Goal: Information Seeking & Learning: Learn about a topic

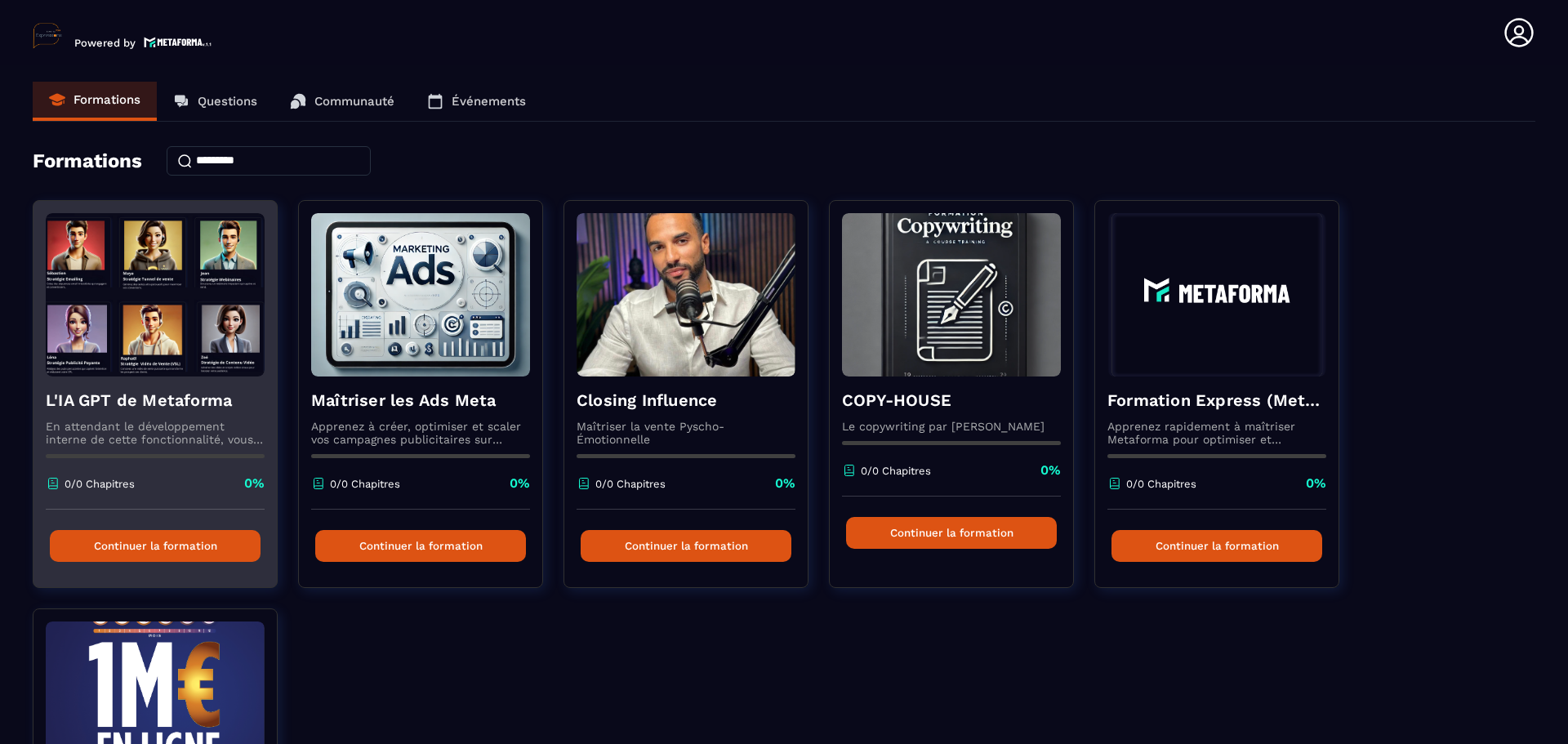
click at [207, 385] on div "L'IA GPT de Metaforma En attendant le développement interne de cette fonctionna…" at bounding box center [155, 443] width 243 height 133
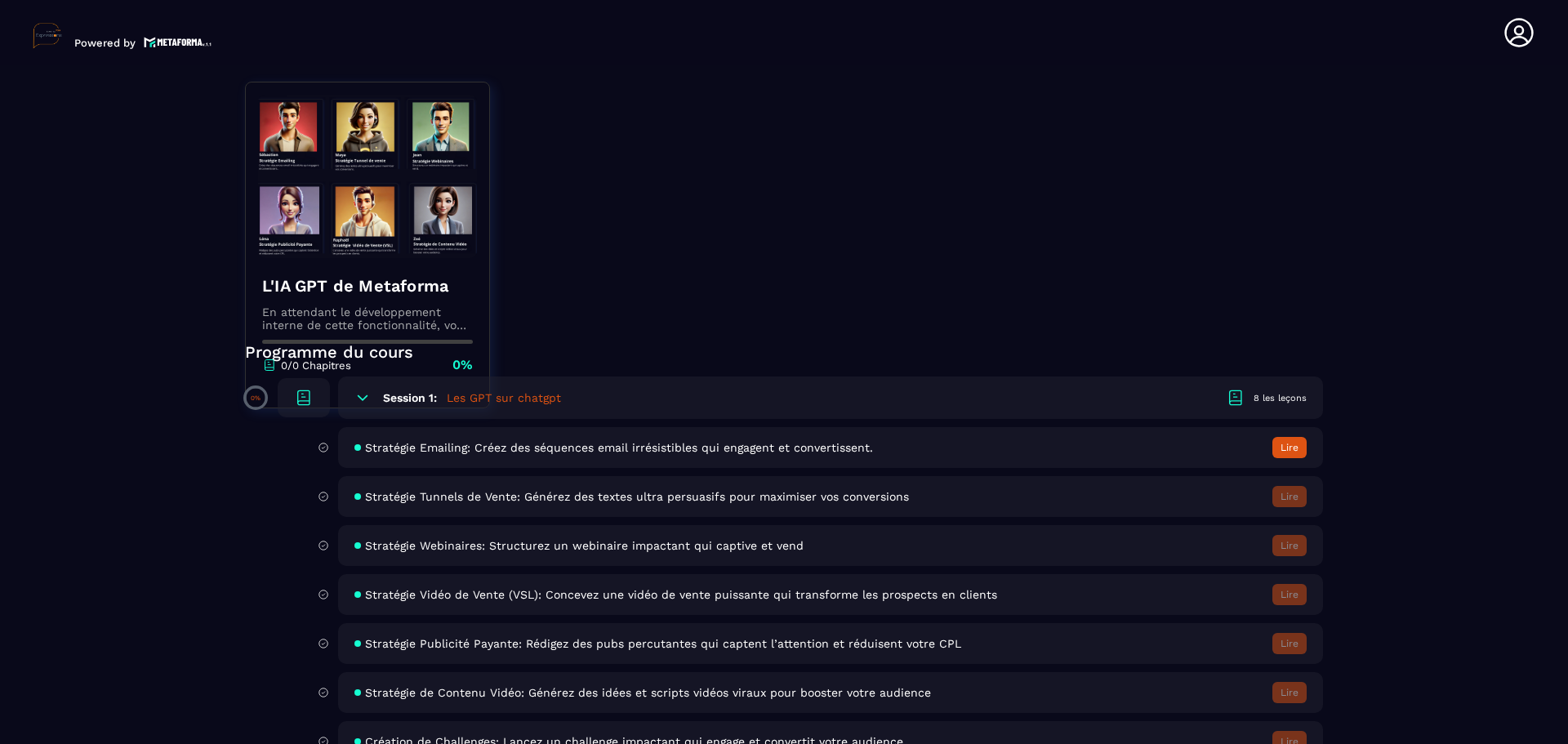
scroll to position [196, 0]
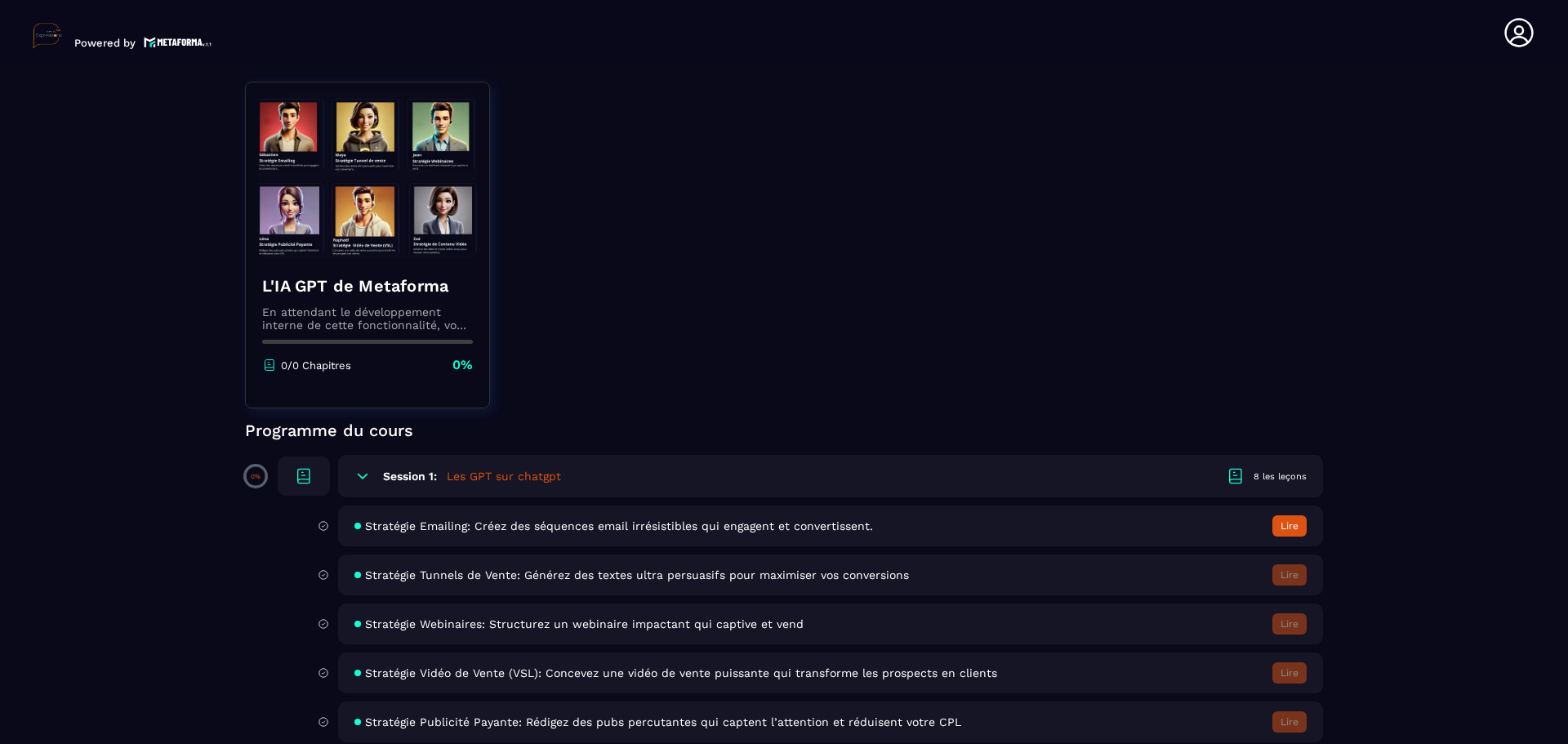
click at [605, 526] on span "Stratégie Emailing: Créez des séquences email irrésistibles qui engagent et con…" at bounding box center [619, 526] width 508 height 14
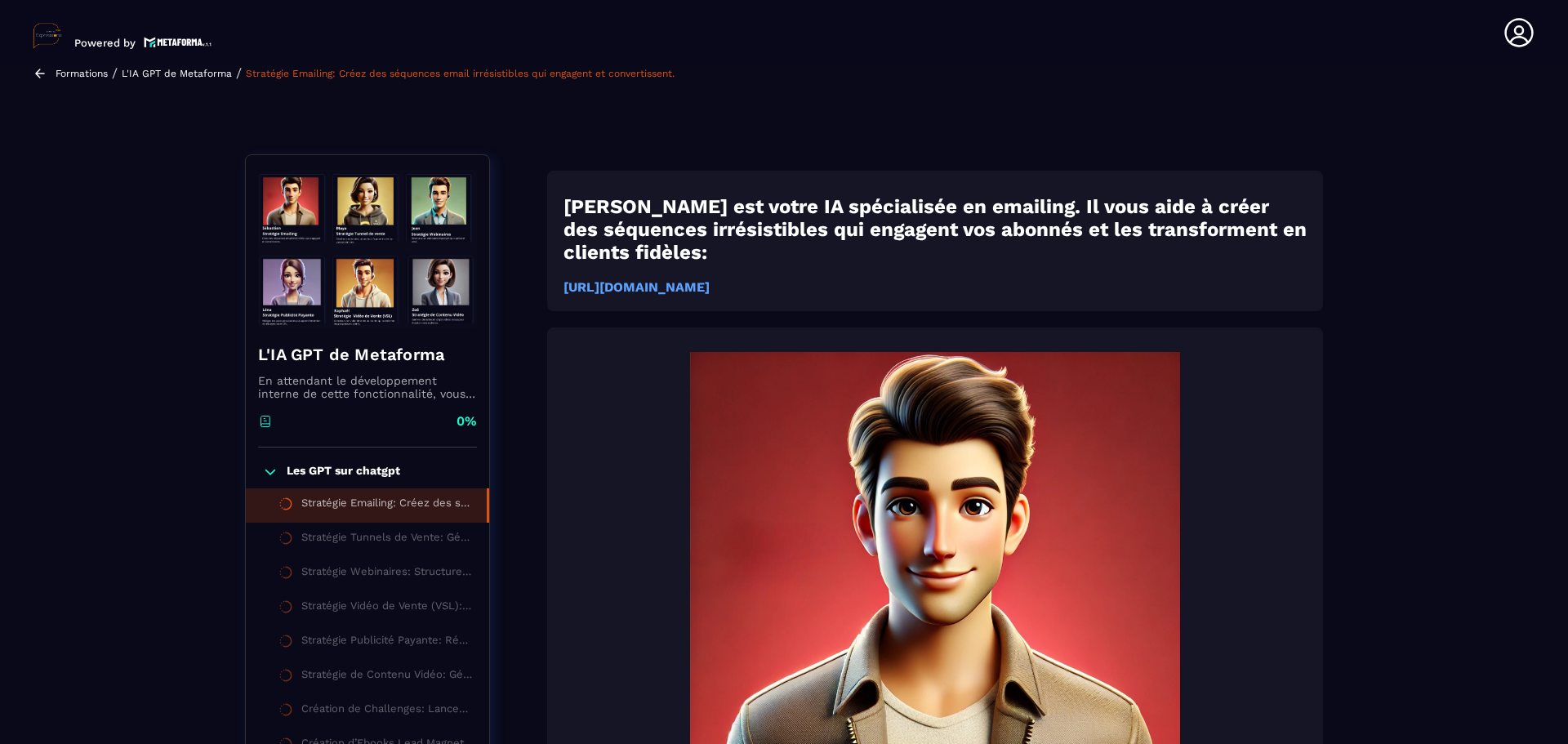
scroll to position [7, 0]
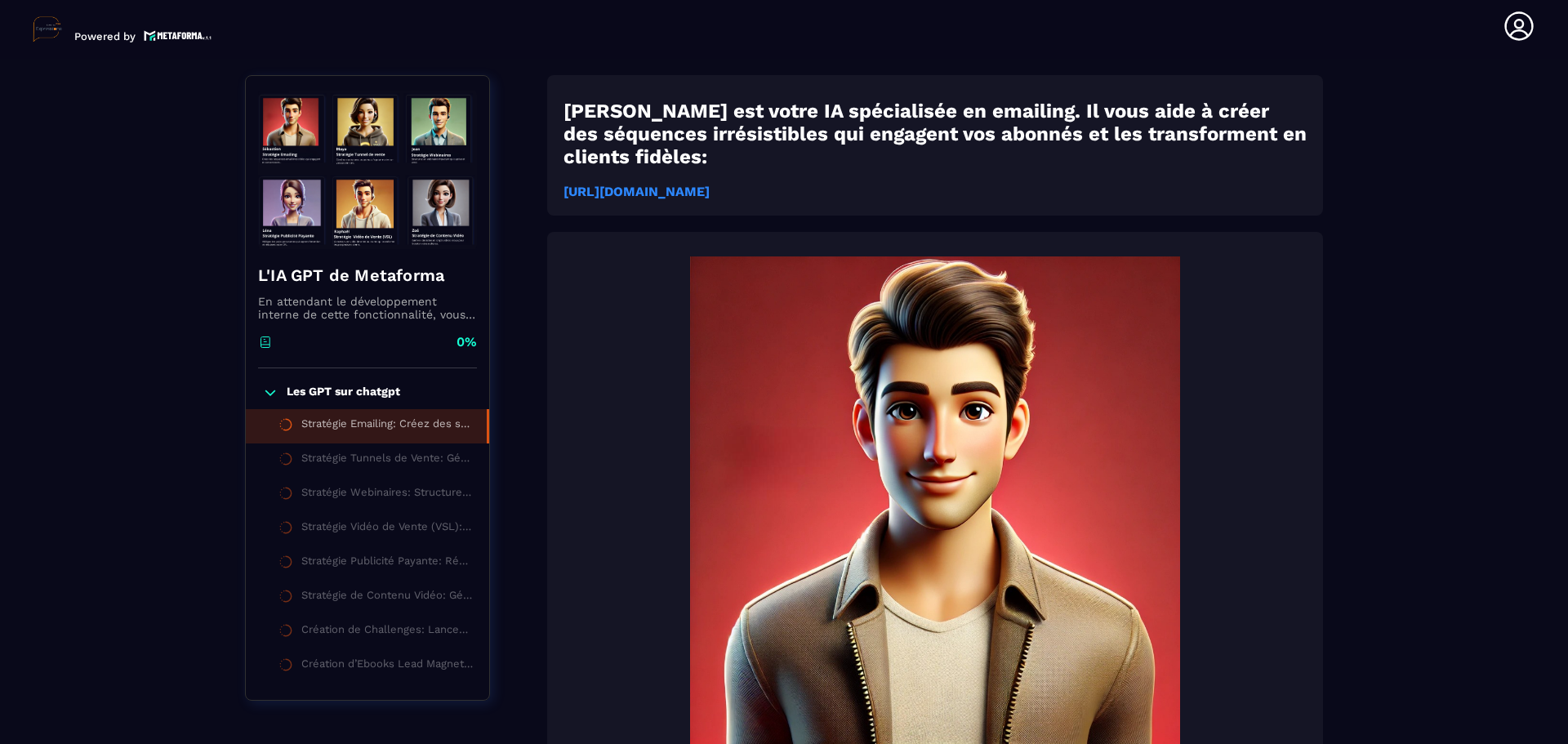
click at [710, 183] on strong "[URL][DOMAIN_NAME]" at bounding box center [636, 191] width 146 height 15
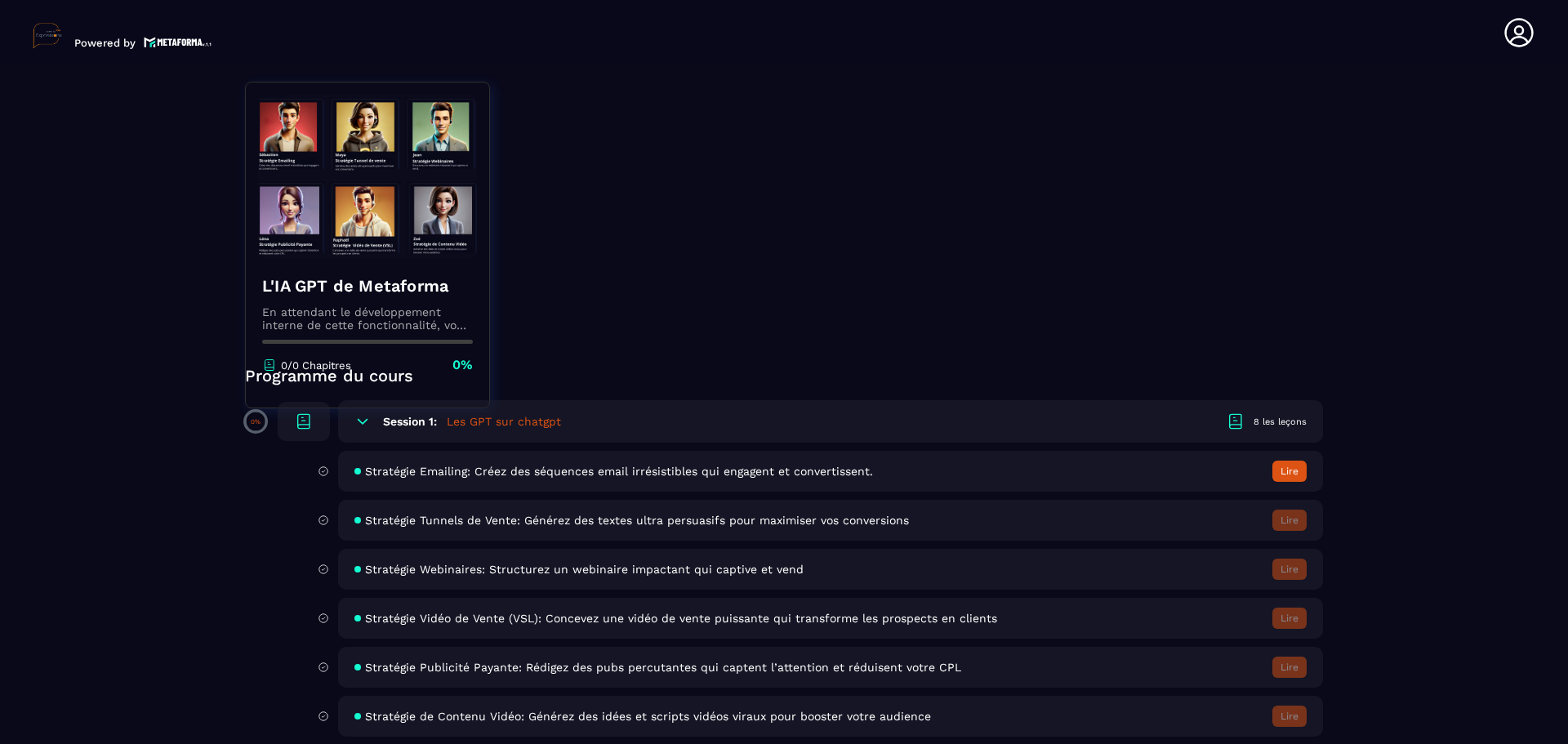
scroll to position [326, 0]
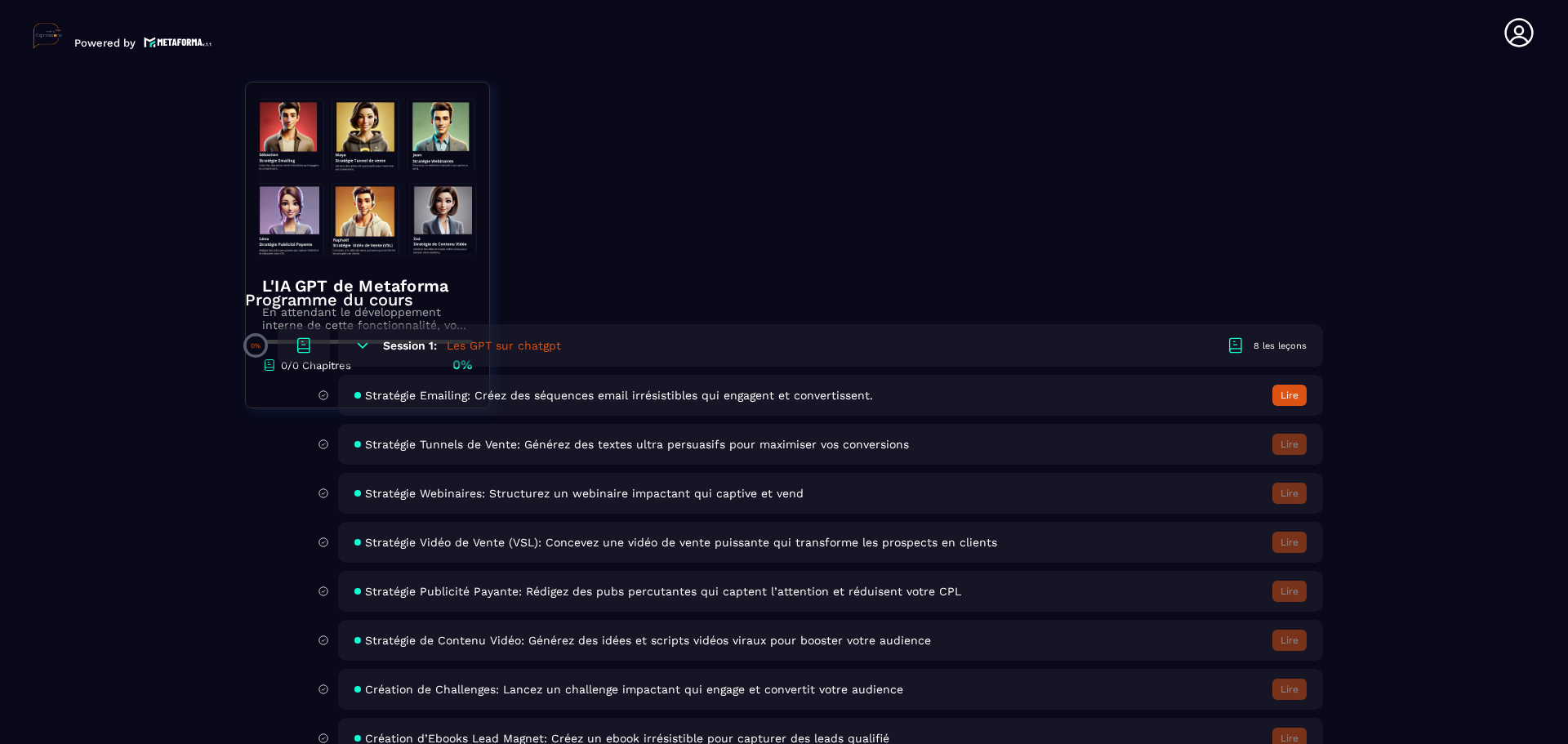
click at [406, 490] on span "Stratégie Webinaires: Structurez un webinaire impactant qui captive et vend" at bounding box center [584, 493] width 438 height 14
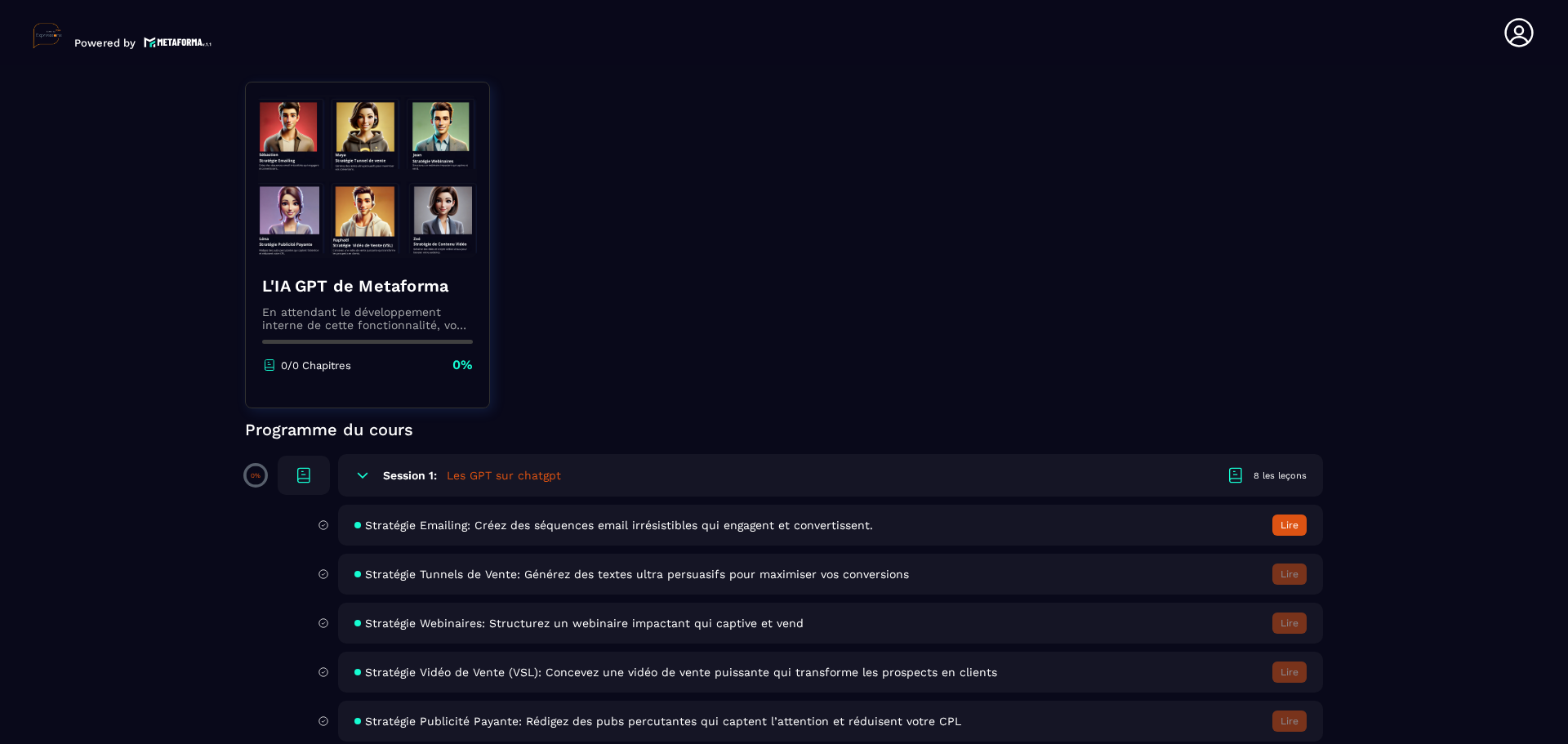
scroll to position [196, 0]
click at [478, 473] on h5 "Les GPT sur chatgpt" at bounding box center [504, 476] width 114 height 16
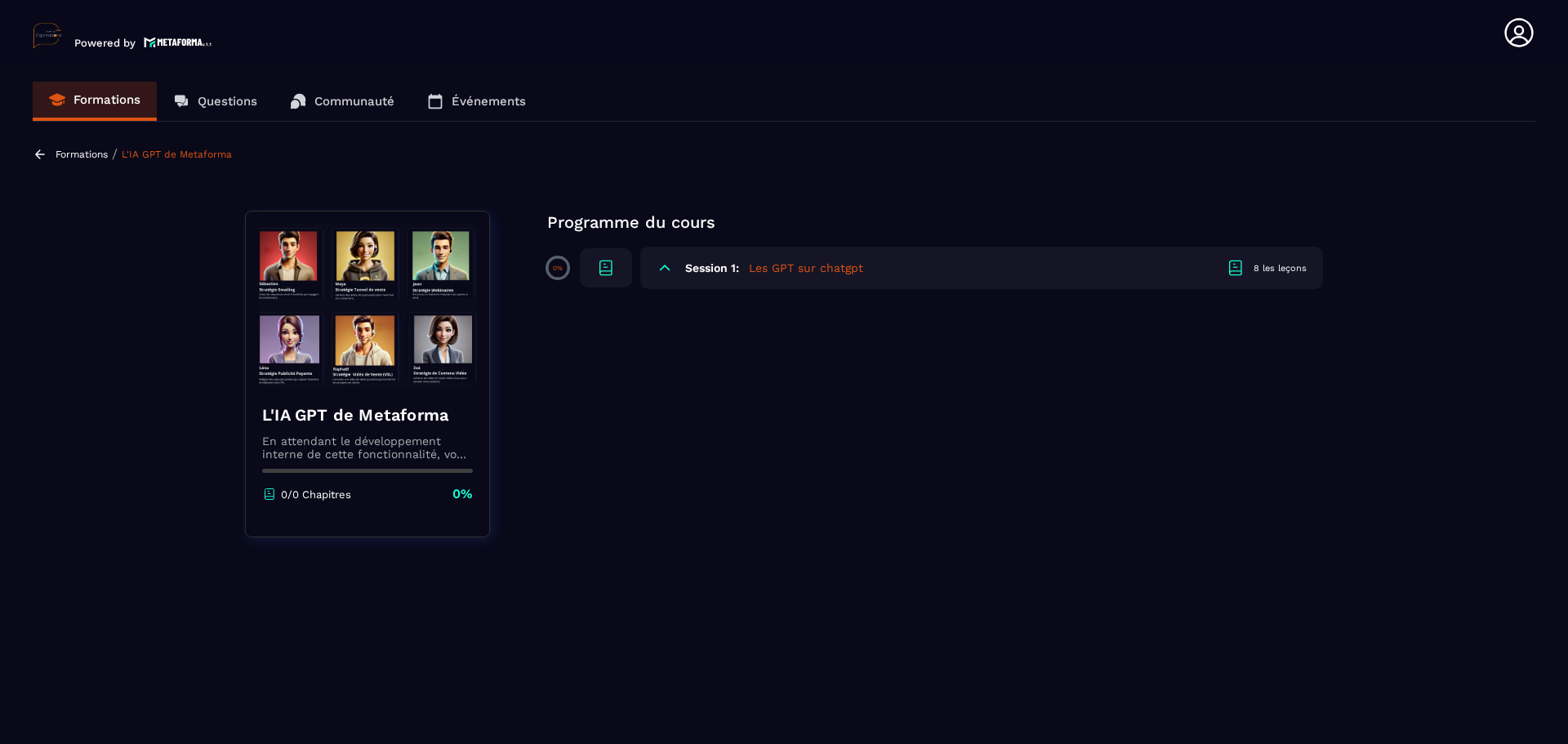
click at [559, 264] on p "0%" at bounding box center [558, 268] width 10 height 8
click at [903, 267] on div "Session 1: Les GPT sur chatgpt 8 les leçons" at bounding box center [981, 267] width 683 height 42
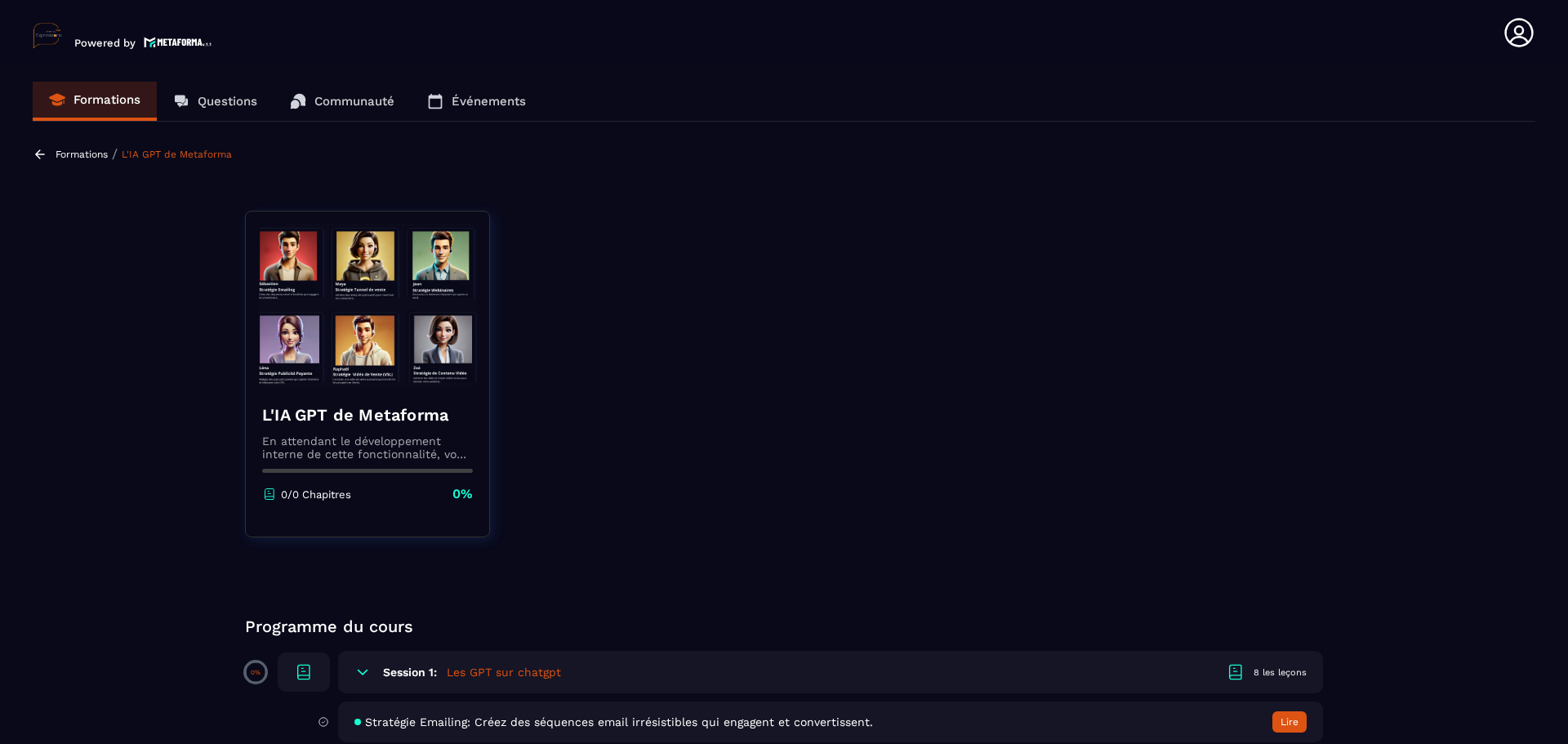
scroll to position [326, 0]
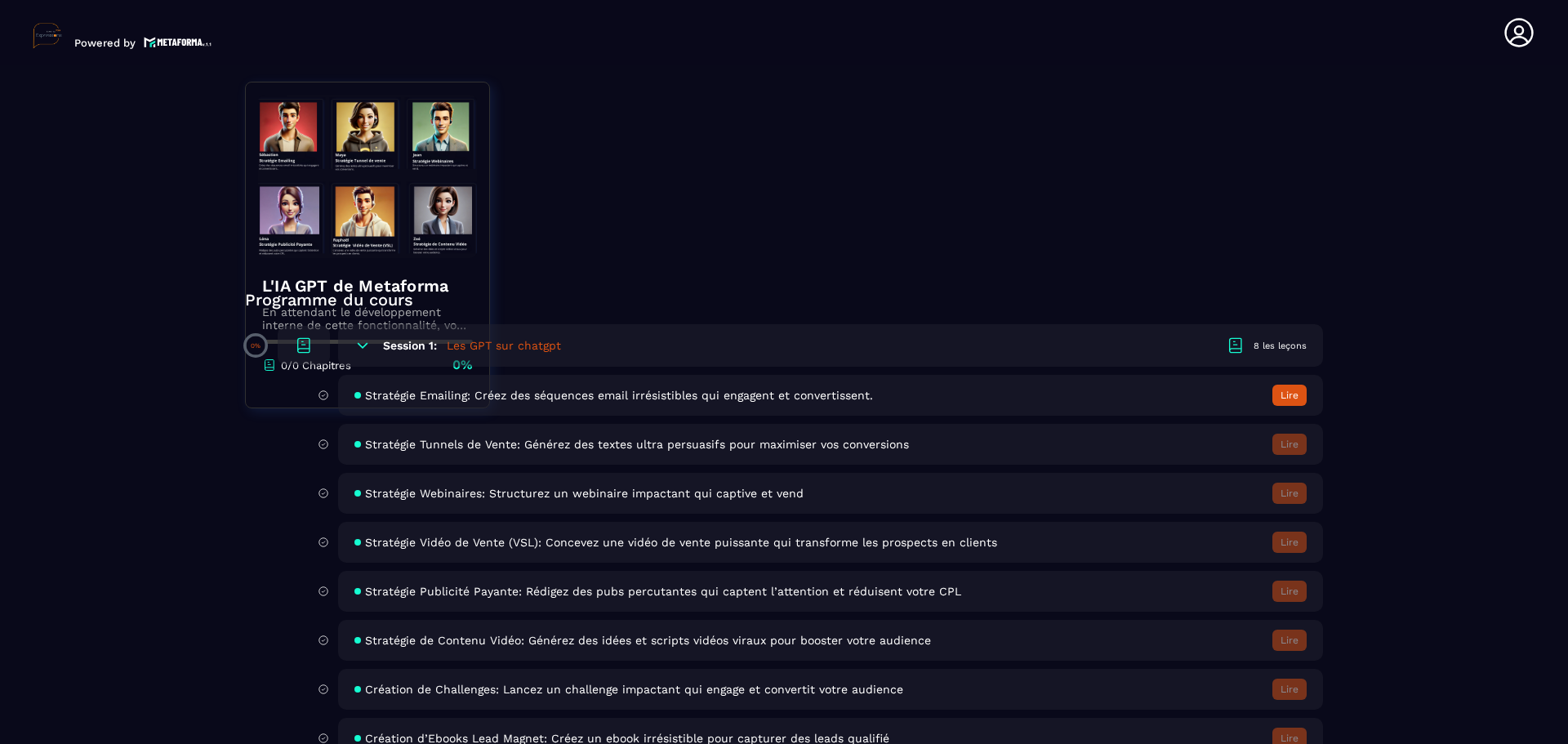
click at [1289, 398] on button "Lire" at bounding box center [1290, 395] width 35 height 21
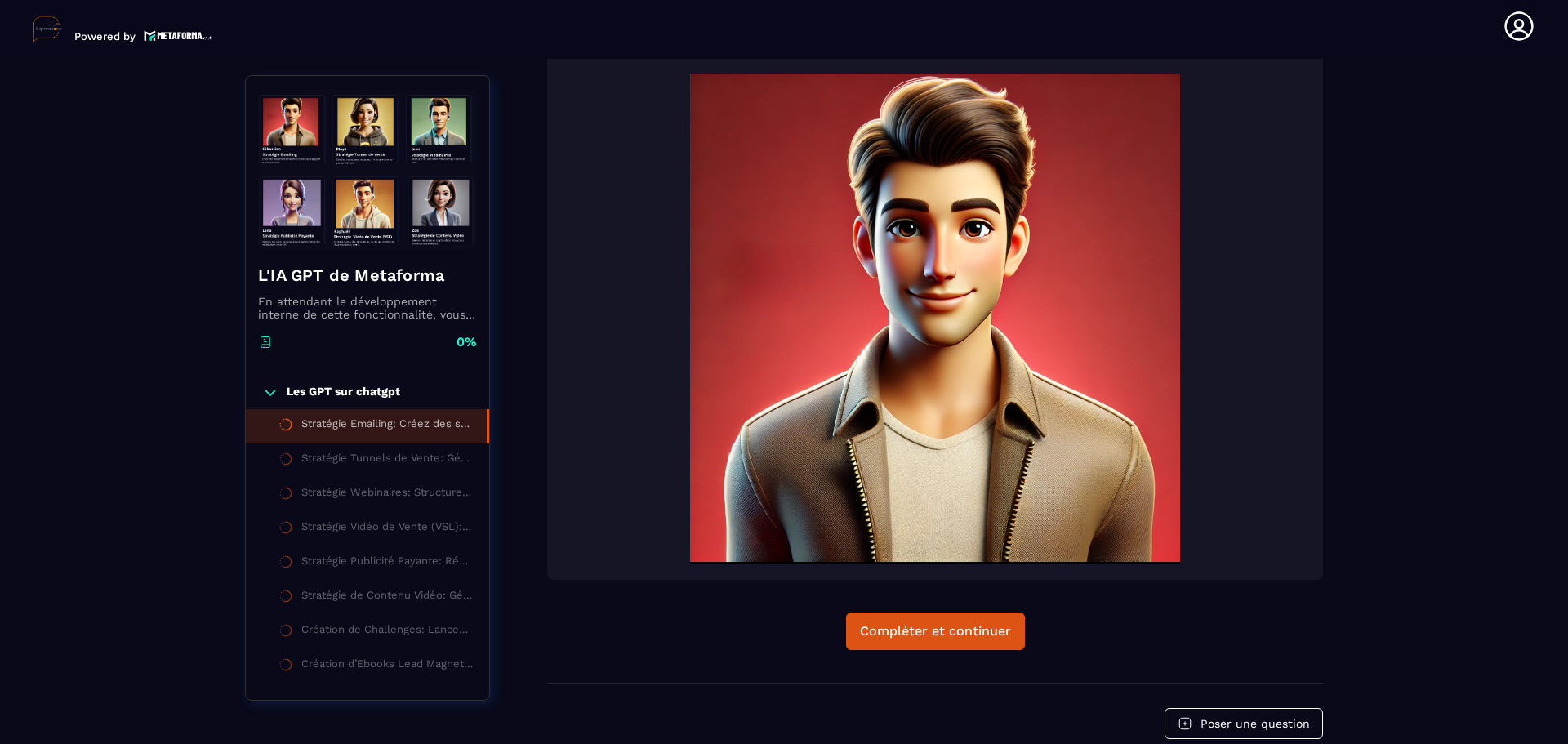
scroll to position [508, 0]
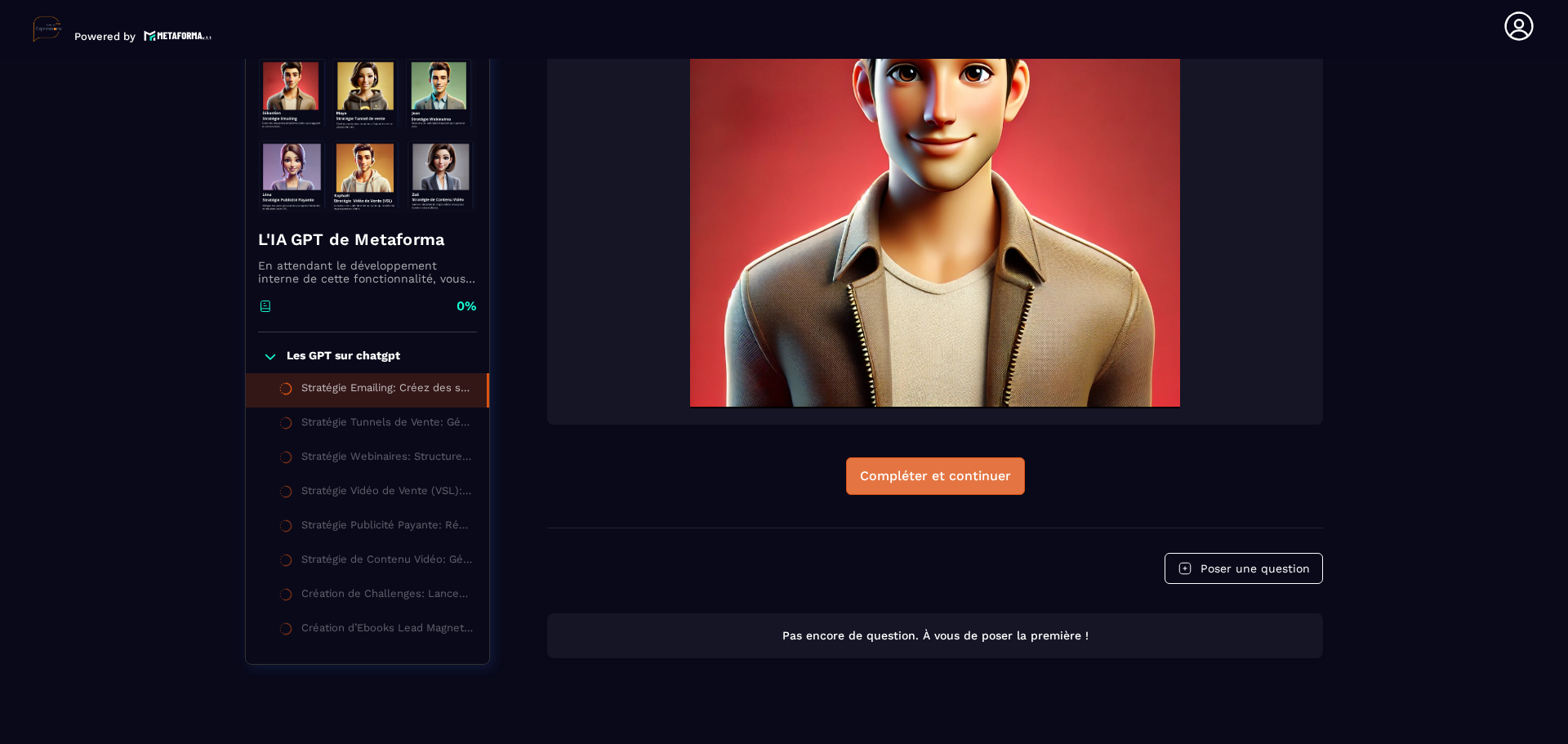
click at [961, 468] on div "Compléter et continuer" at bounding box center [936, 476] width 151 height 16
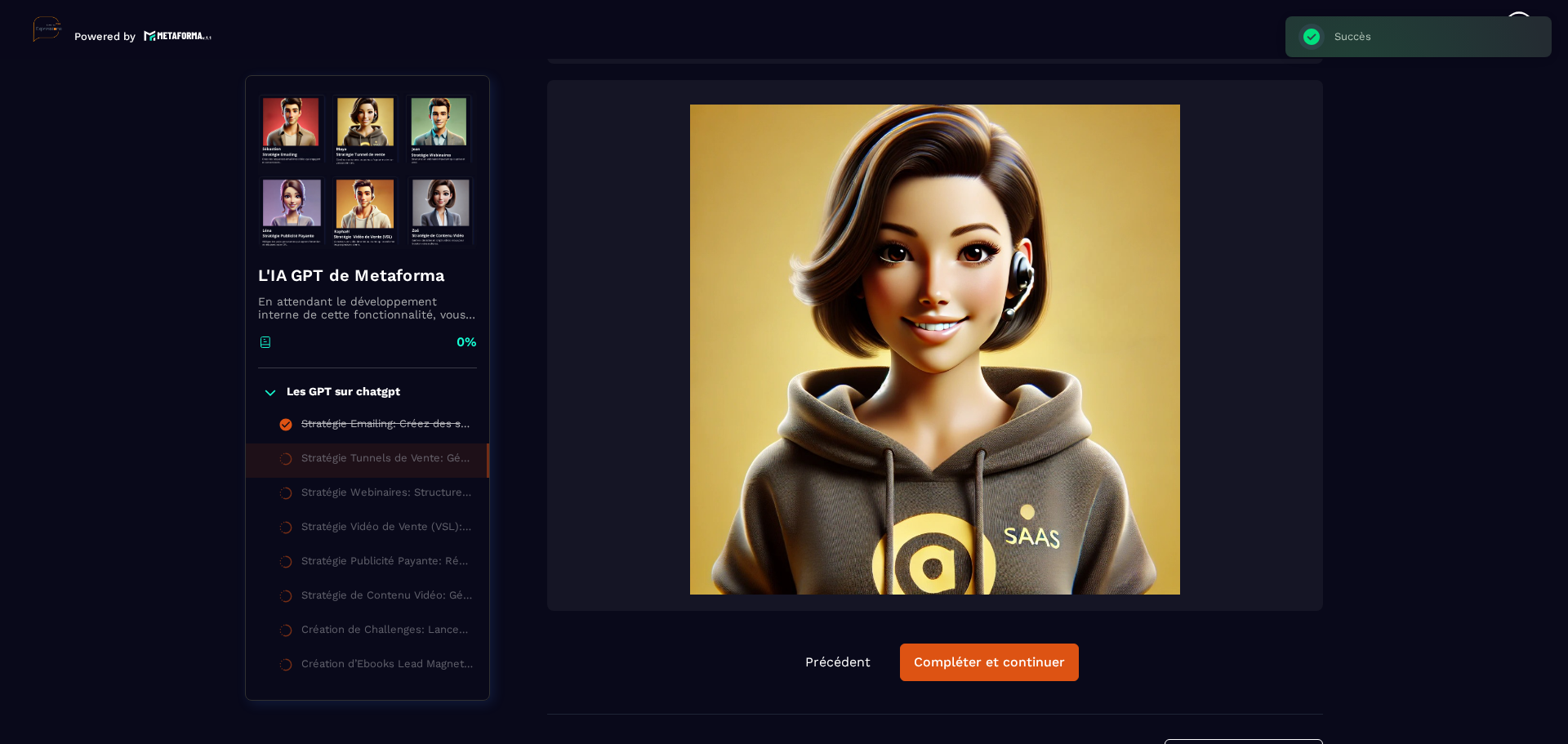
scroll to position [496, 0]
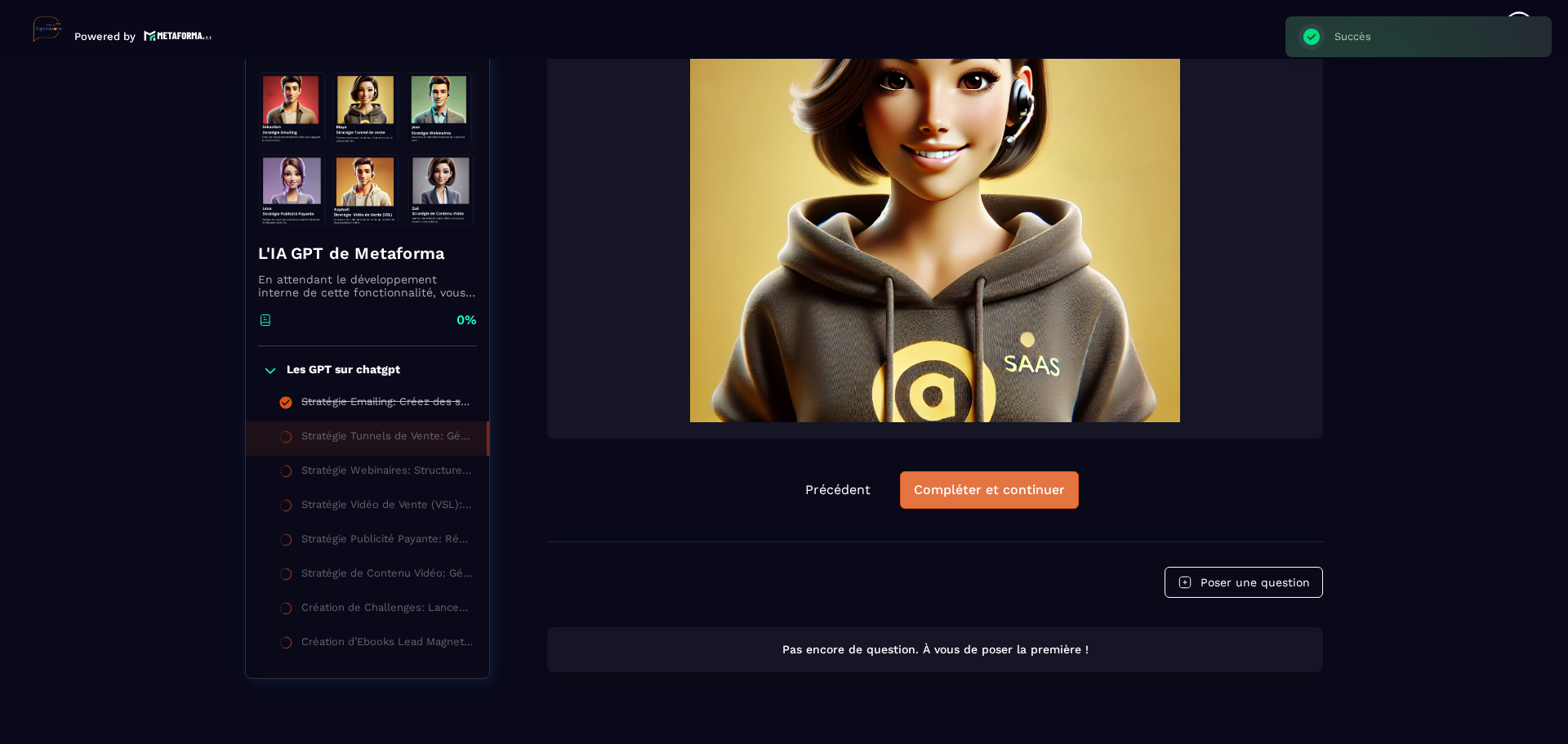
click at [968, 498] on div "Compléter et continuer" at bounding box center [990, 489] width 151 height 16
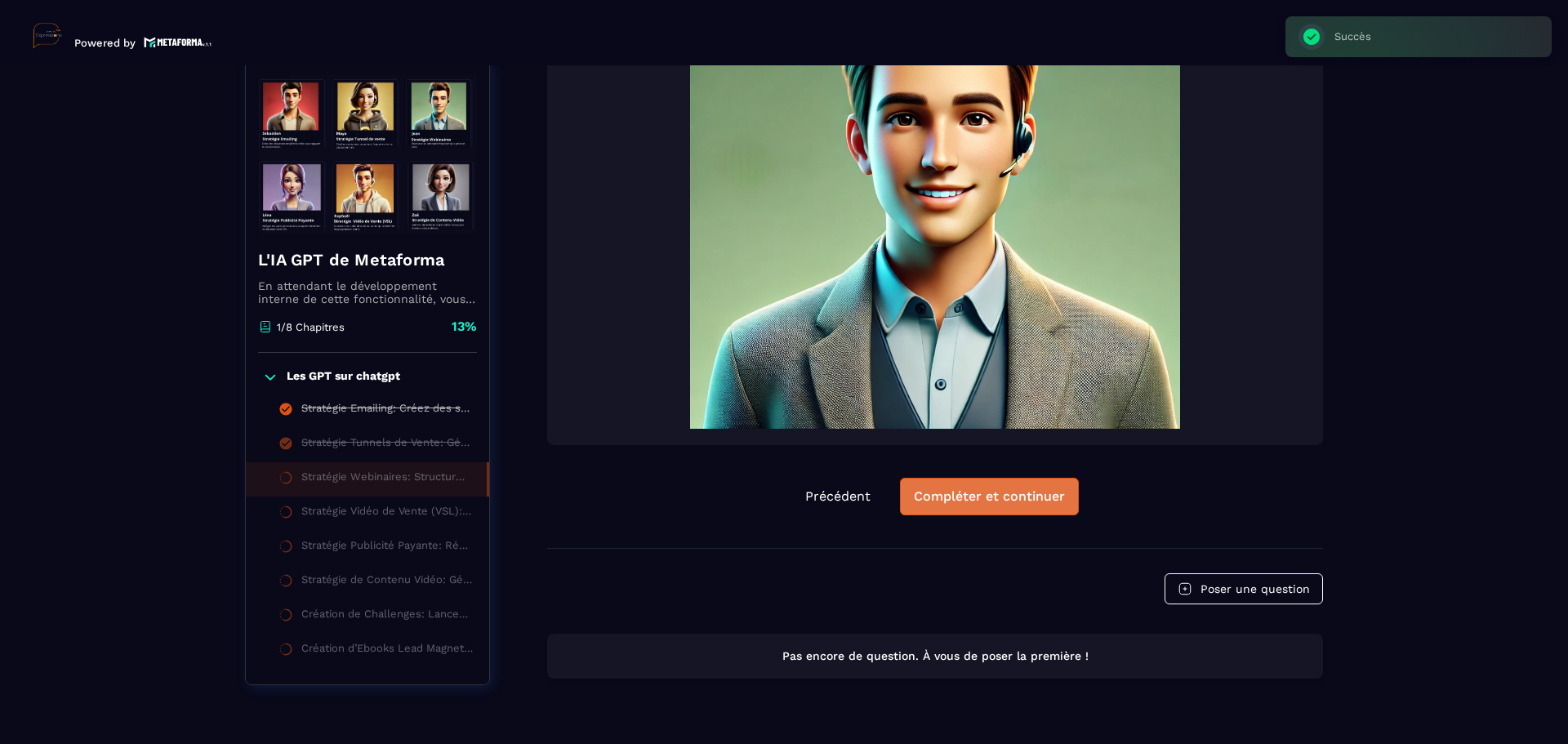
scroll to position [7, 0]
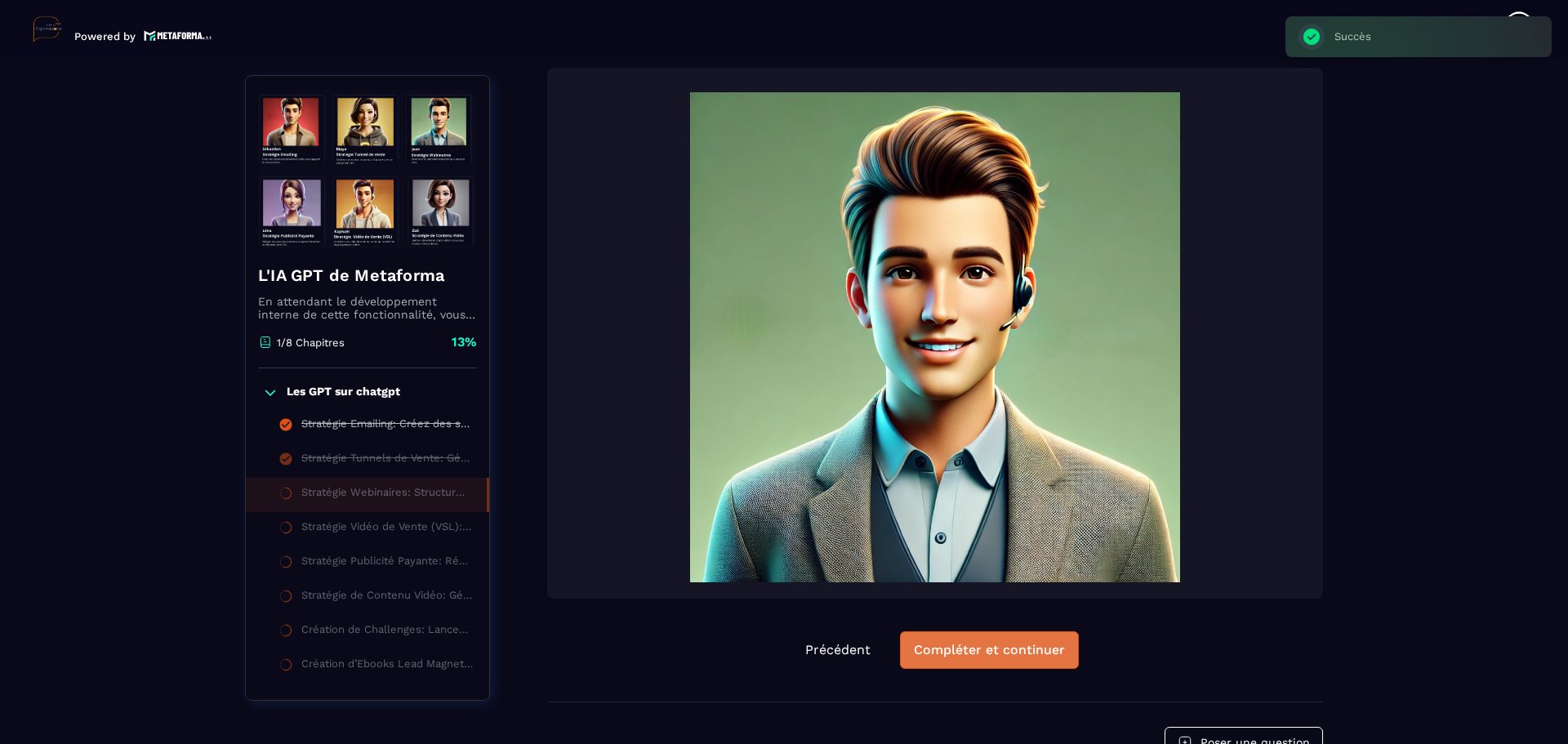
click at [977, 501] on div "[PERSON_NAME] est votre IA dédiée à la création de webinaires performants. Il v…" at bounding box center [936, 304] width 776 height 792
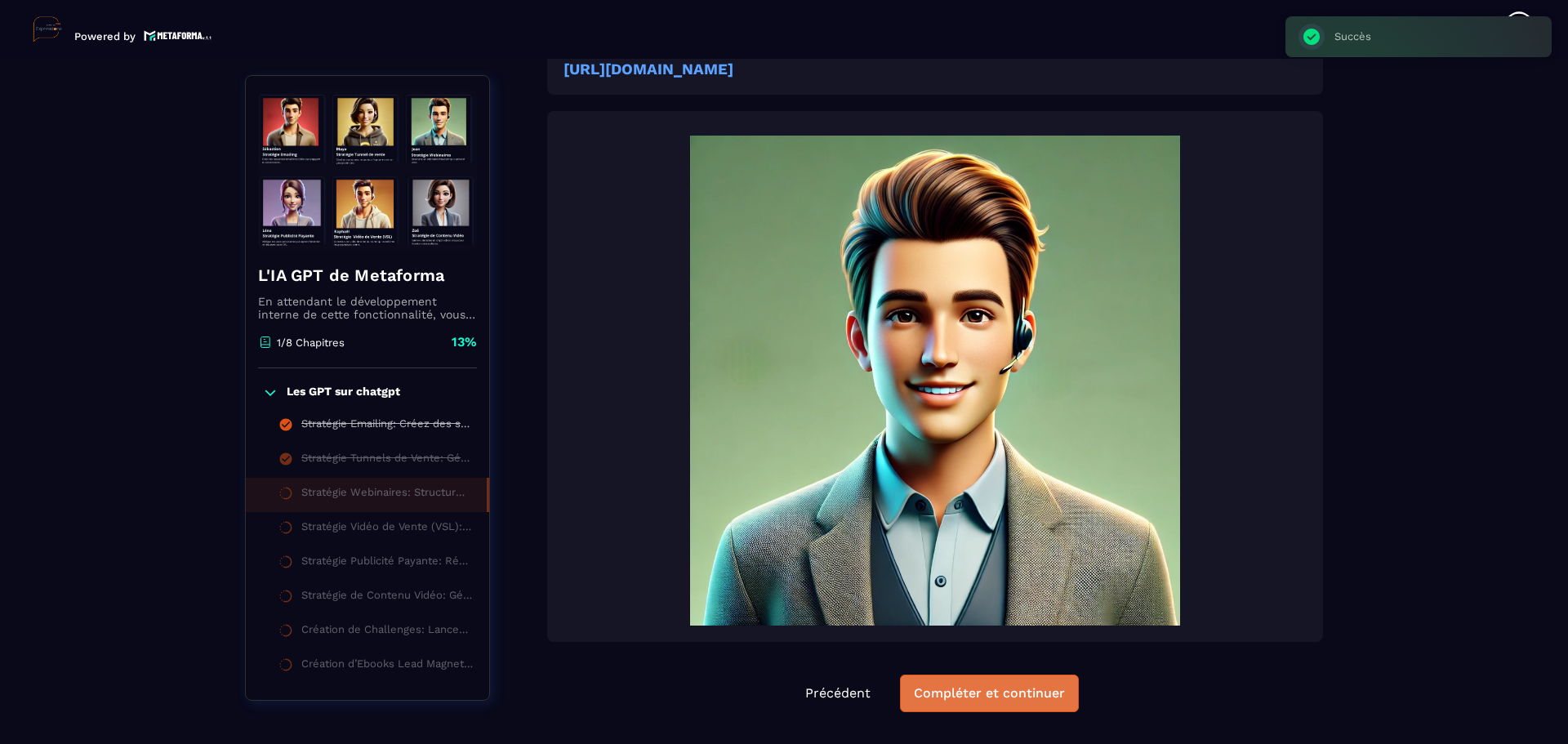
scroll to position [415, 0]
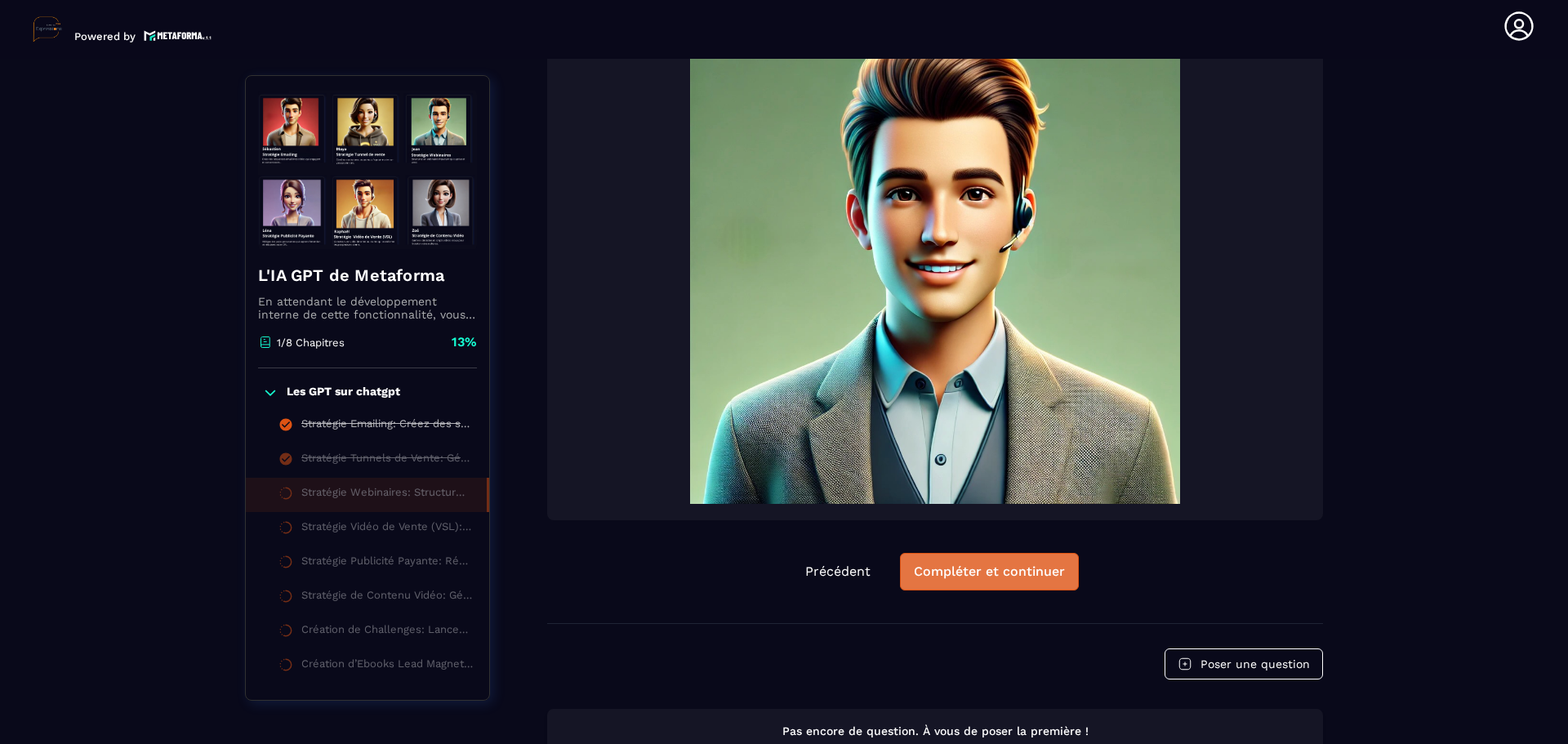
click at [983, 571] on div "Compléter et continuer" at bounding box center [990, 571] width 151 height 16
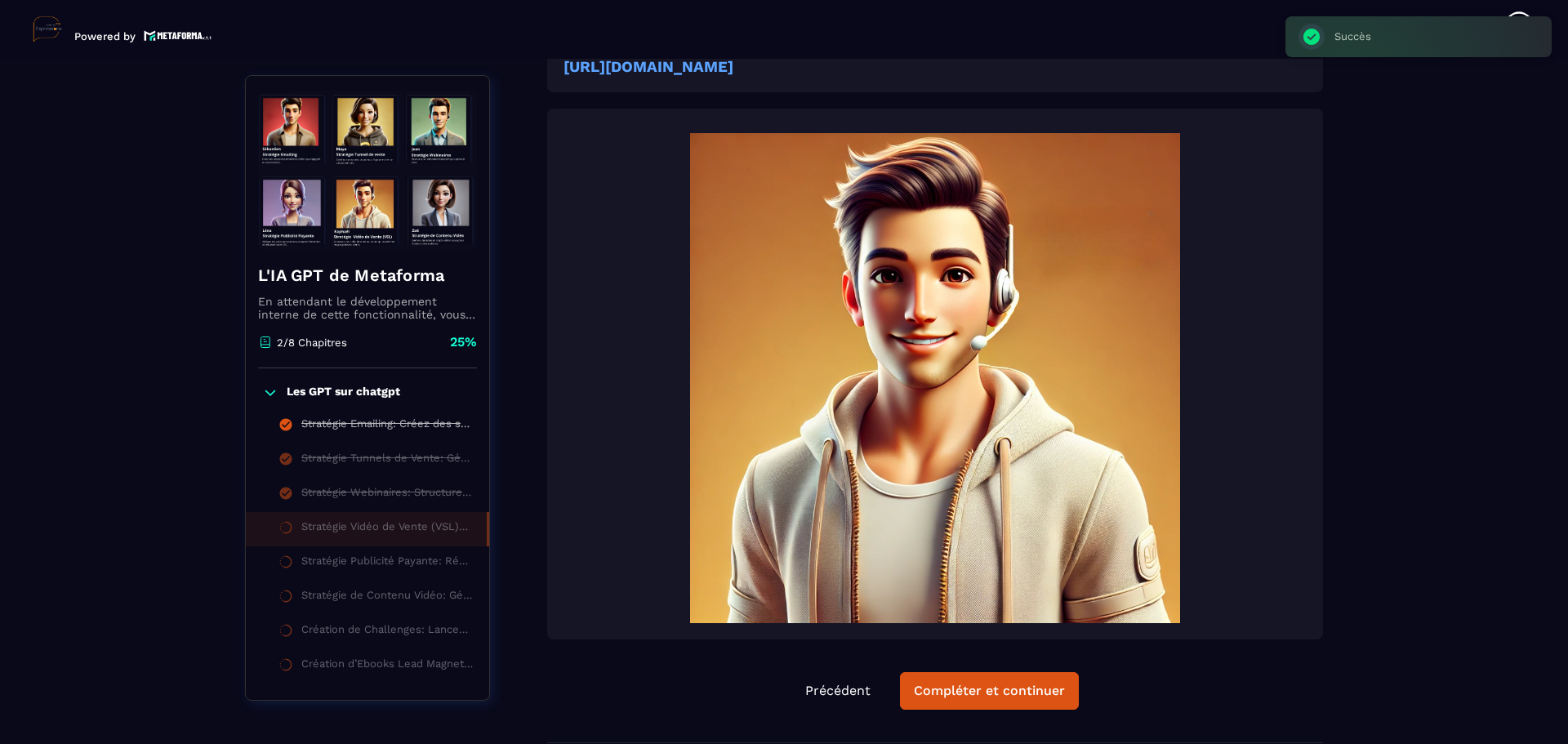
scroll to position [415, 0]
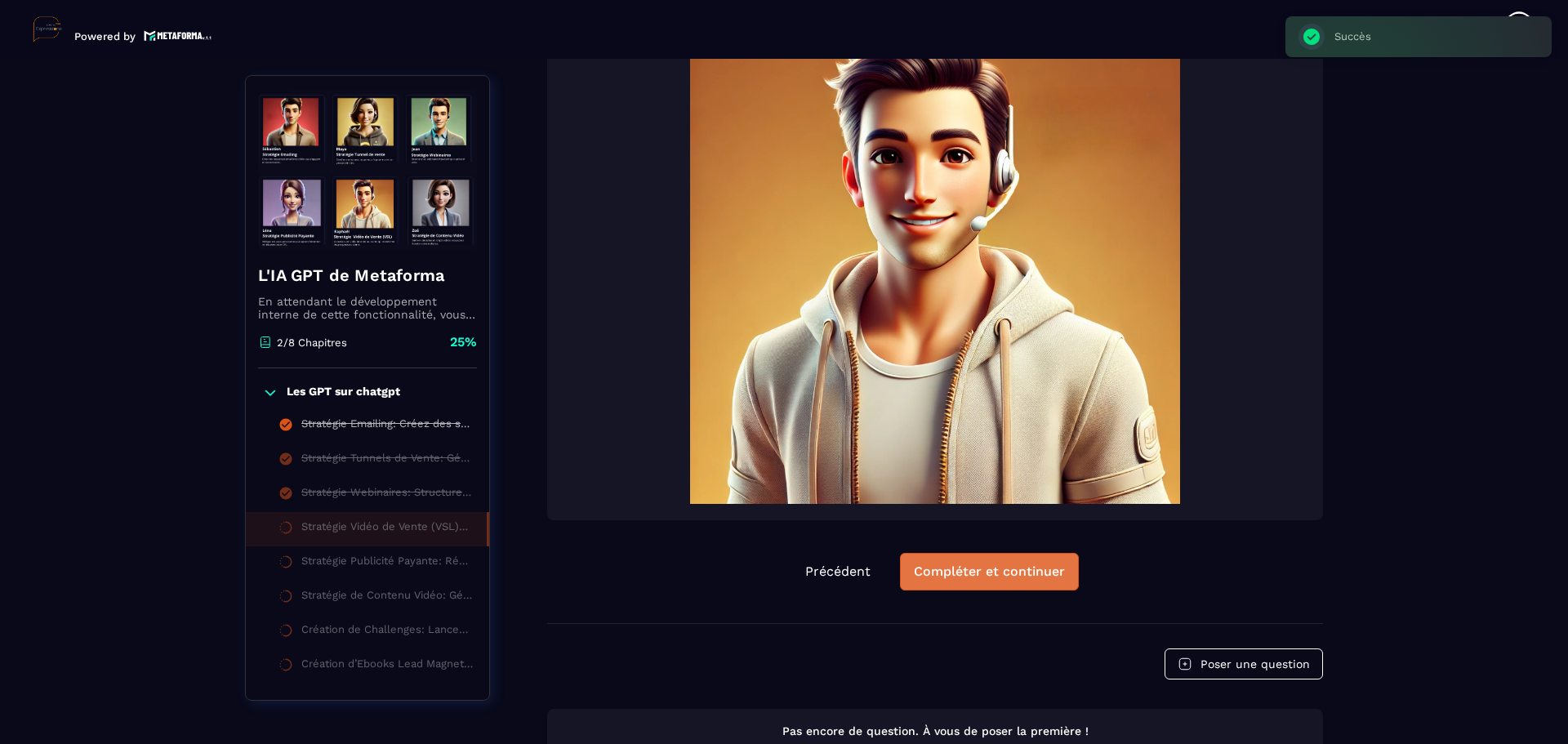
click at [998, 580] on div "Compléter et continuer" at bounding box center [990, 571] width 151 height 16
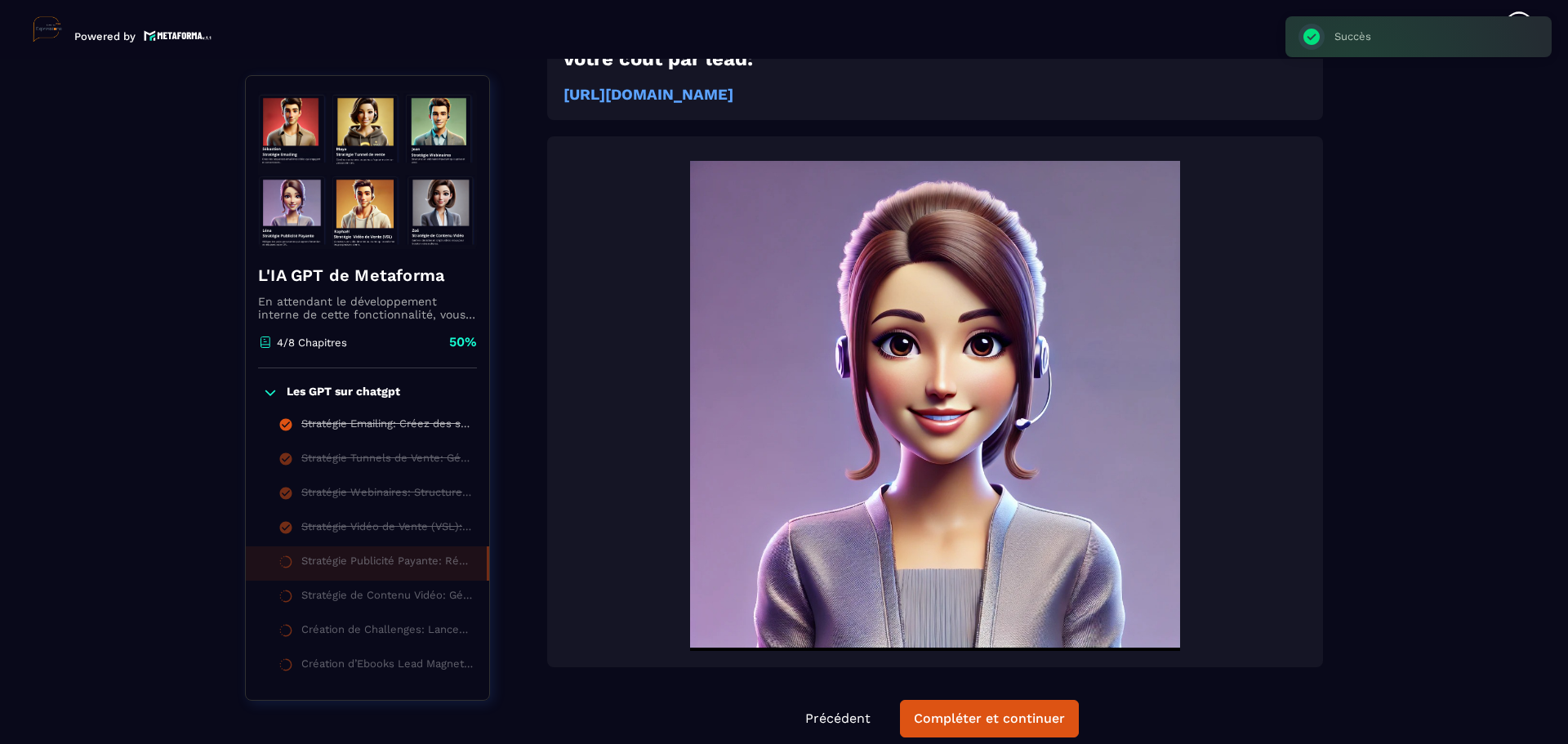
scroll to position [415, 0]
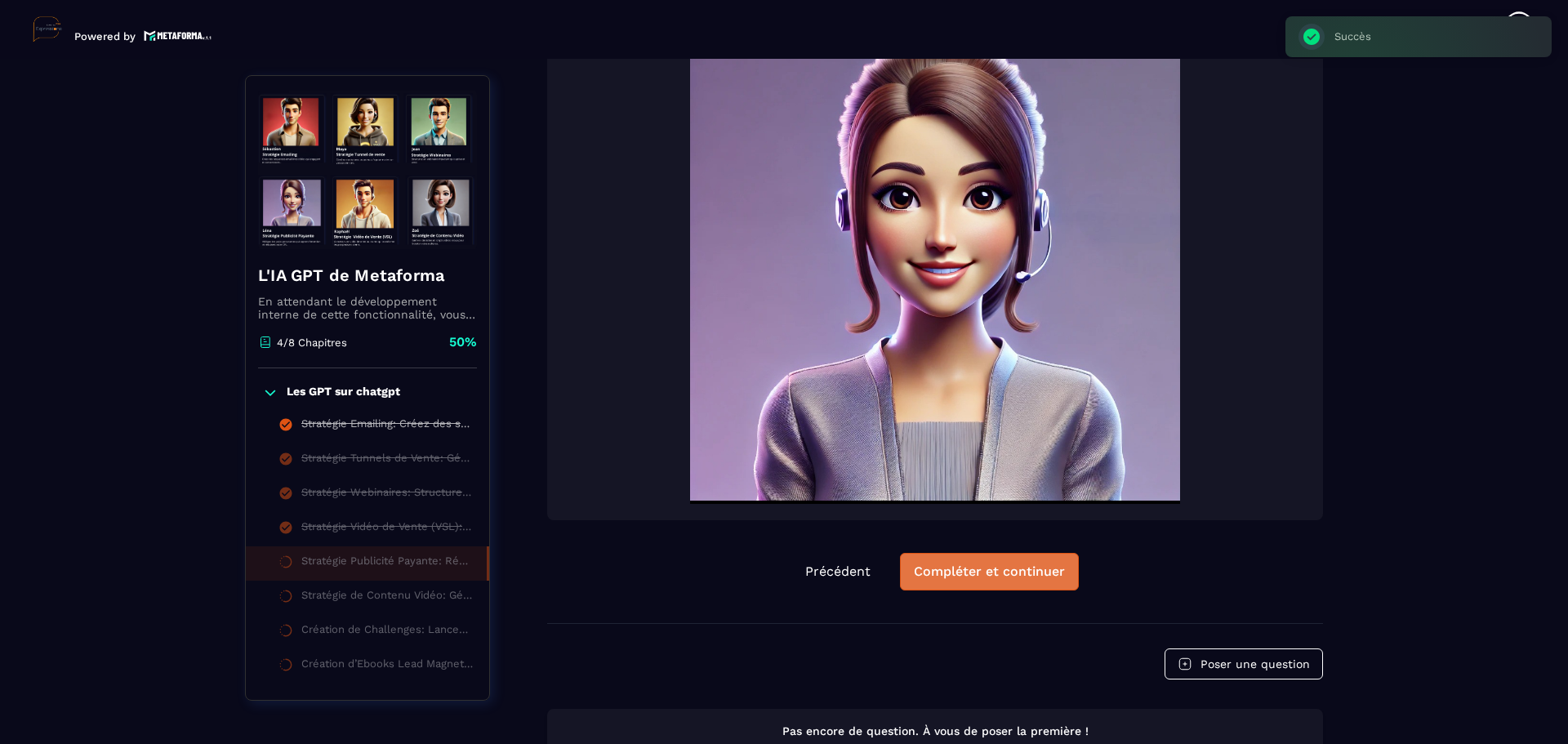
click at [996, 580] on div "Compléter et continuer" at bounding box center [990, 571] width 151 height 16
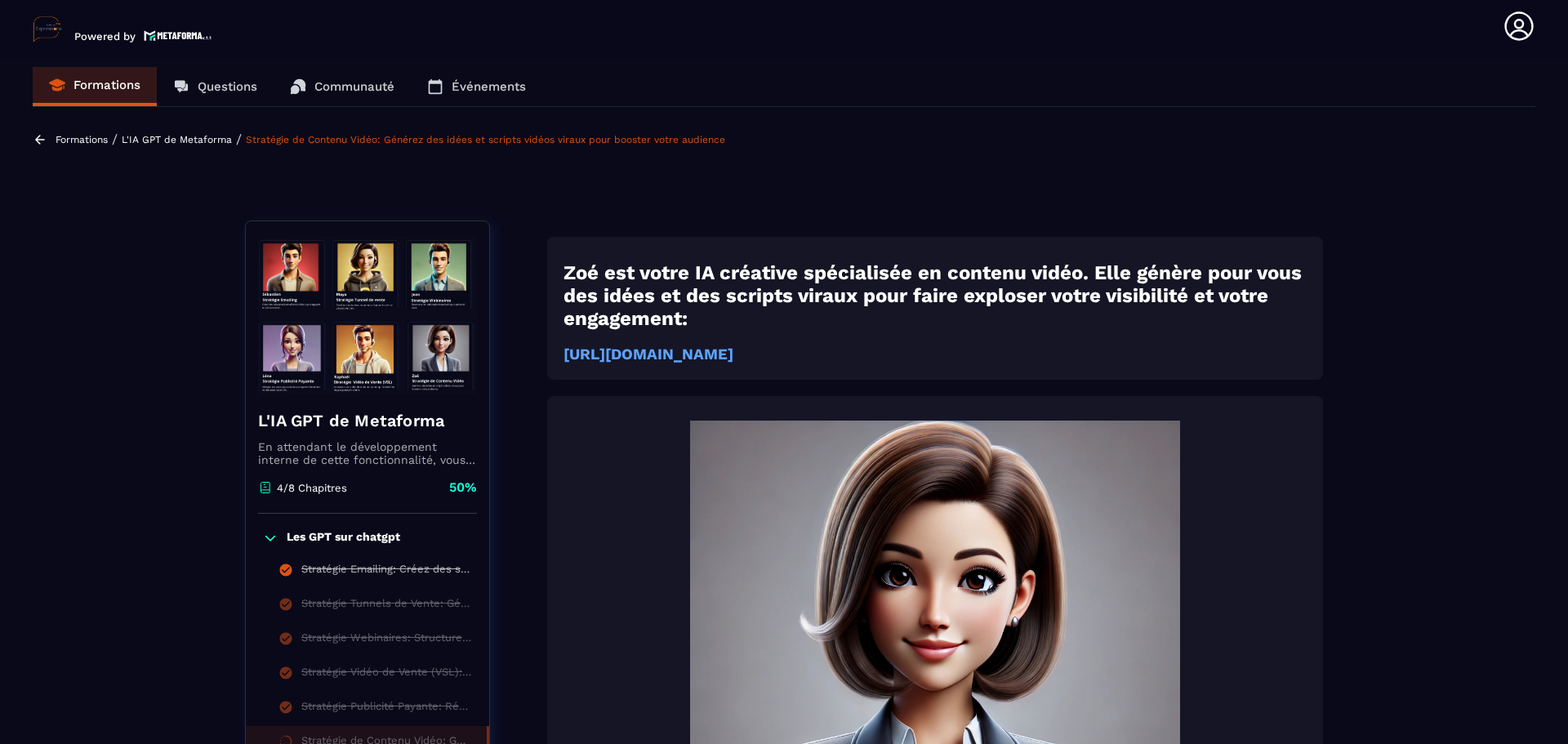
scroll to position [7, 0]
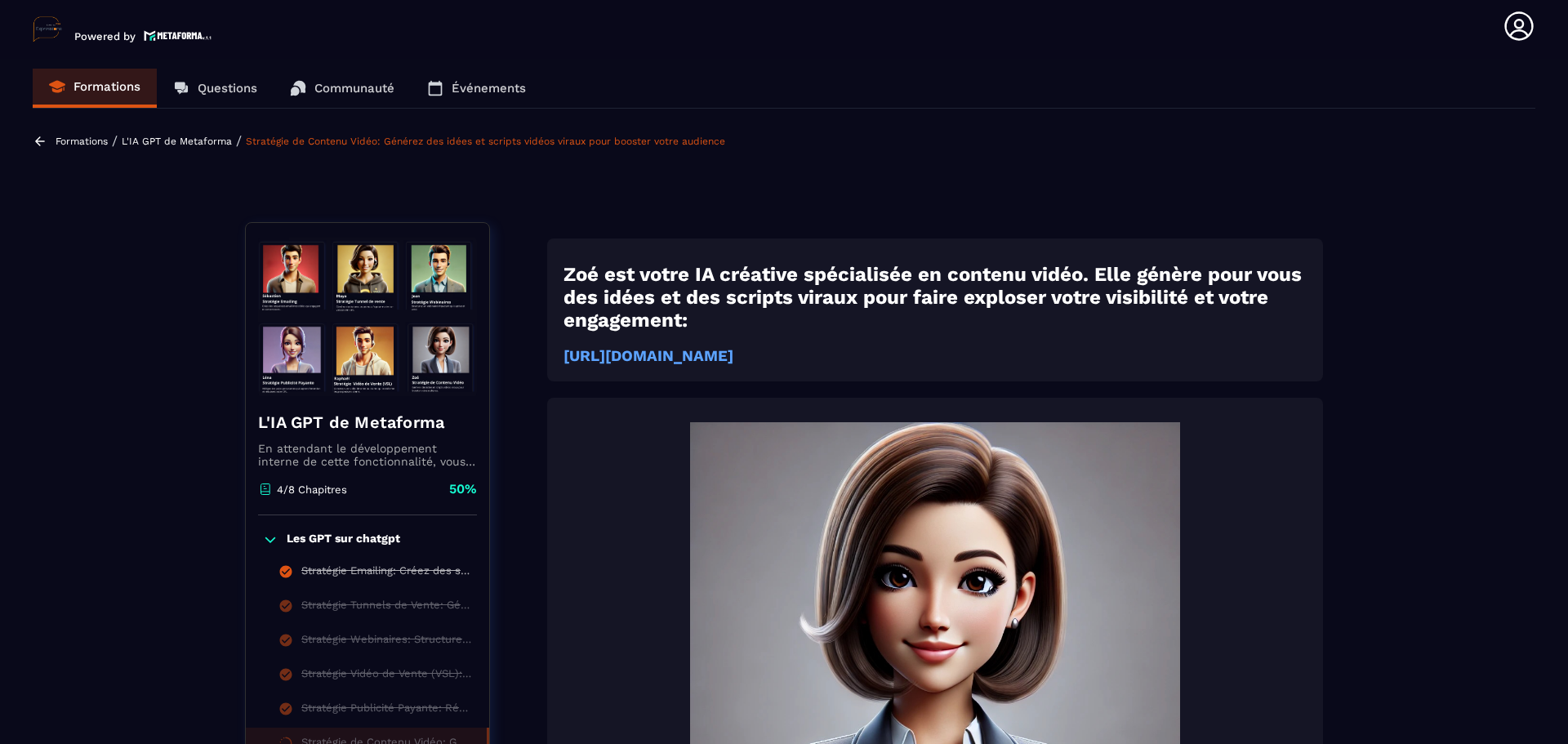
click at [81, 138] on p "Formations" at bounding box center [82, 141] width 52 height 12
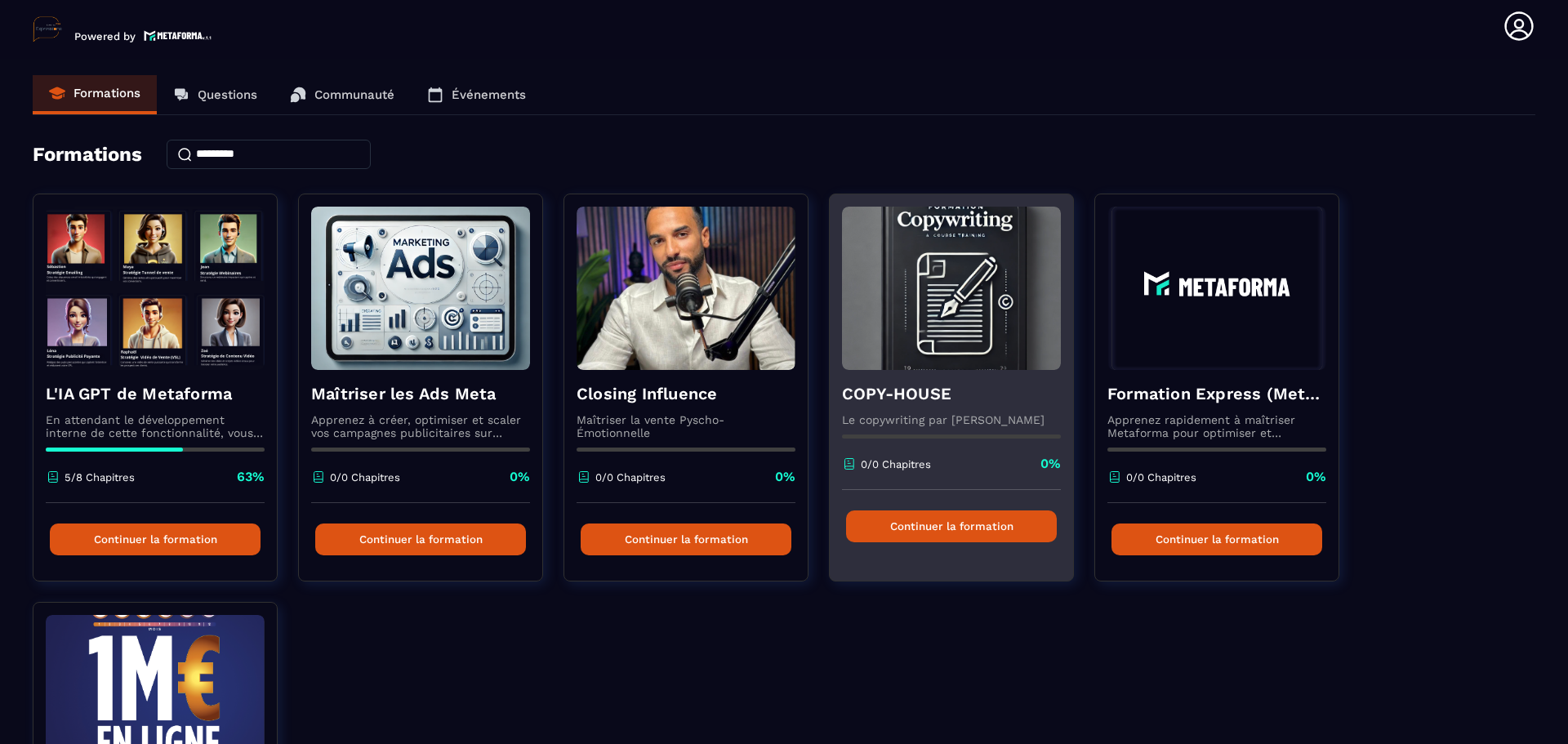
click at [933, 386] on h4 "COPY-HOUSE" at bounding box center [951, 394] width 219 height 23
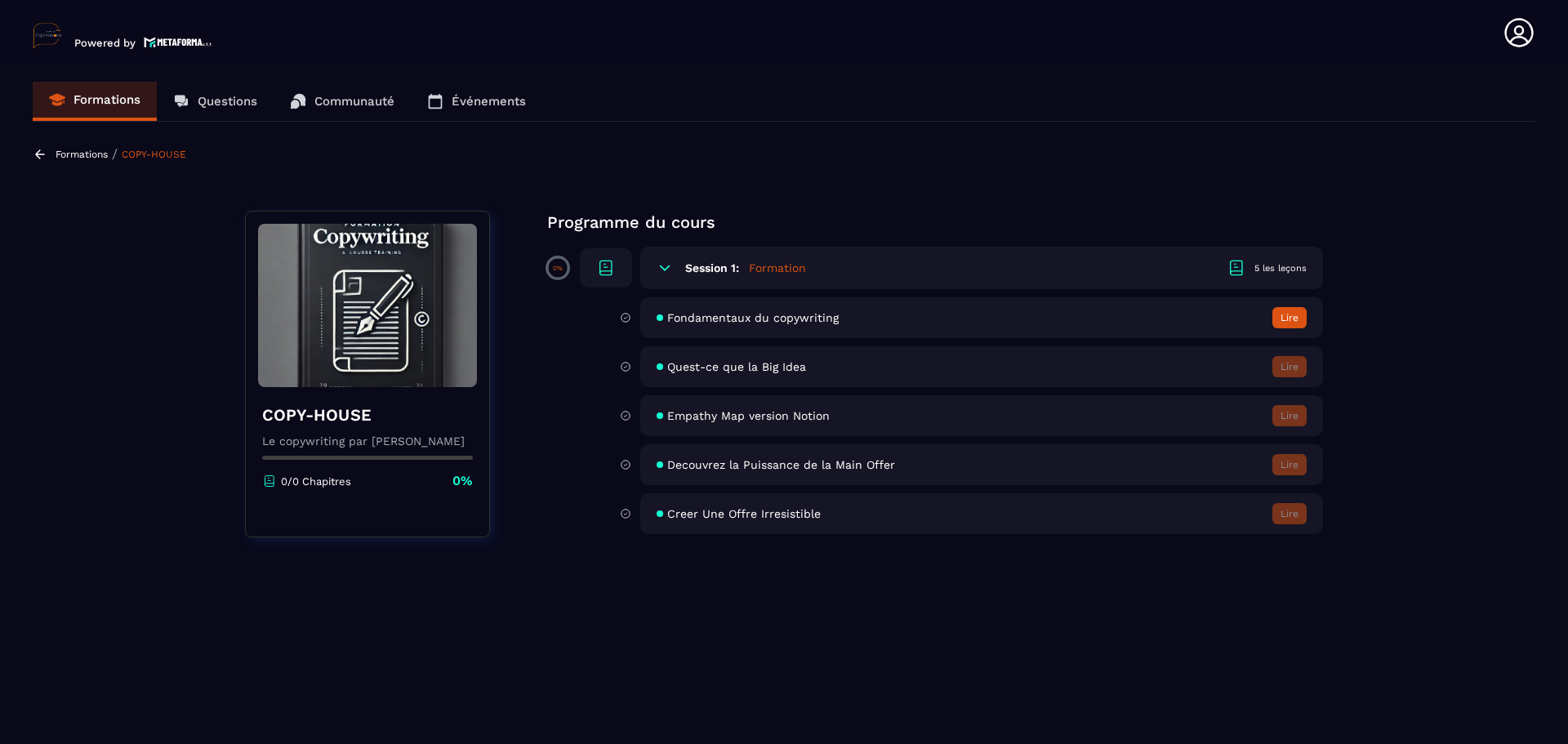
click at [720, 264] on h6 "Session 1:" at bounding box center [713, 268] width 54 height 14
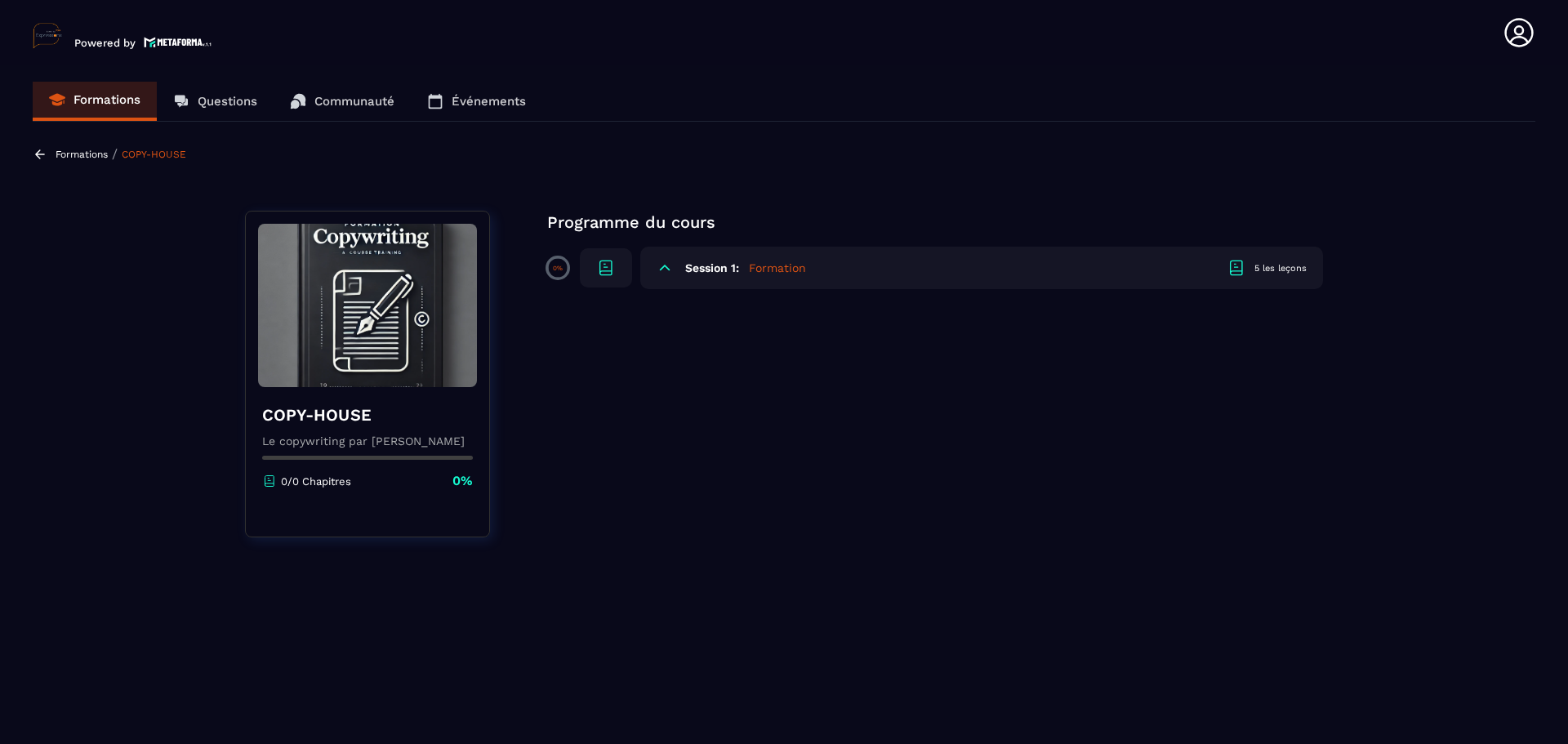
click at [781, 262] on h5 "Formation" at bounding box center [777, 267] width 57 height 16
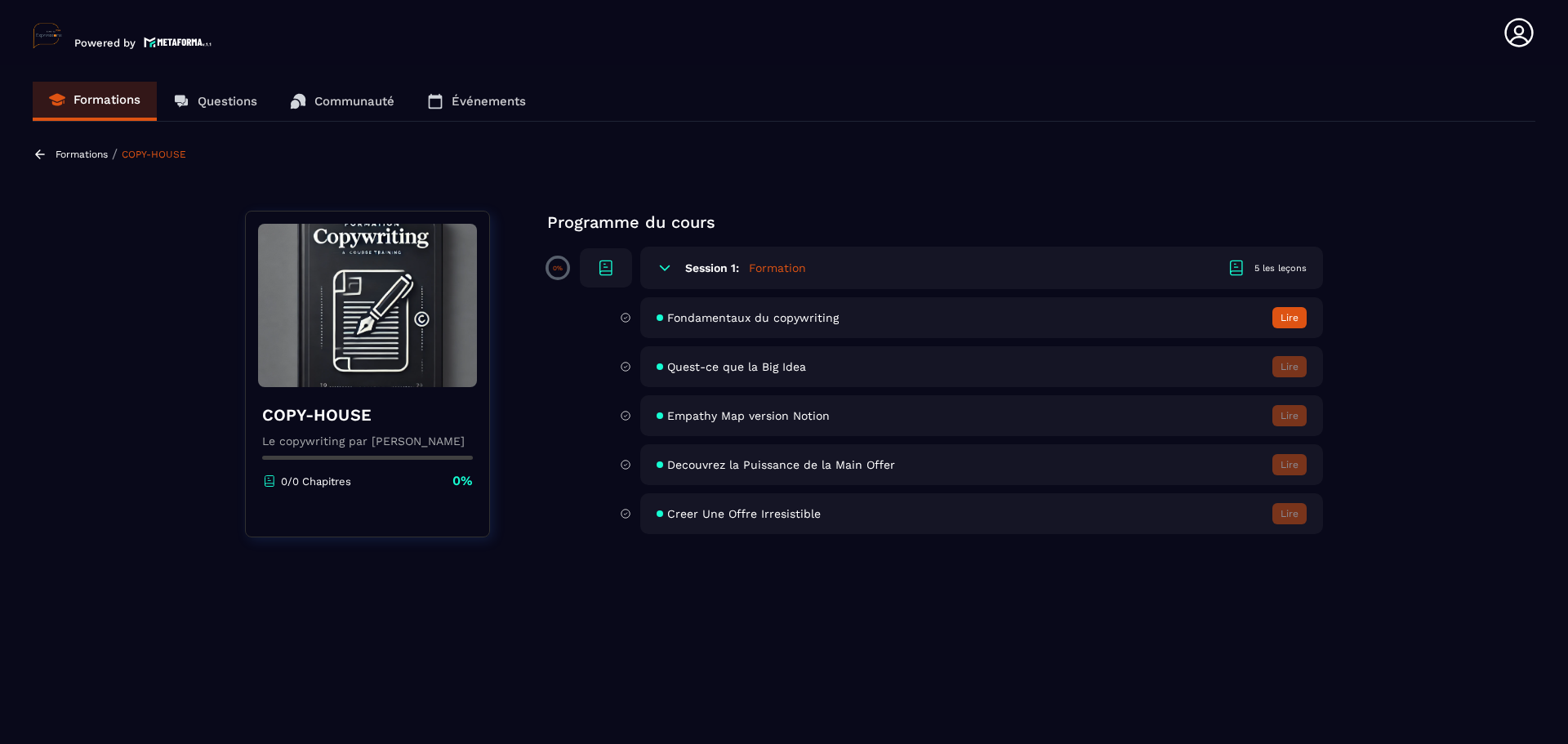
click at [1296, 316] on button "Lire" at bounding box center [1290, 317] width 35 height 21
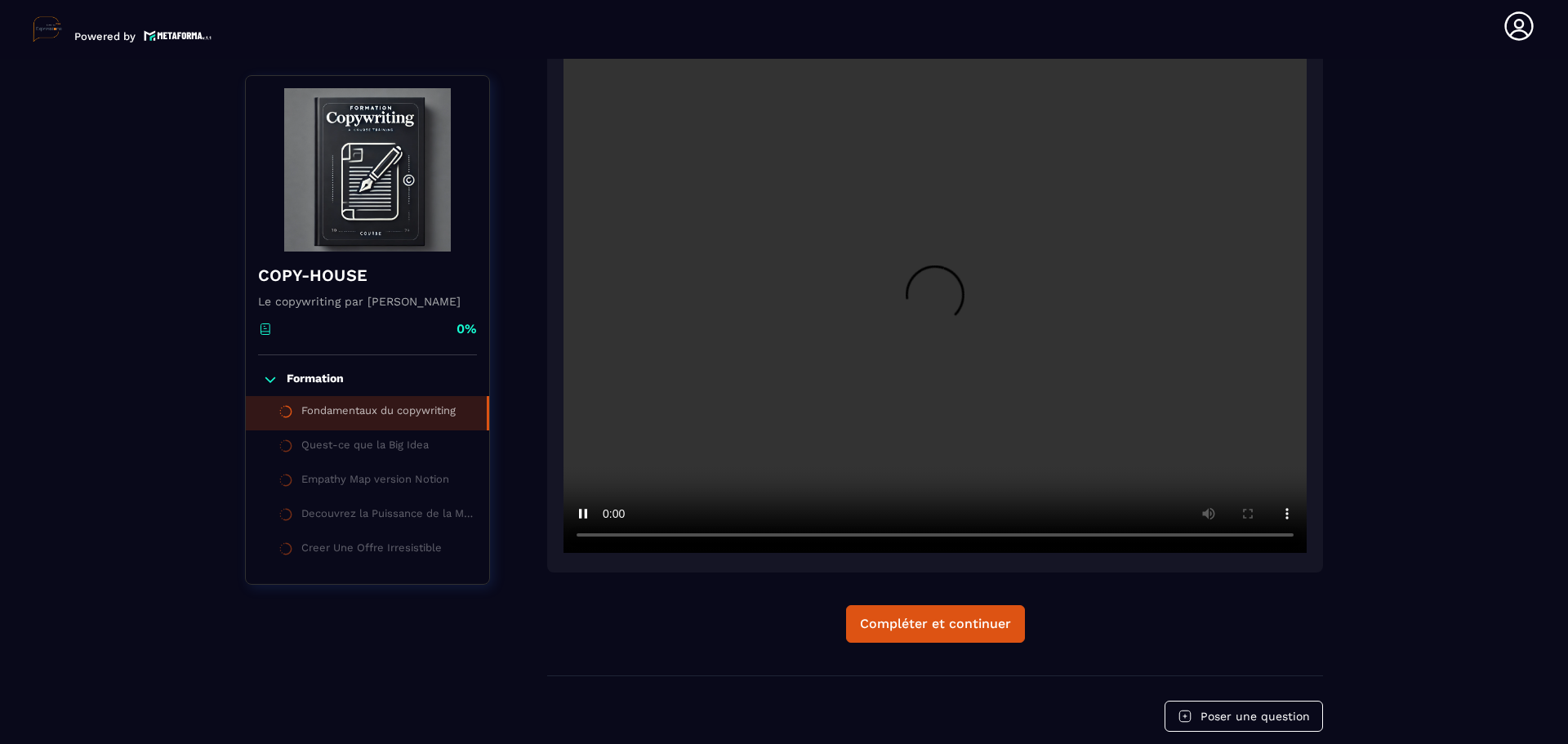
scroll to position [333, 0]
click at [962, 628] on div "Compléter et continuer" at bounding box center [936, 621] width 151 height 16
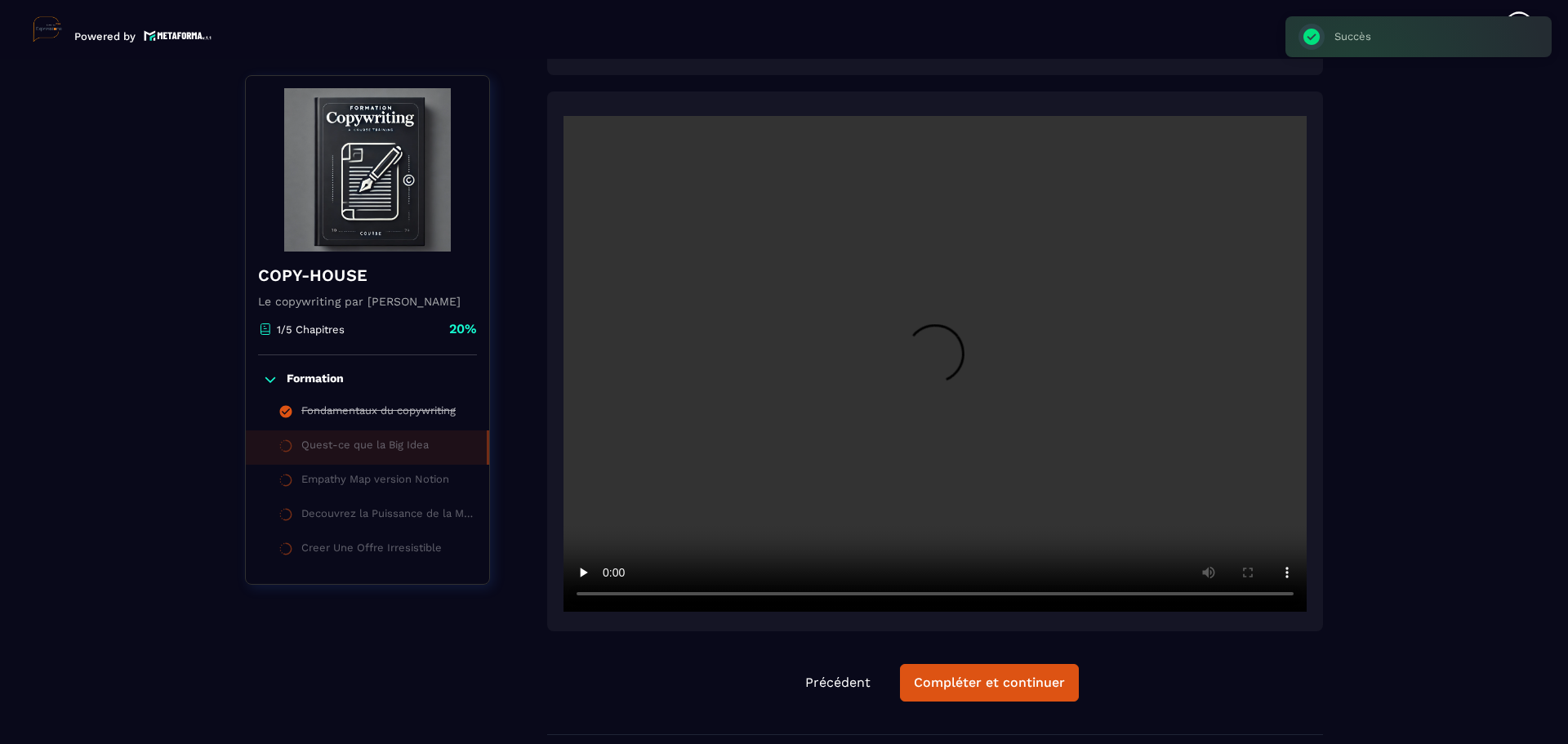
scroll to position [333, 0]
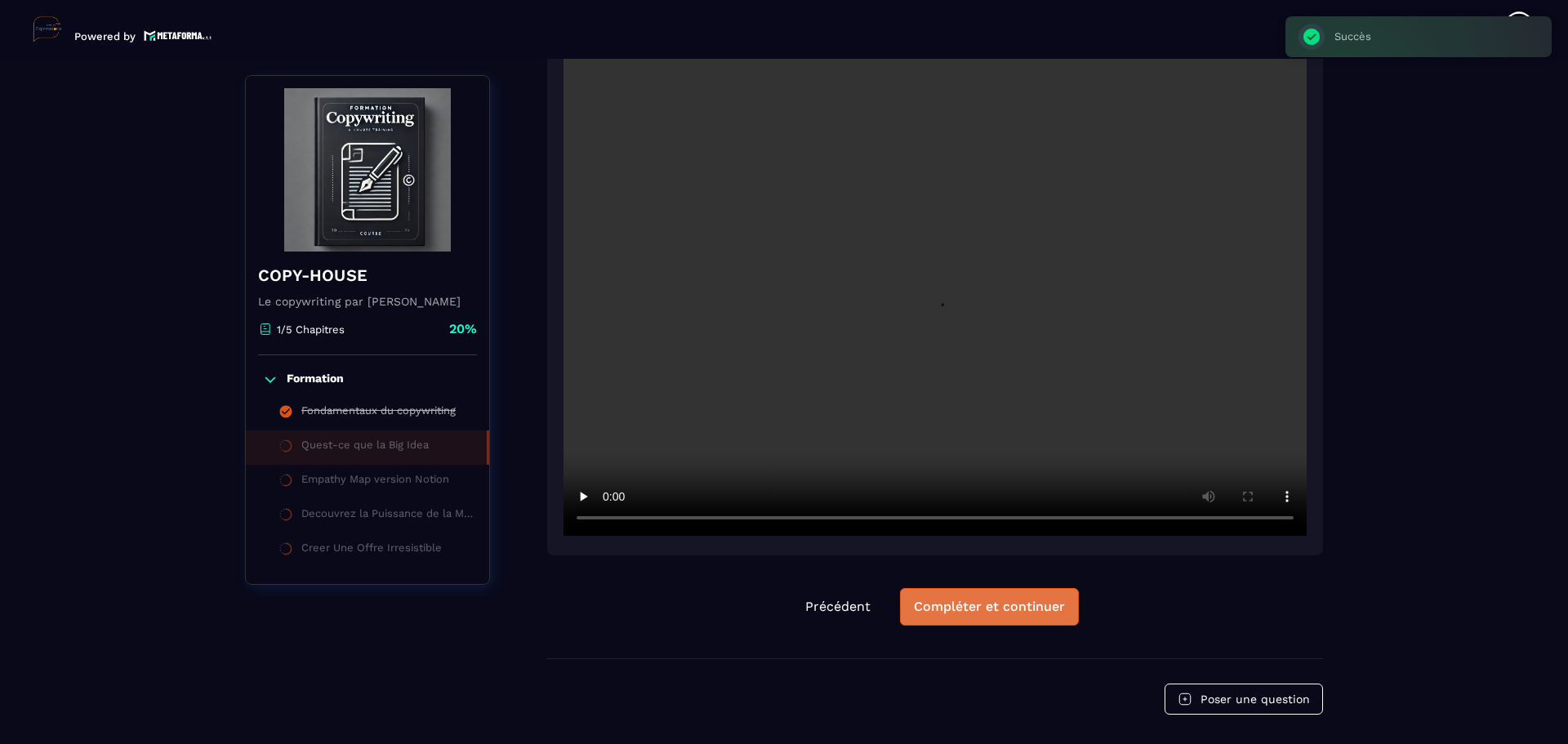
click at [967, 610] on div "Compléter et continuer" at bounding box center [990, 606] width 151 height 16
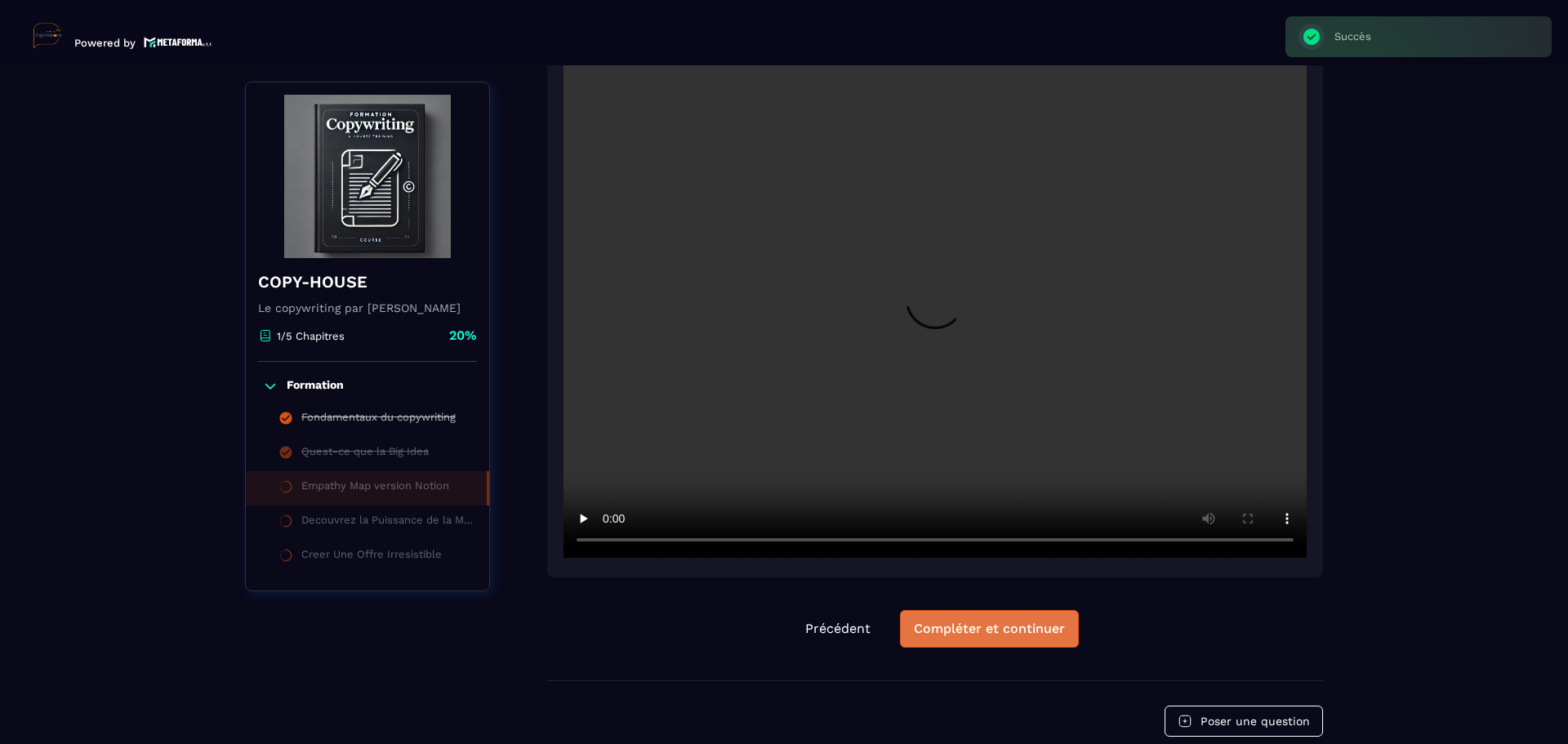
click at [989, 625] on div "Compléter et continuer" at bounding box center [990, 628] width 151 height 16
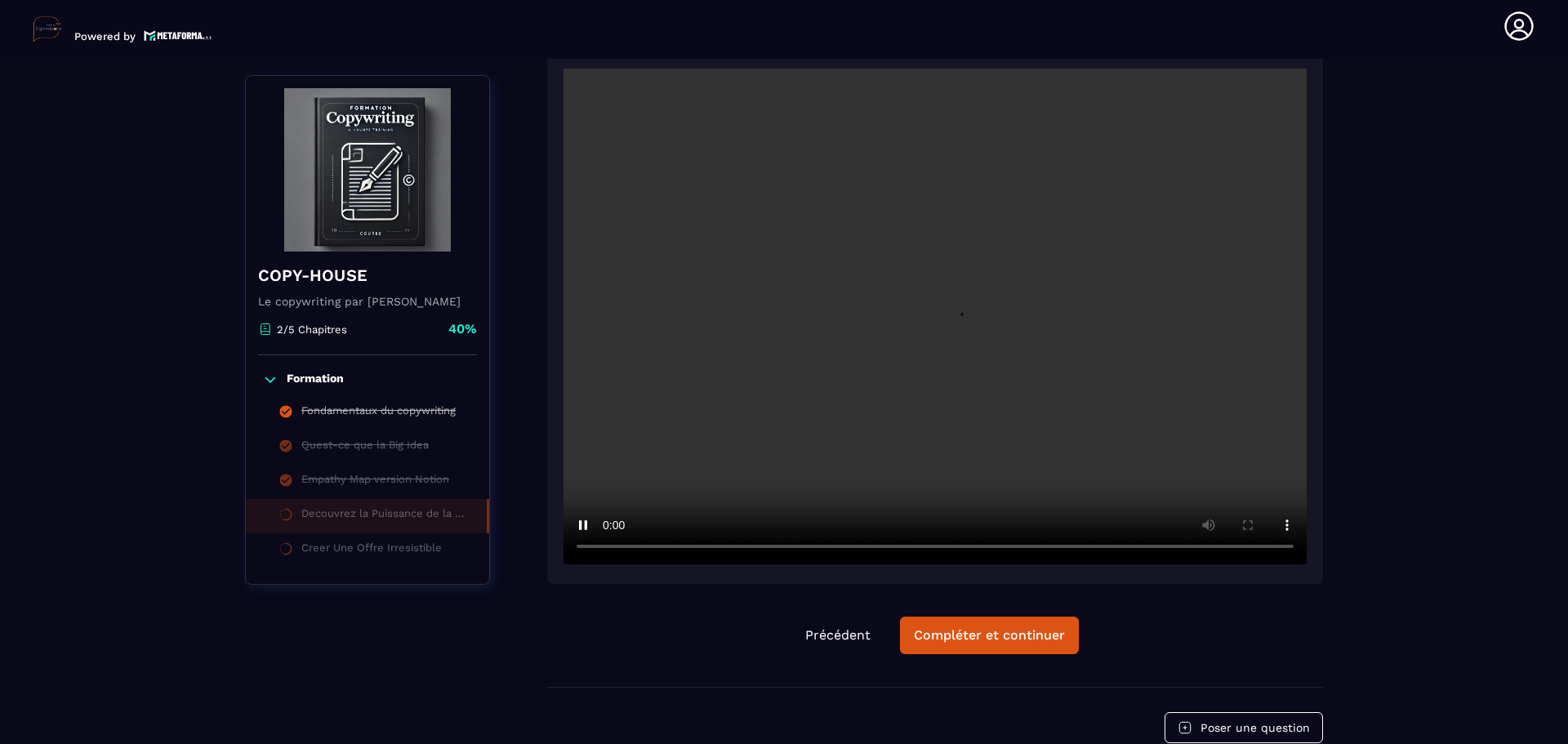
scroll to position [333, 0]
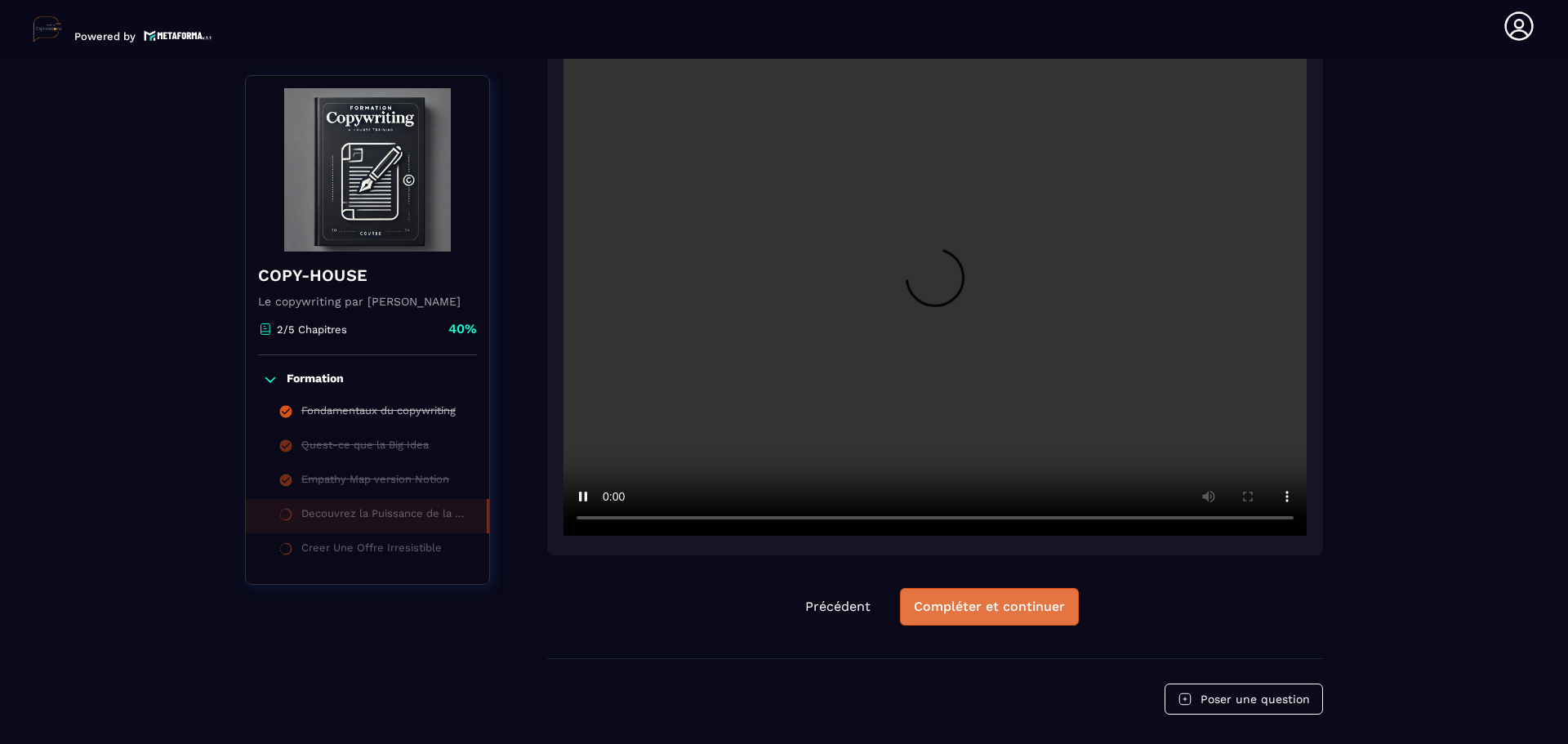
click at [1011, 604] on div "Compléter et continuer" at bounding box center [990, 606] width 151 height 16
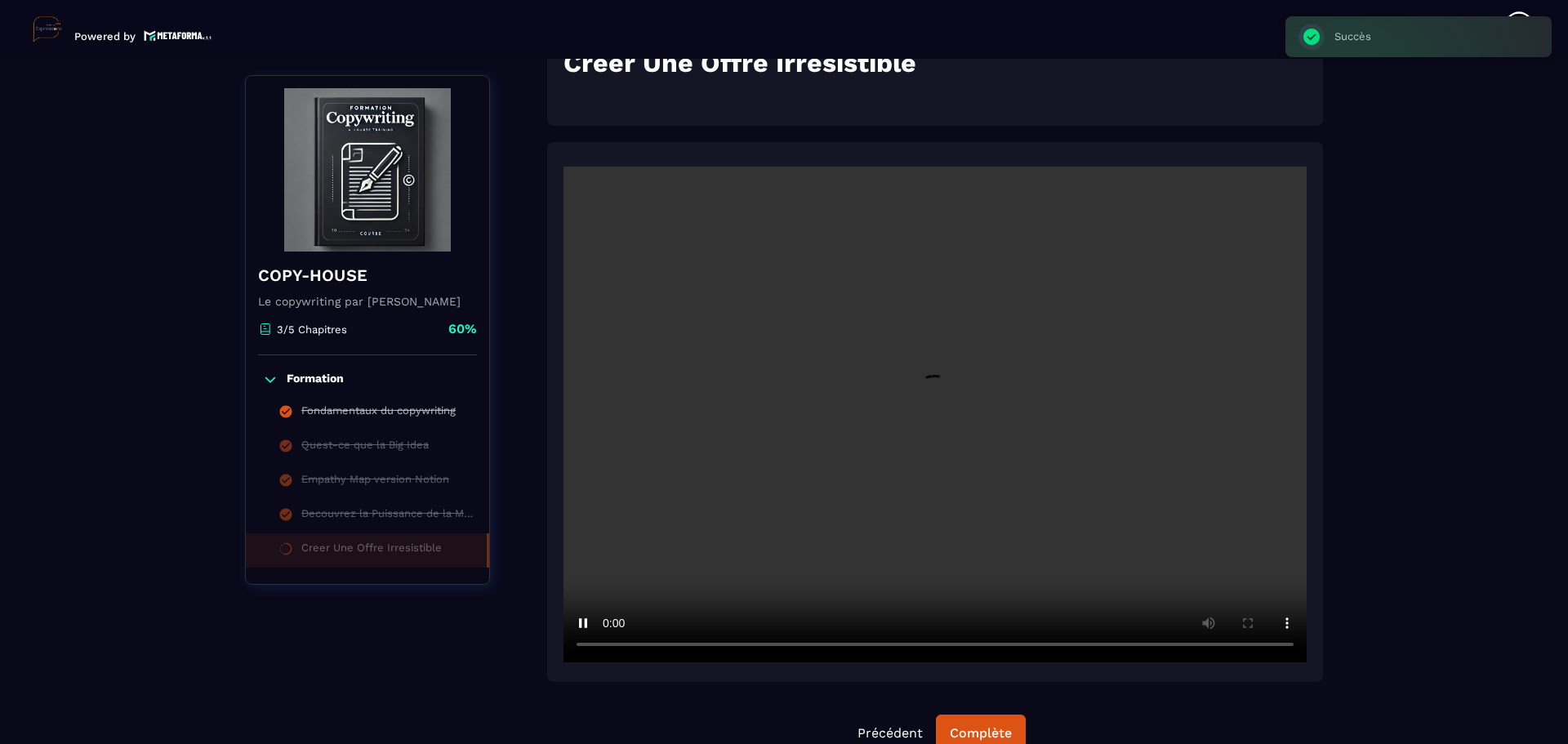
scroll to position [252, 0]
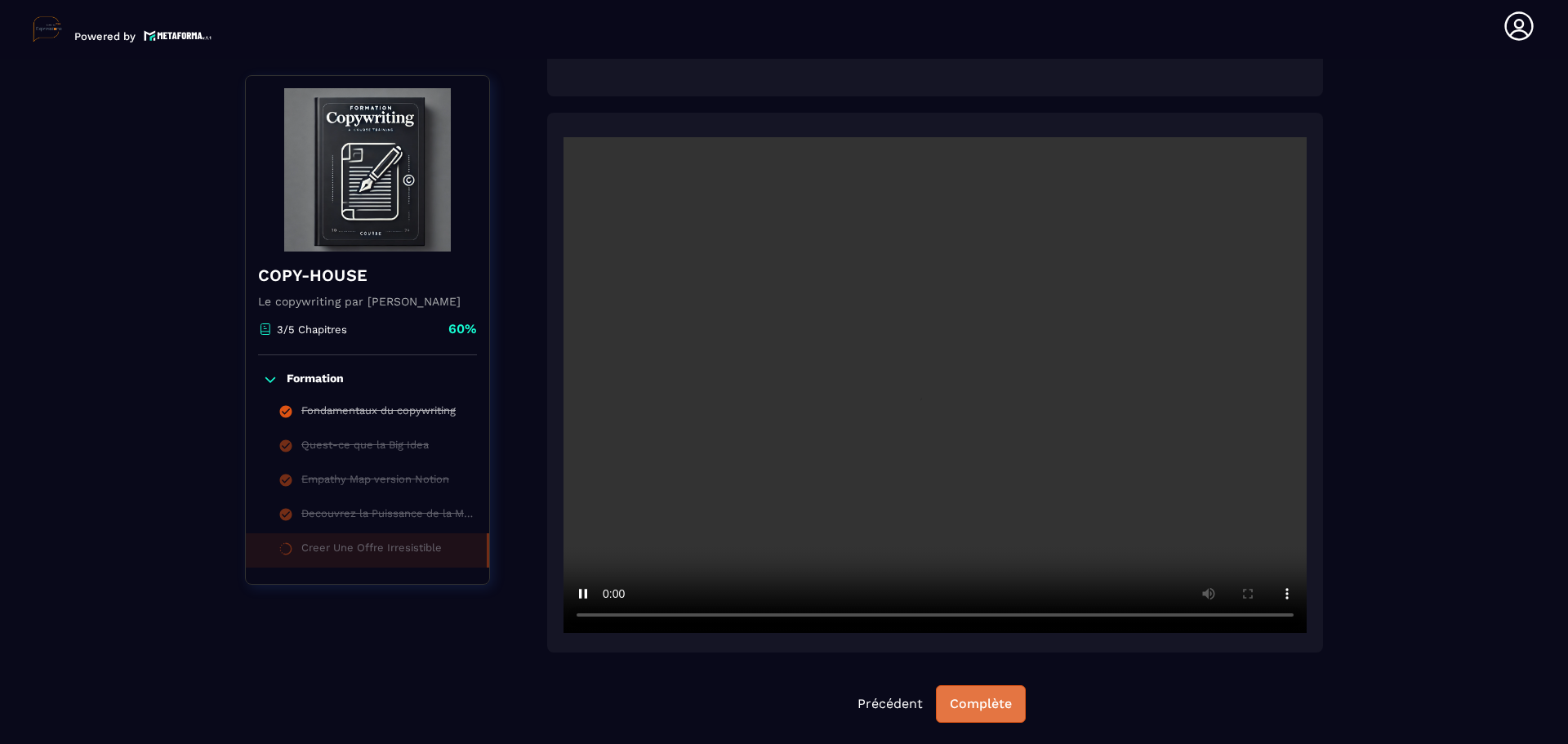
click at [986, 703] on div "Complète" at bounding box center [981, 703] width 62 height 16
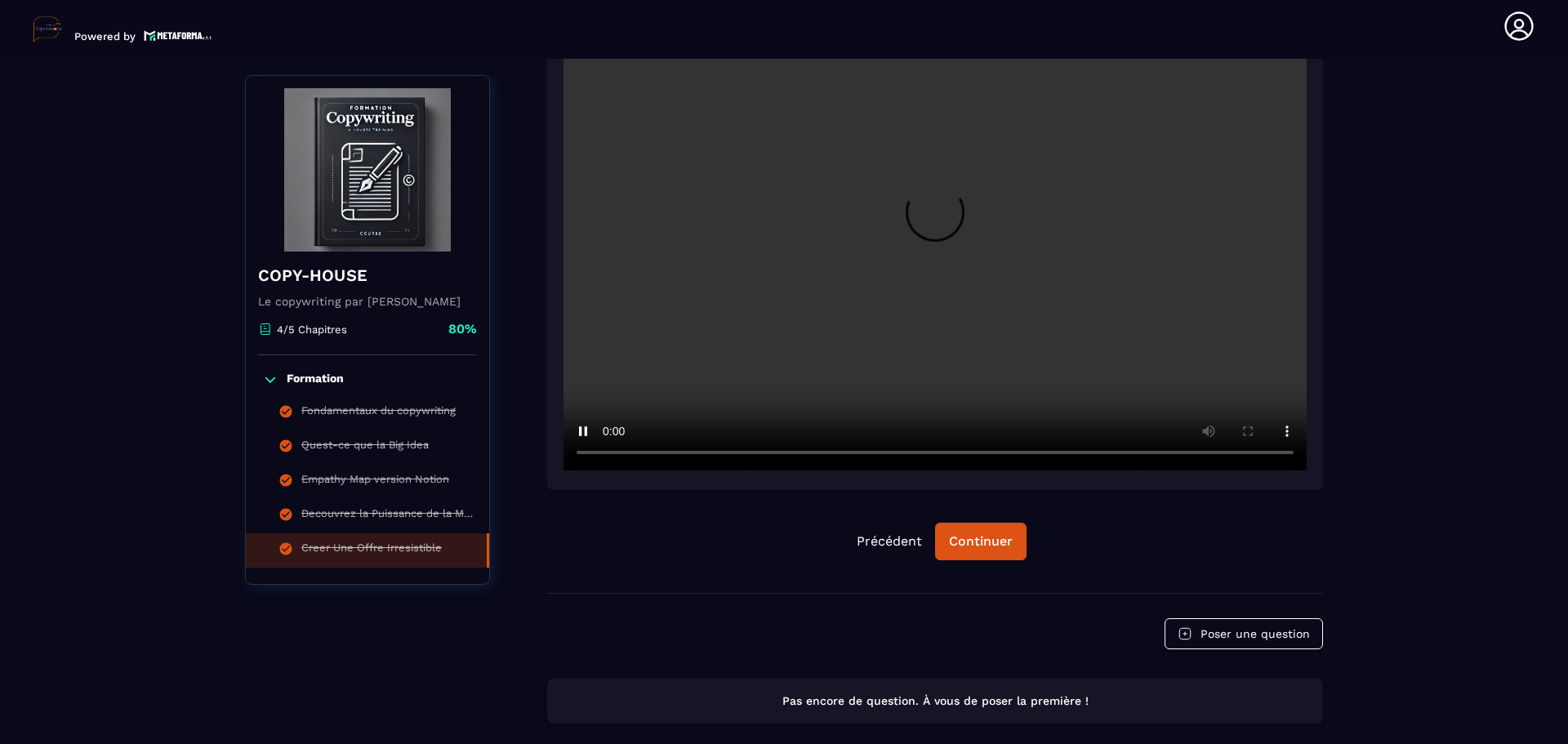
scroll to position [415, 0]
click at [961, 545] on div "Continuer" at bounding box center [981, 540] width 64 height 16
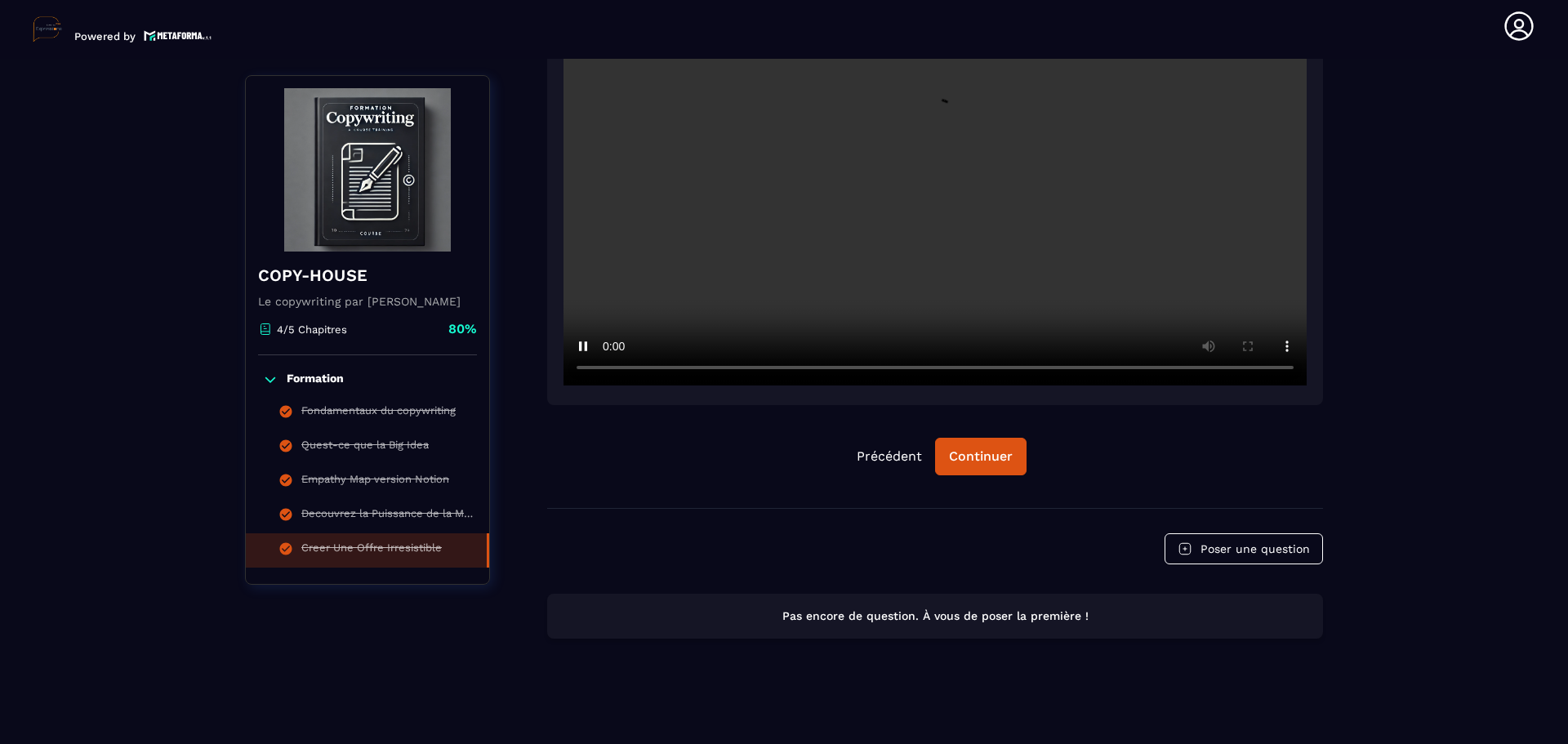
scroll to position [502, 0]
click at [1003, 443] on button "Continuer" at bounding box center [981, 453] width 92 height 38
click at [992, 456] on div "Continuer" at bounding box center [981, 453] width 64 height 16
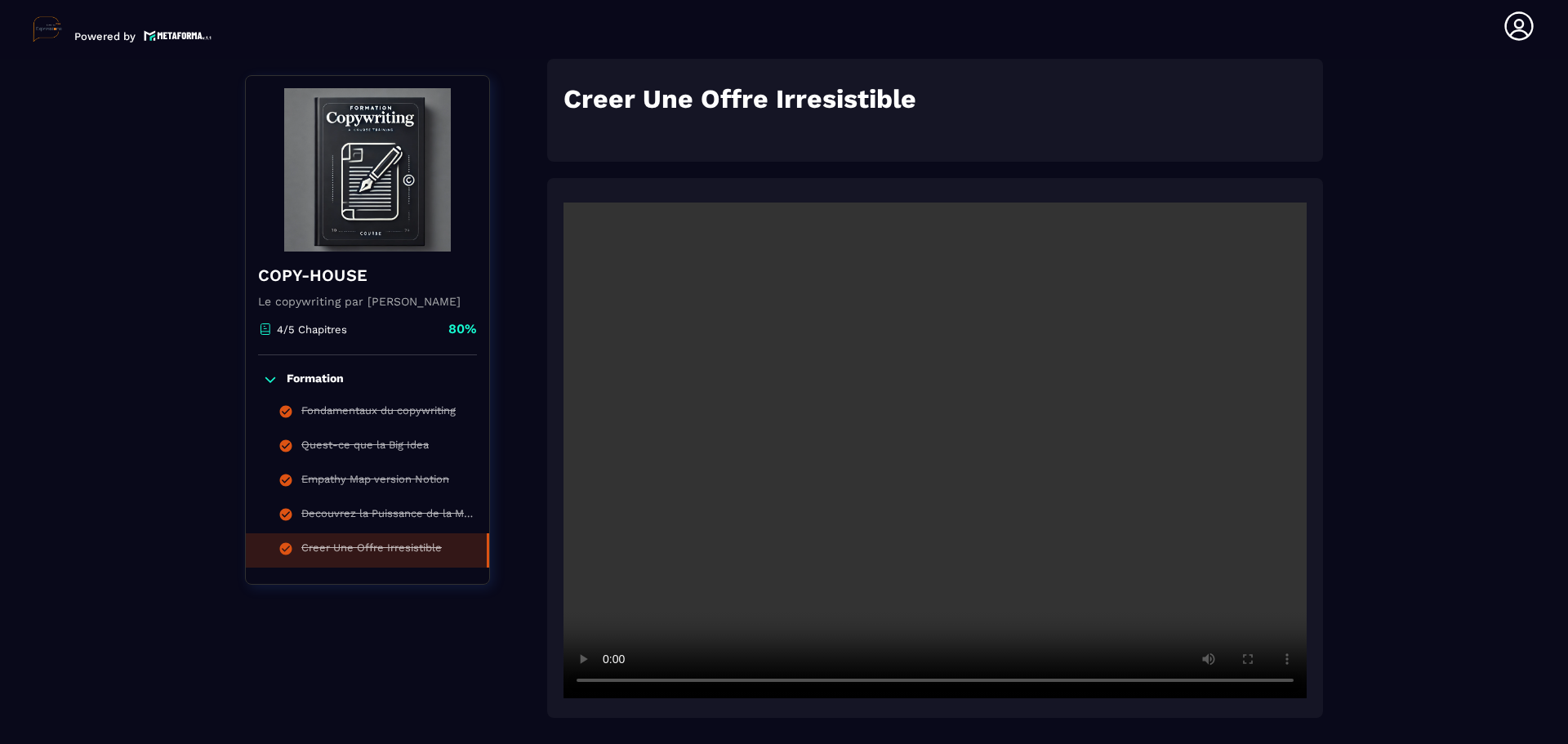
scroll to position [13, 0]
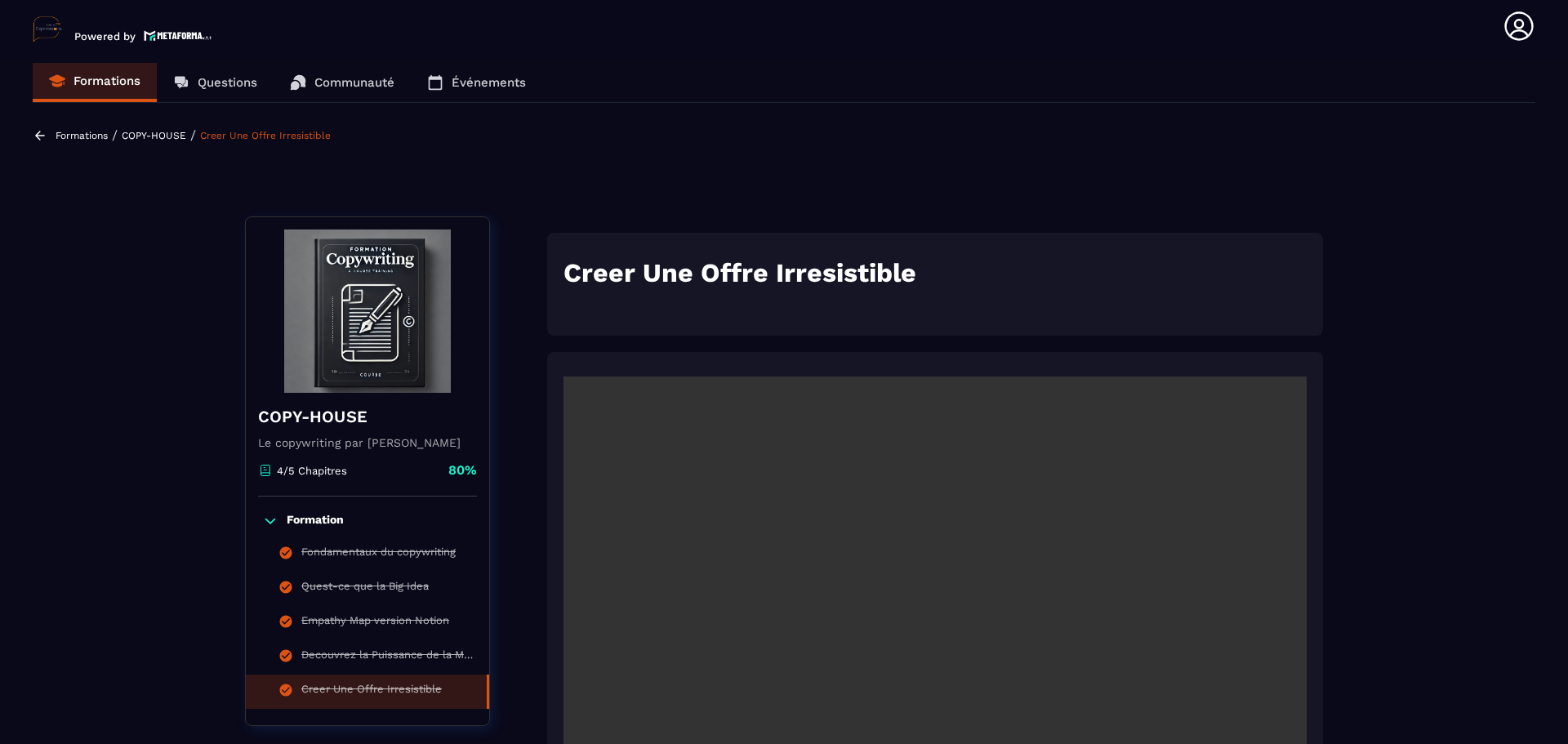
click at [173, 133] on p "COPY-HOUSE" at bounding box center [154, 135] width 65 height 12
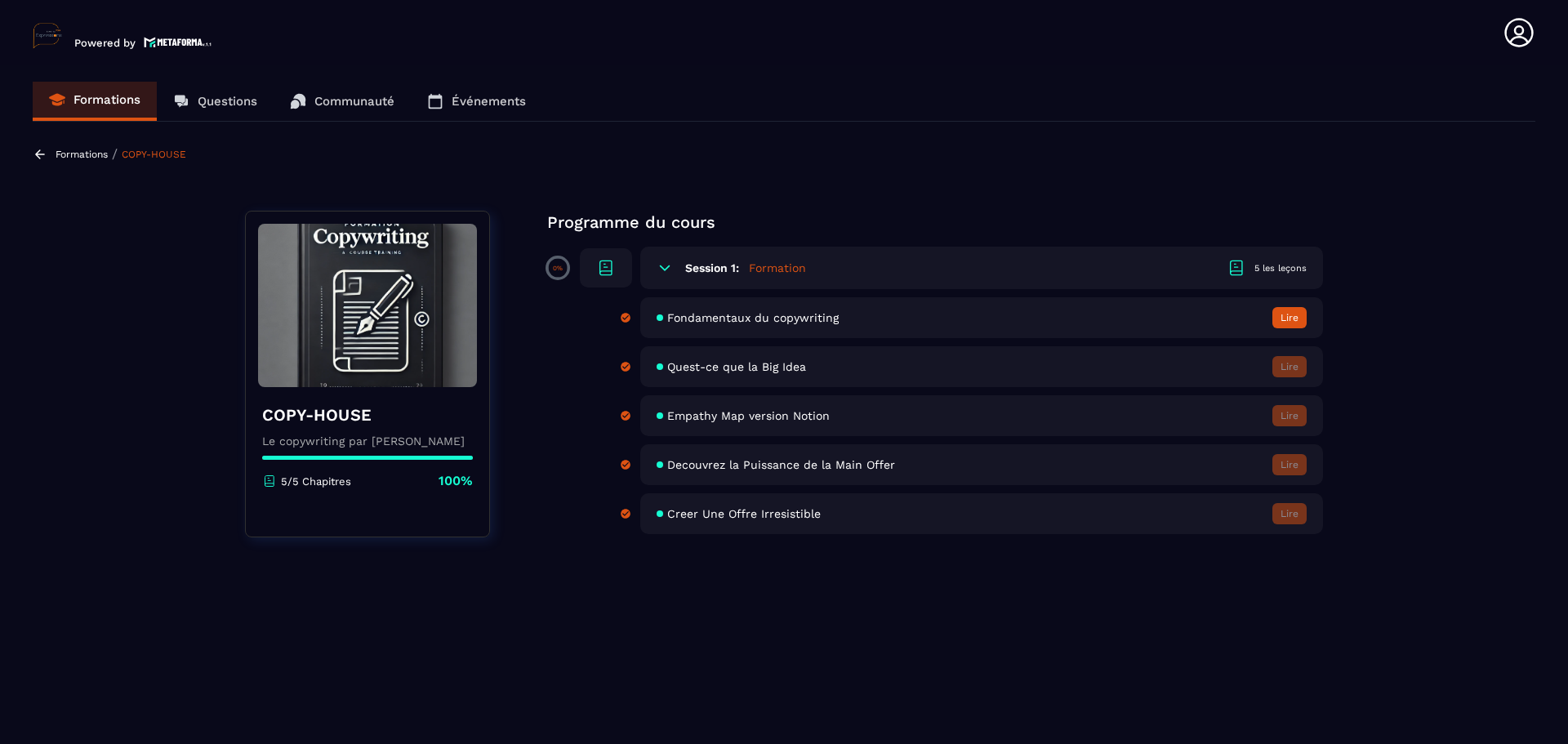
click at [97, 152] on p "Formations" at bounding box center [82, 154] width 52 height 12
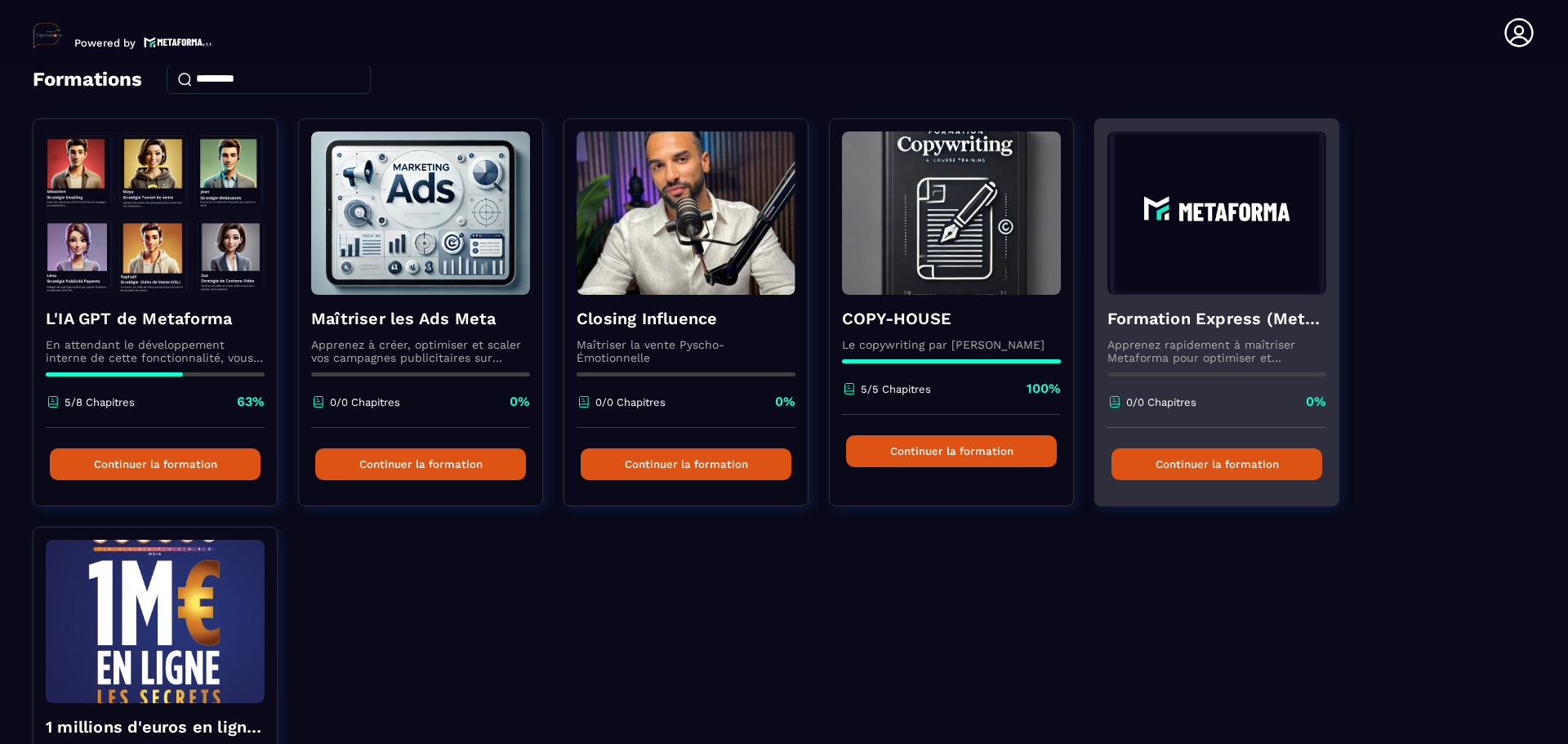
scroll to position [163, 0]
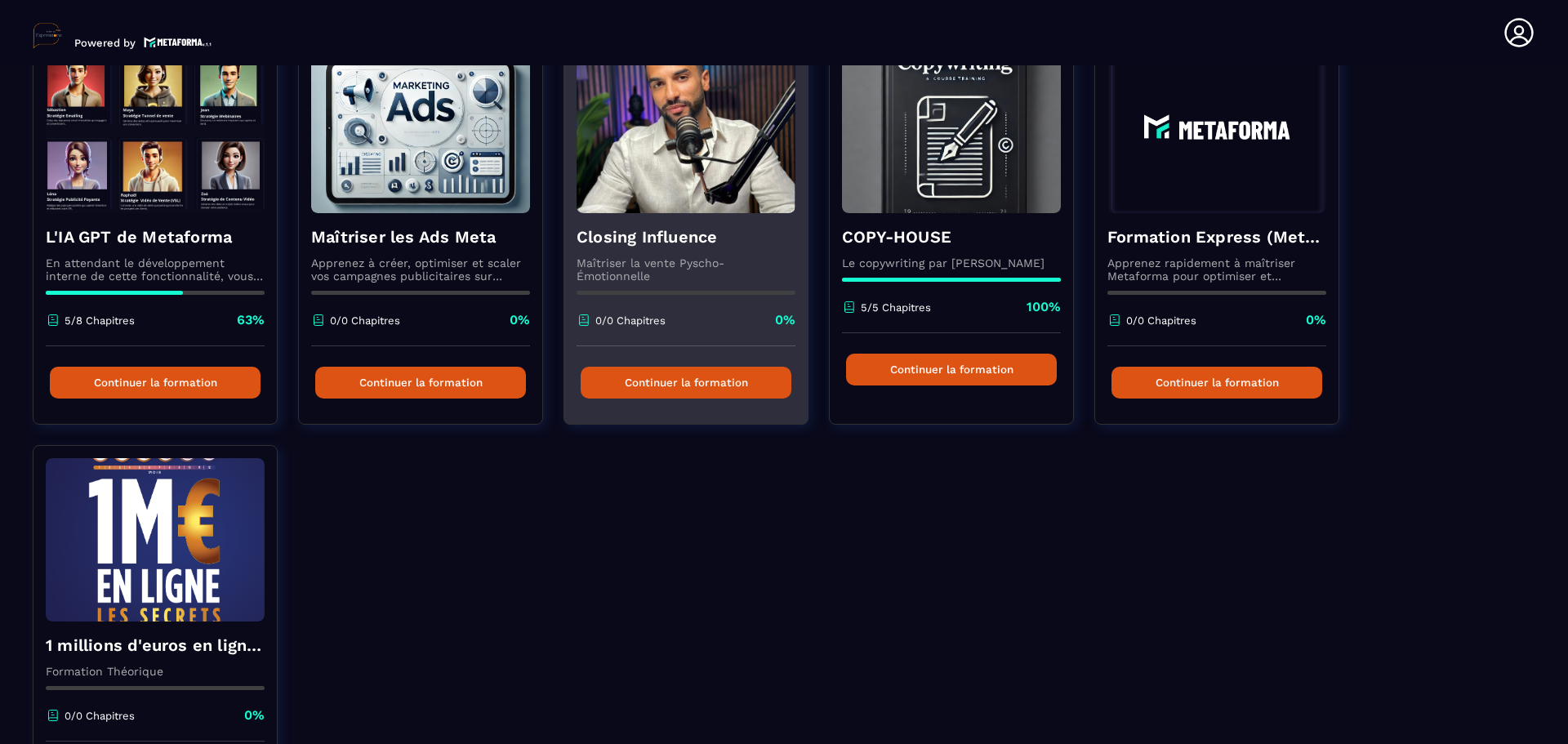
click at [717, 238] on h4 "Closing Influence" at bounding box center [686, 236] width 219 height 23
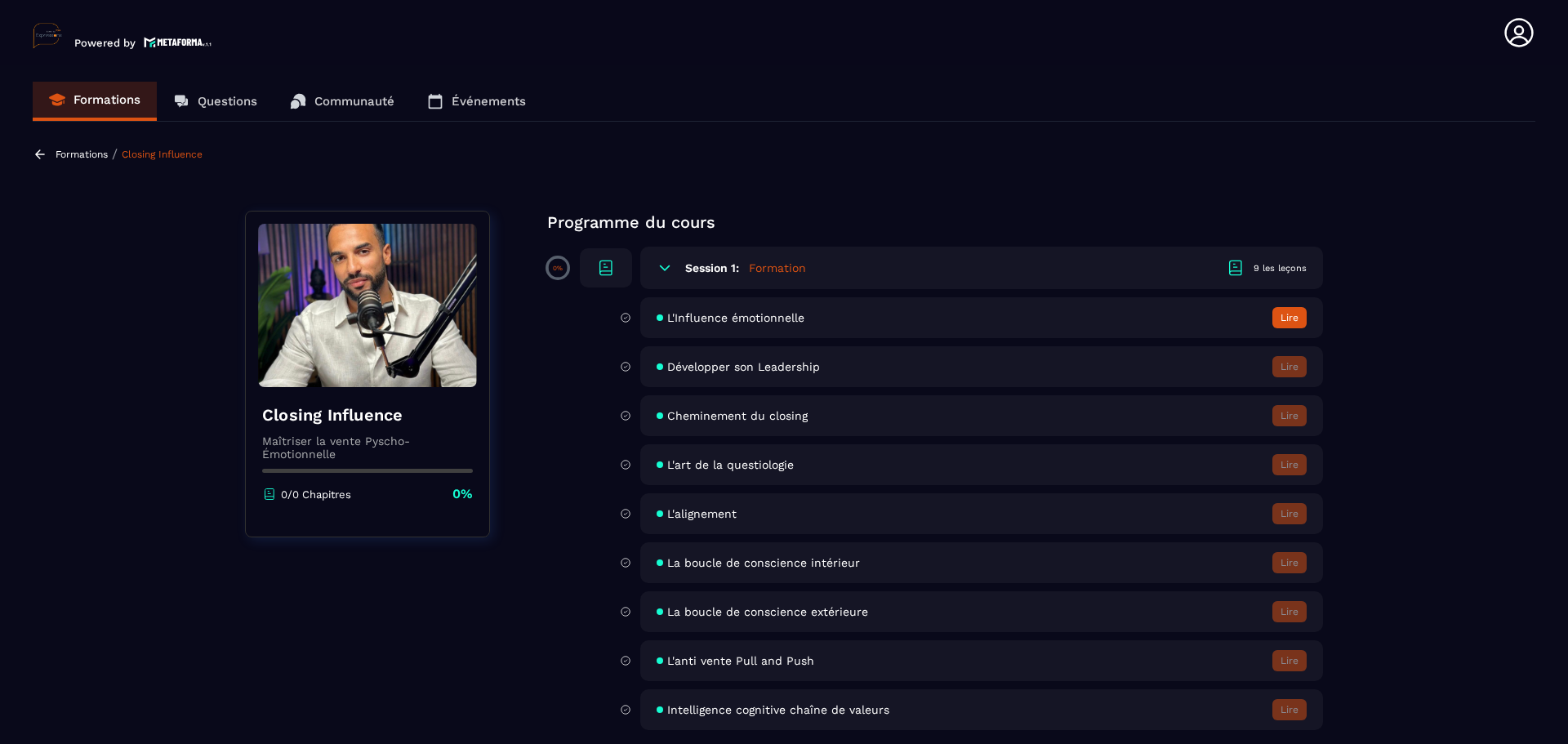
scroll to position [4, 0]
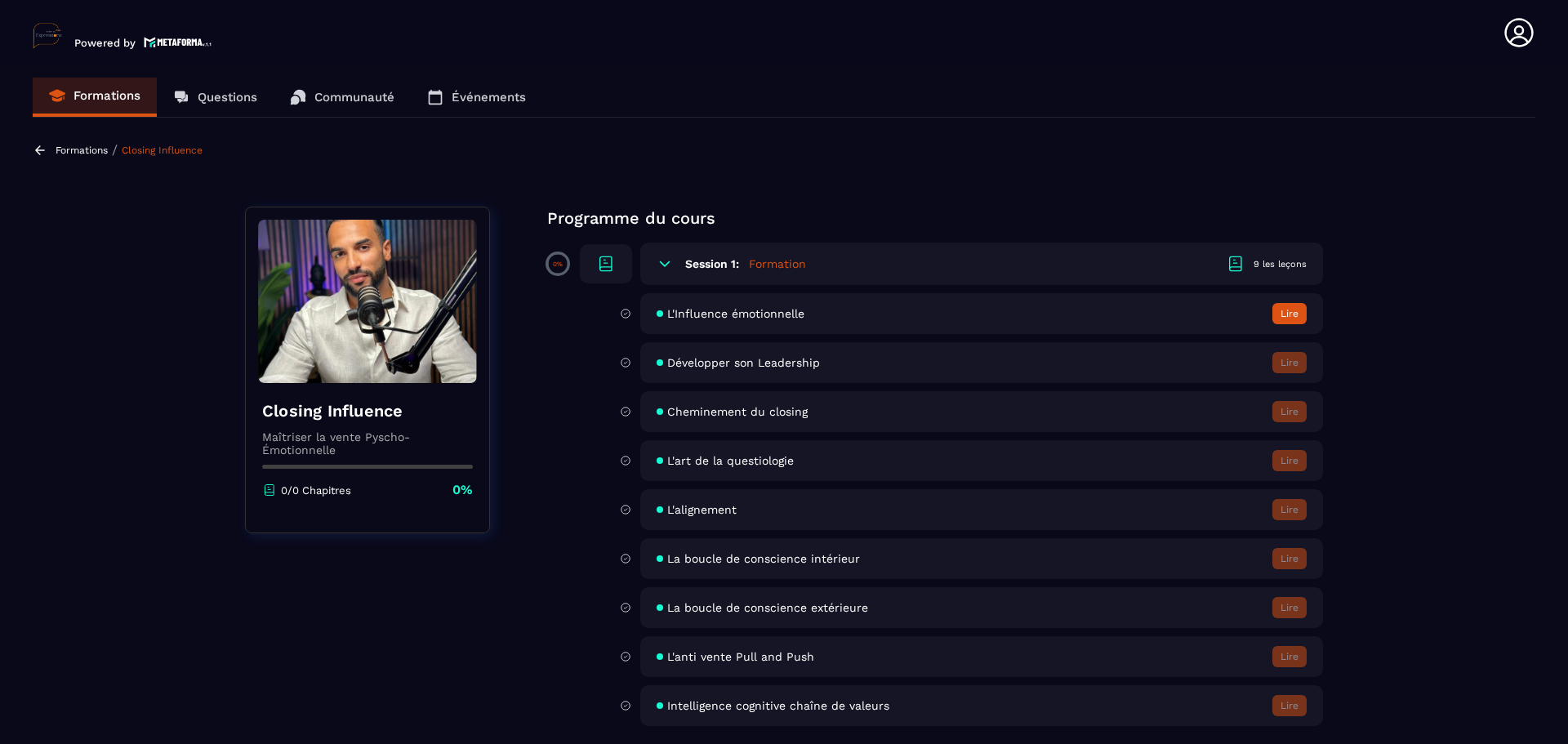
click at [1297, 315] on button "Lire" at bounding box center [1290, 314] width 35 height 21
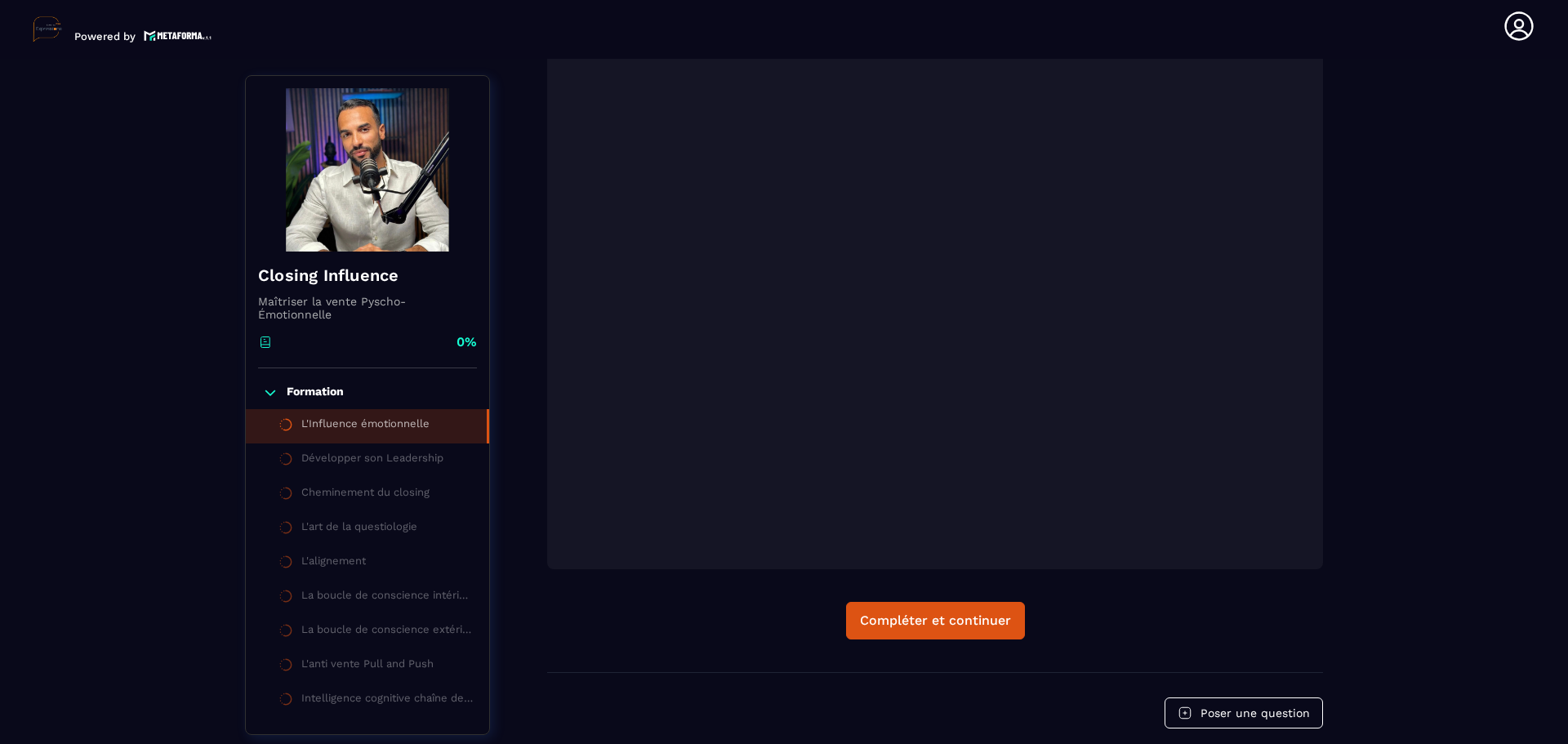
scroll to position [333, 0]
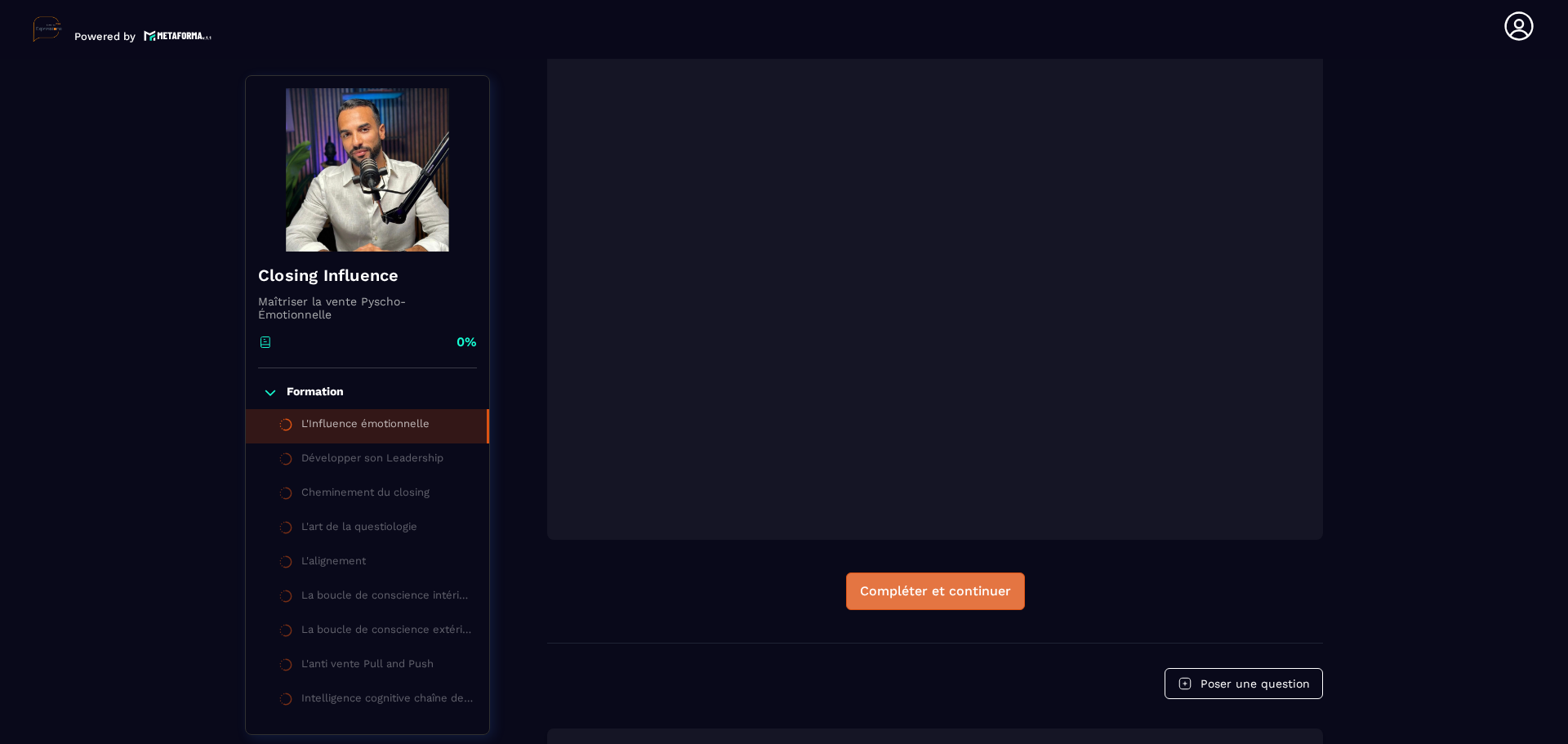
click at [993, 585] on div "Compléter et continuer" at bounding box center [936, 591] width 151 height 16
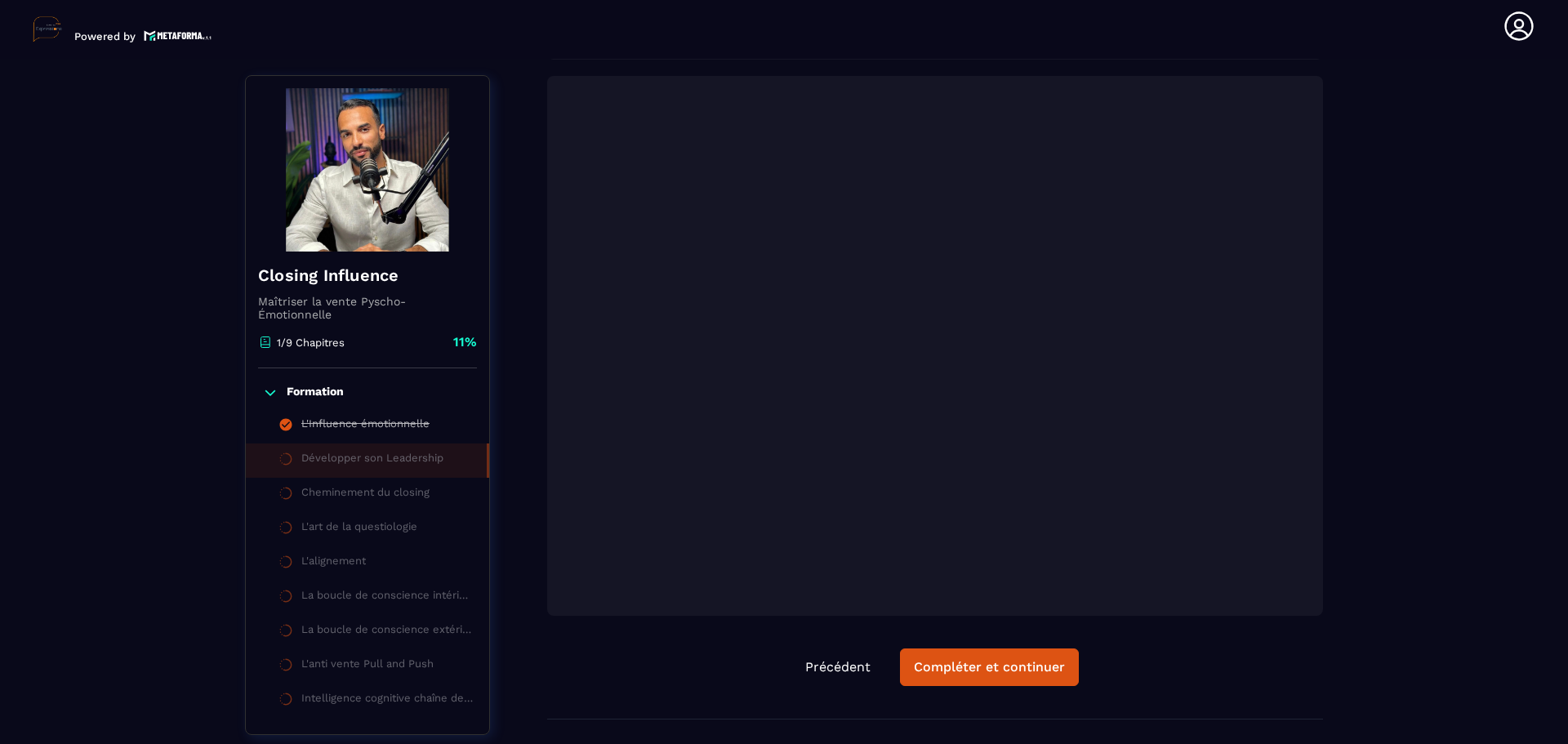
scroll to position [415, 0]
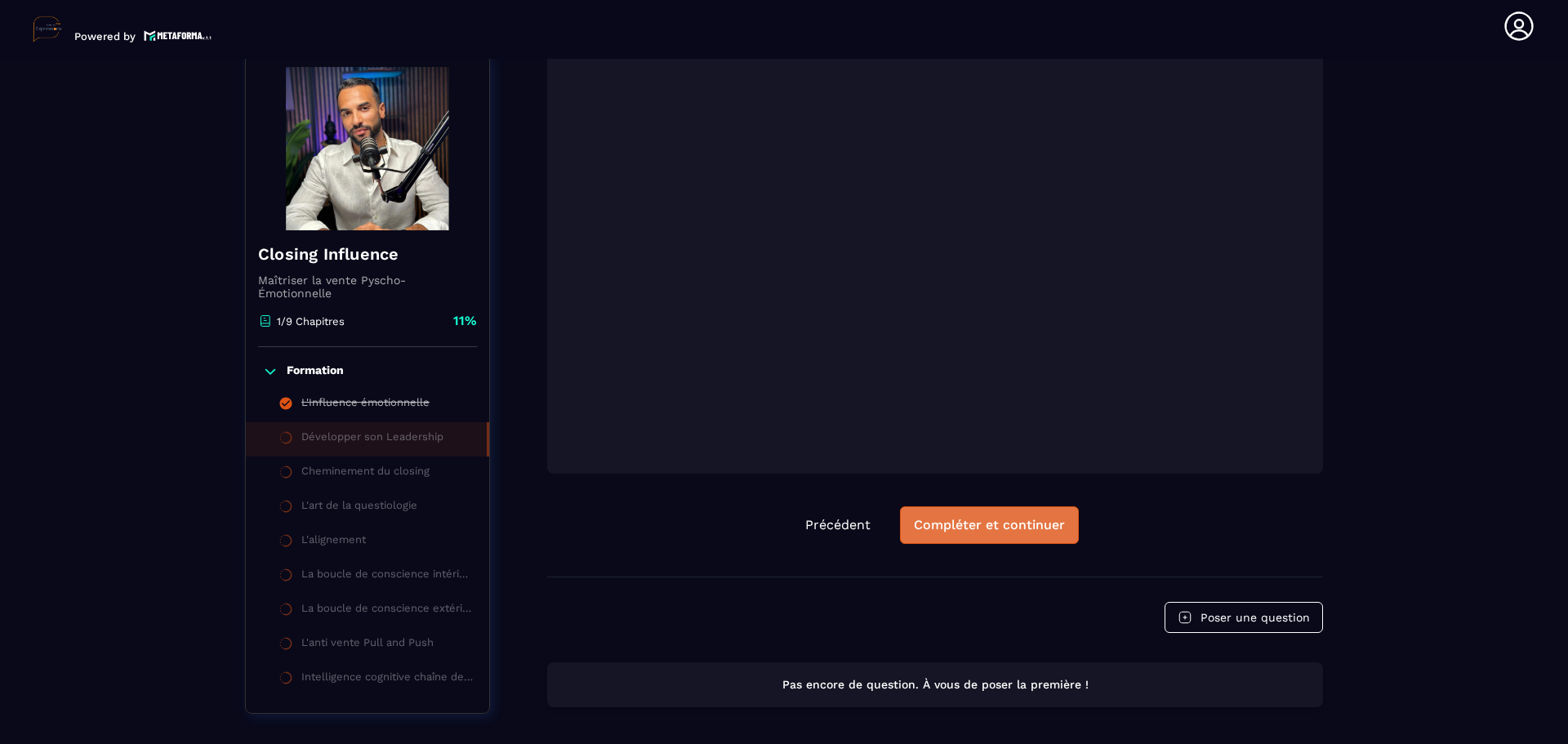
click at [998, 532] on div "Compléter et continuer" at bounding box center [990, 524] width 151 height 16
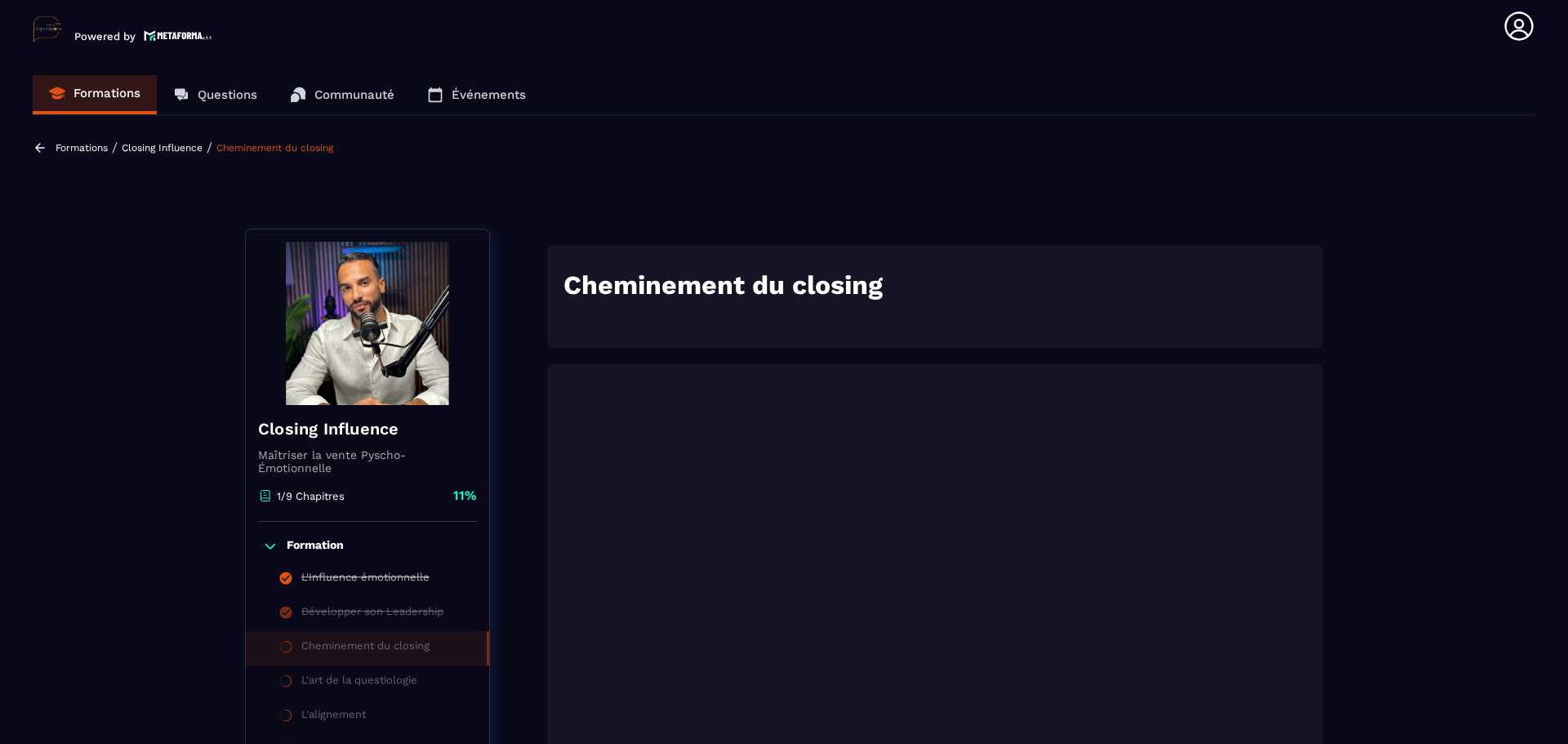
click at [70, 144] on p "Formations" at bounding box center [82, 148] width 52 height 12
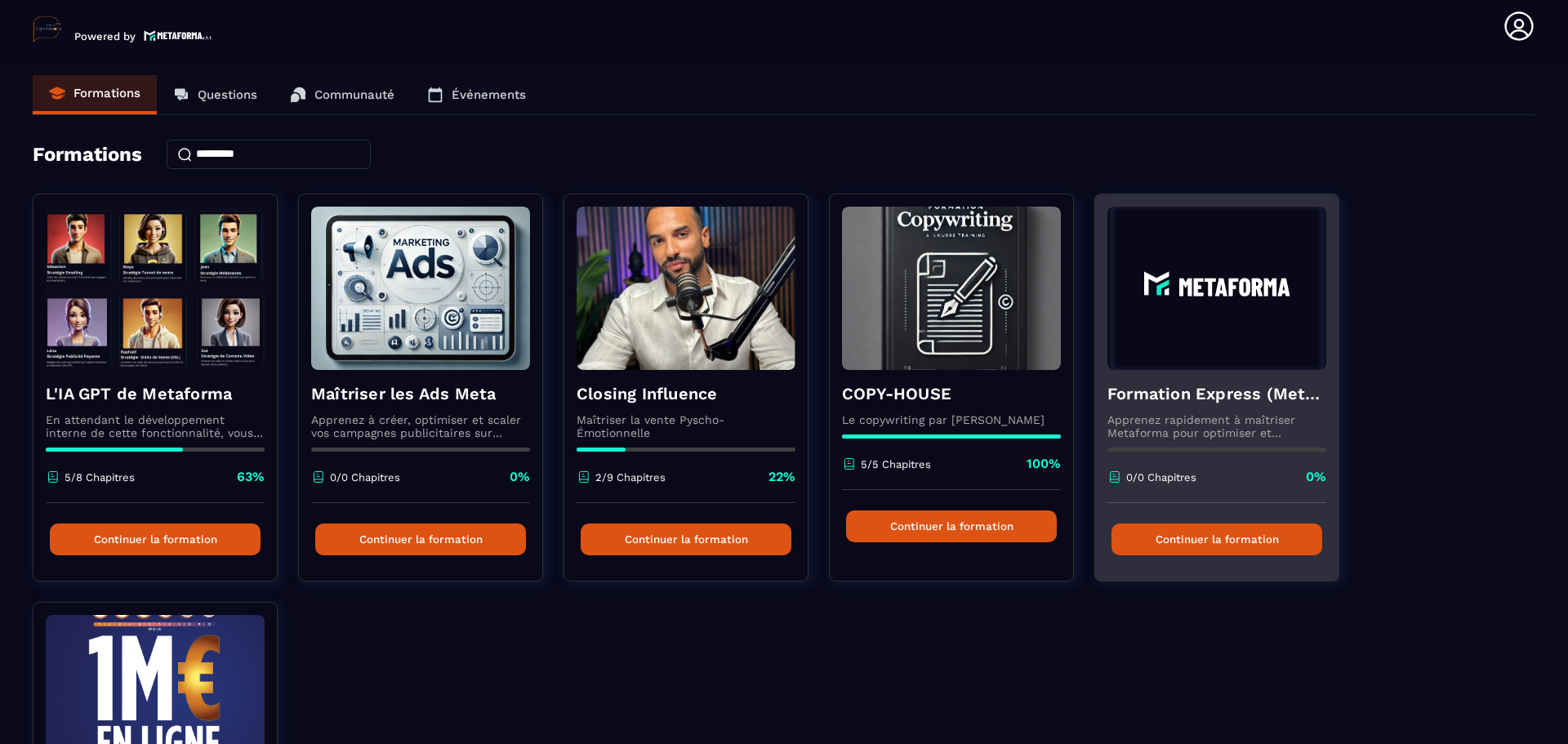
click at [1185, 412] on div "Formation Express (Metaforma) Apprenez rapidement à maîtriser Metaforma pour op…" at bounding box center [1217, 436] width 243 height 133
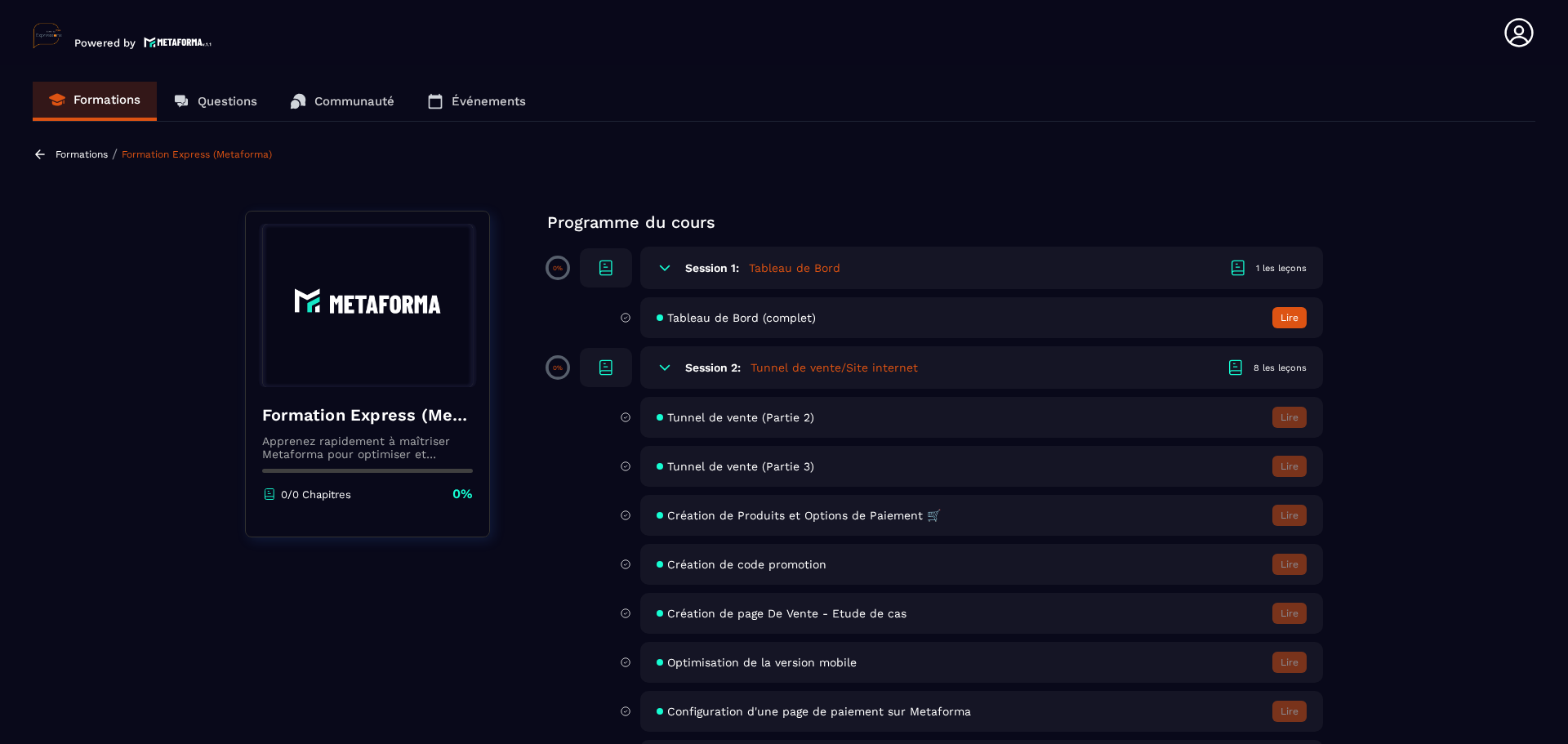
click at [67, 150] on p "Formations" at bounding box center [82, 154] width 52 height 12
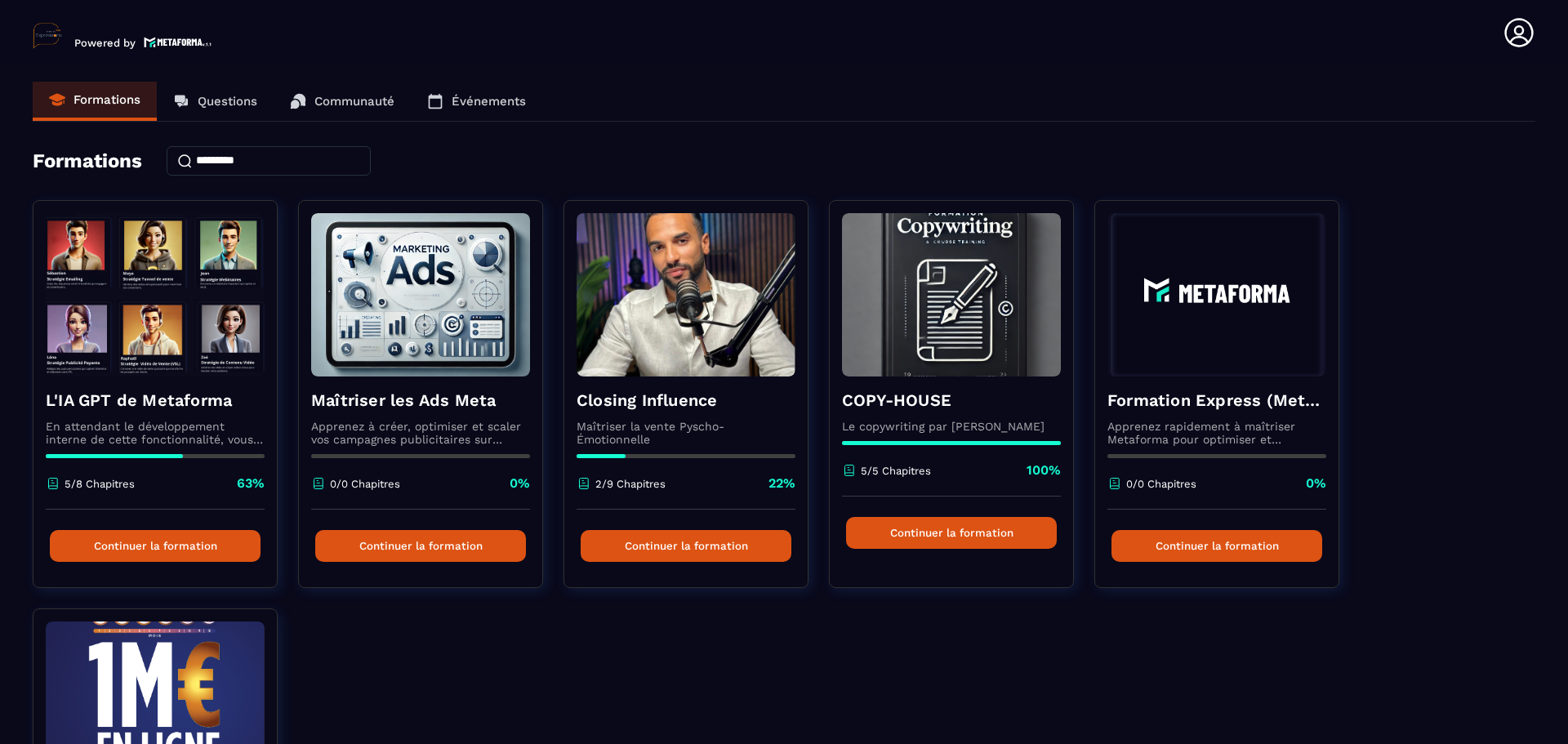
click at [225, 100] on p "Questions" at bounding box center [228, 100] width 60 height 14
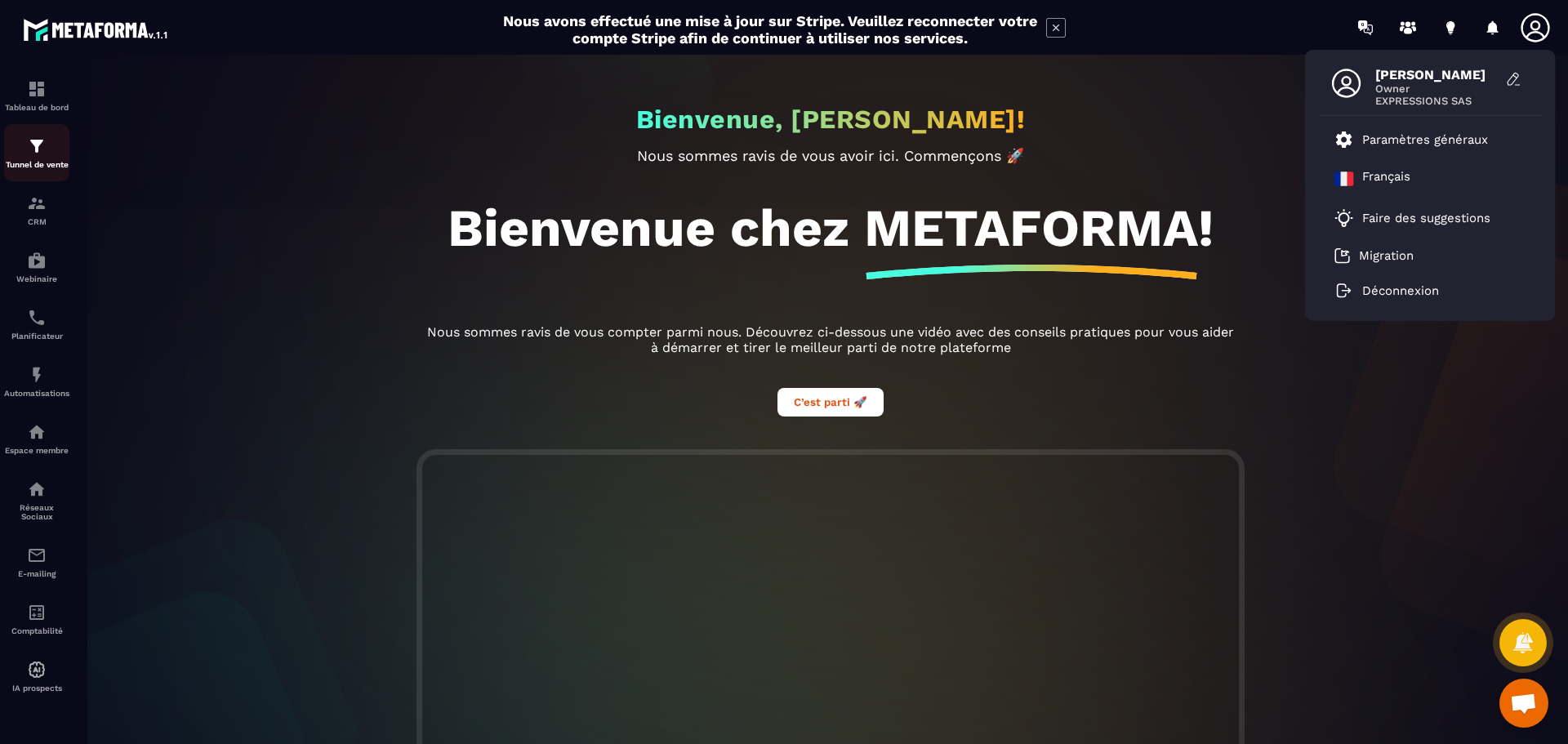
click at [38, 140] on img at bounding box center [37, 146] width 19 height 19
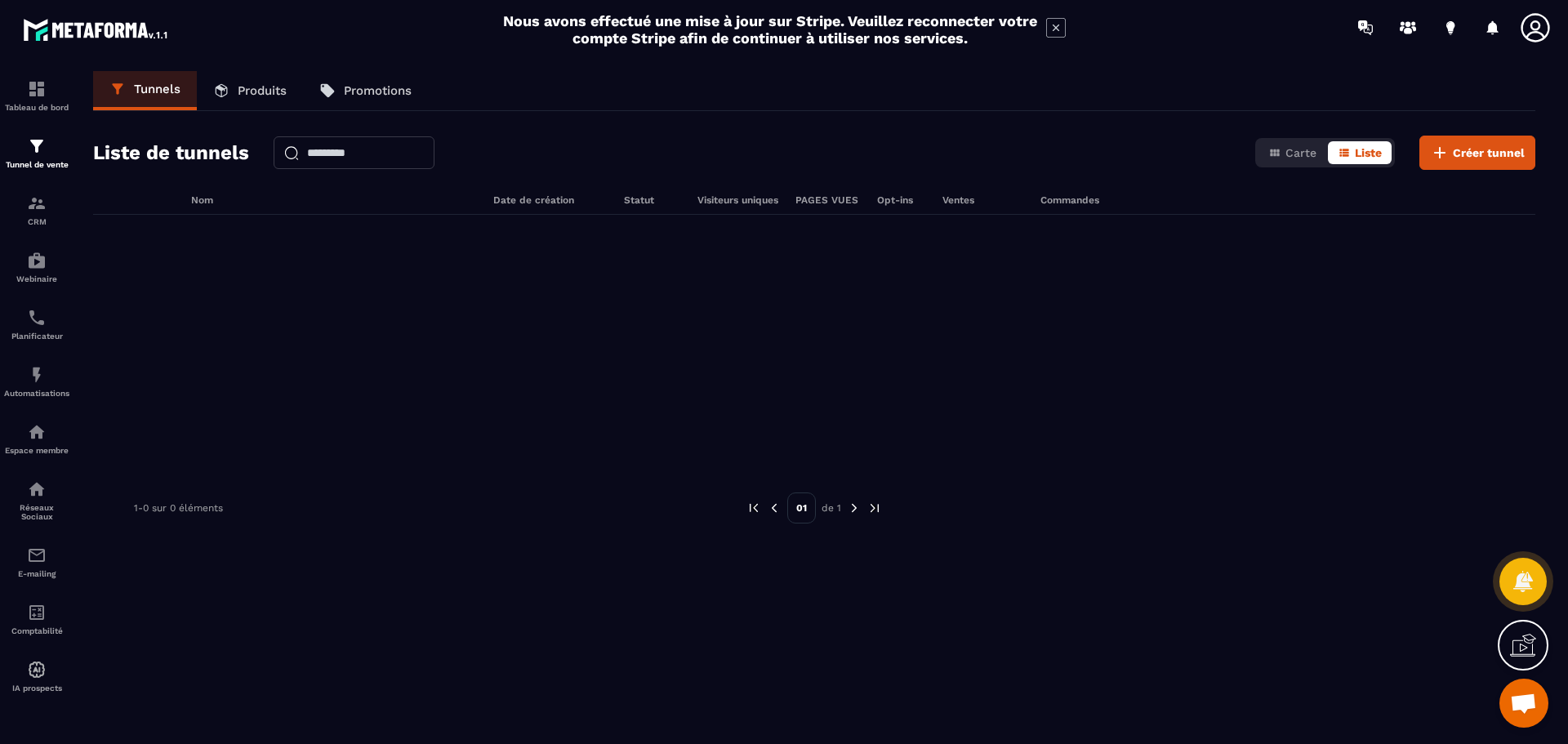
click at [272, 85] on p "Produits" at bounding box center [262, 90] width 49 height 14
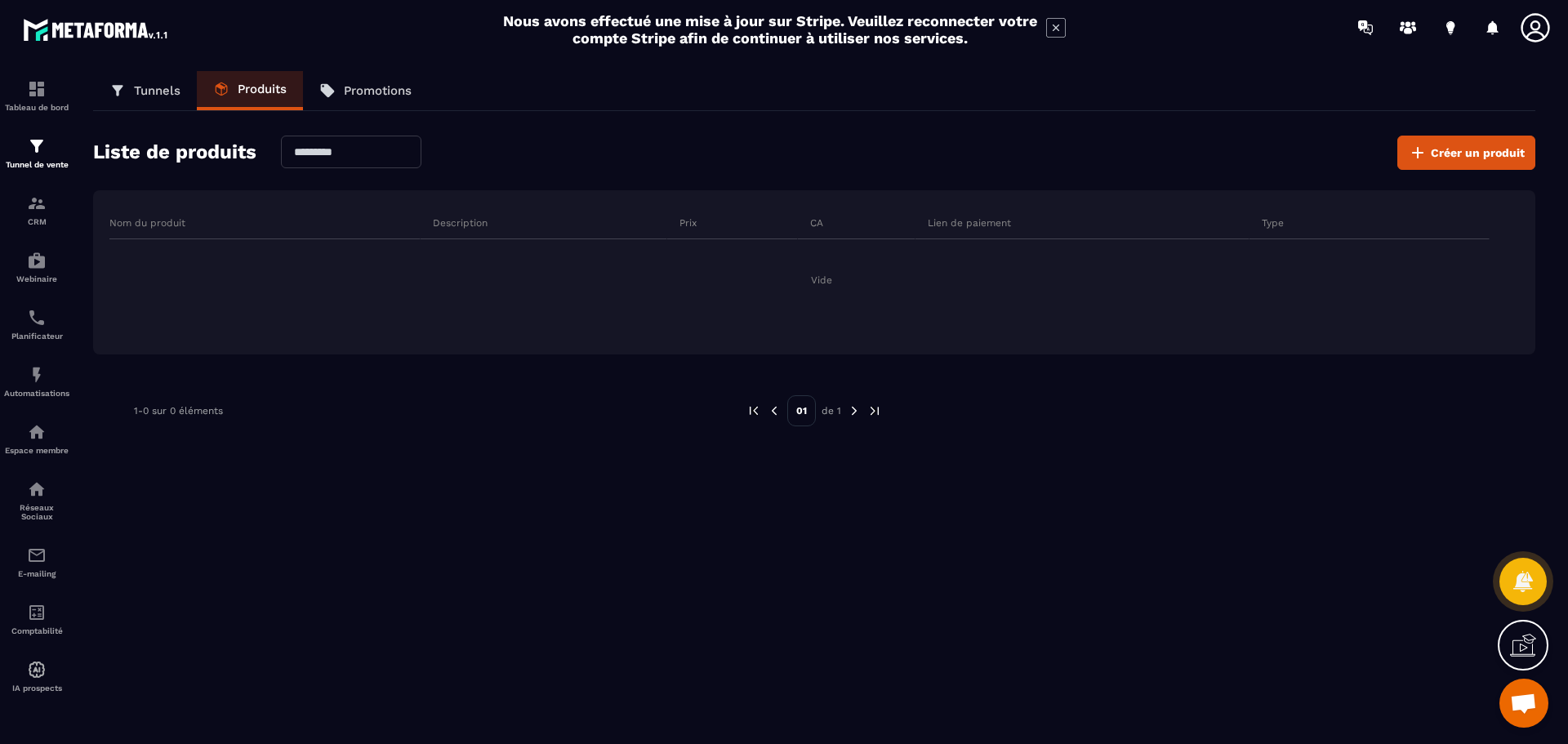
click at [389, 87] on p "Promotions" at bounding box center [378, 90] width 68 height 14
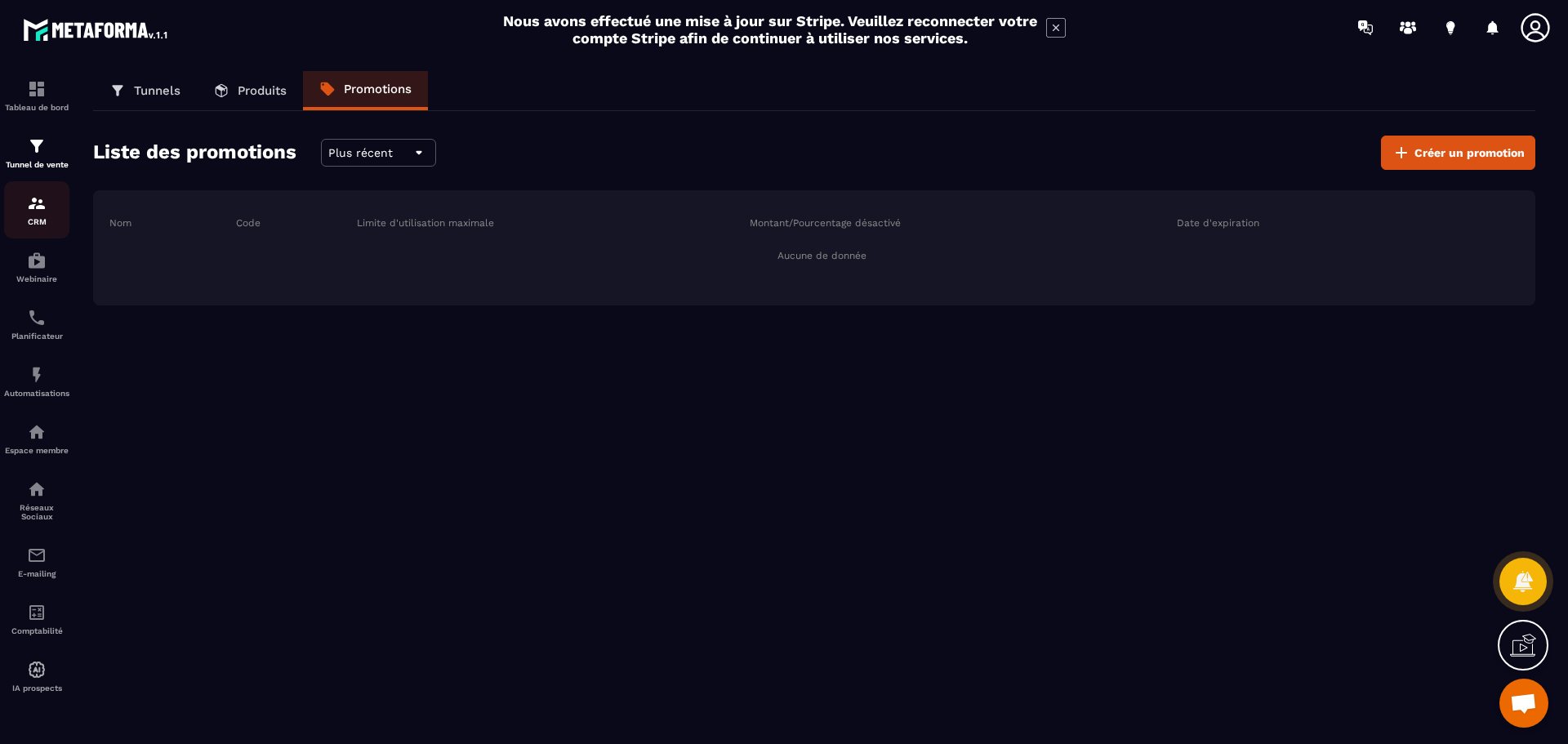
click at [50, 210] on div "CRM" at bounding box center [37, 209] width 66 height 33
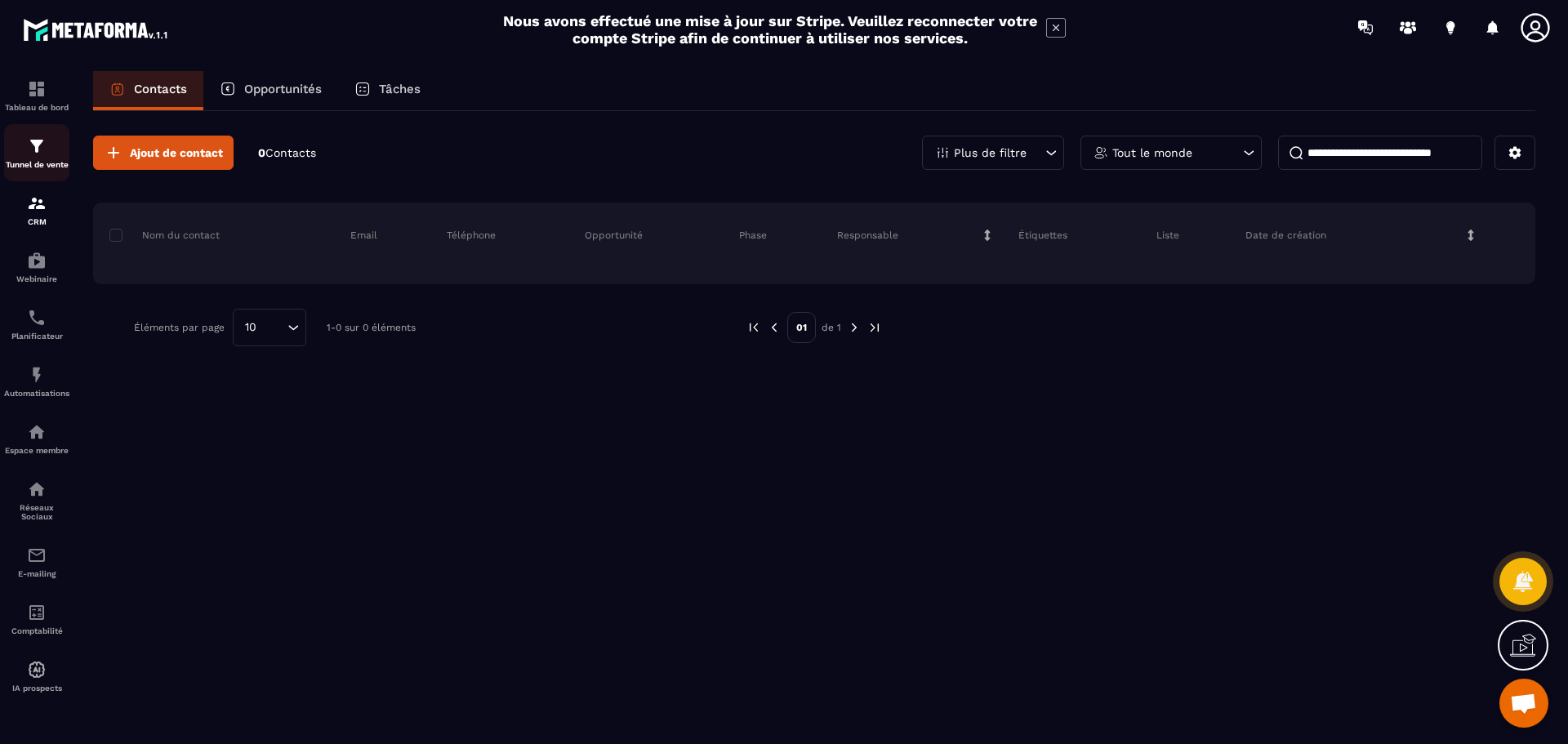
click at [29, 147] on img at bounding box center [37, 146] width 19 height 19
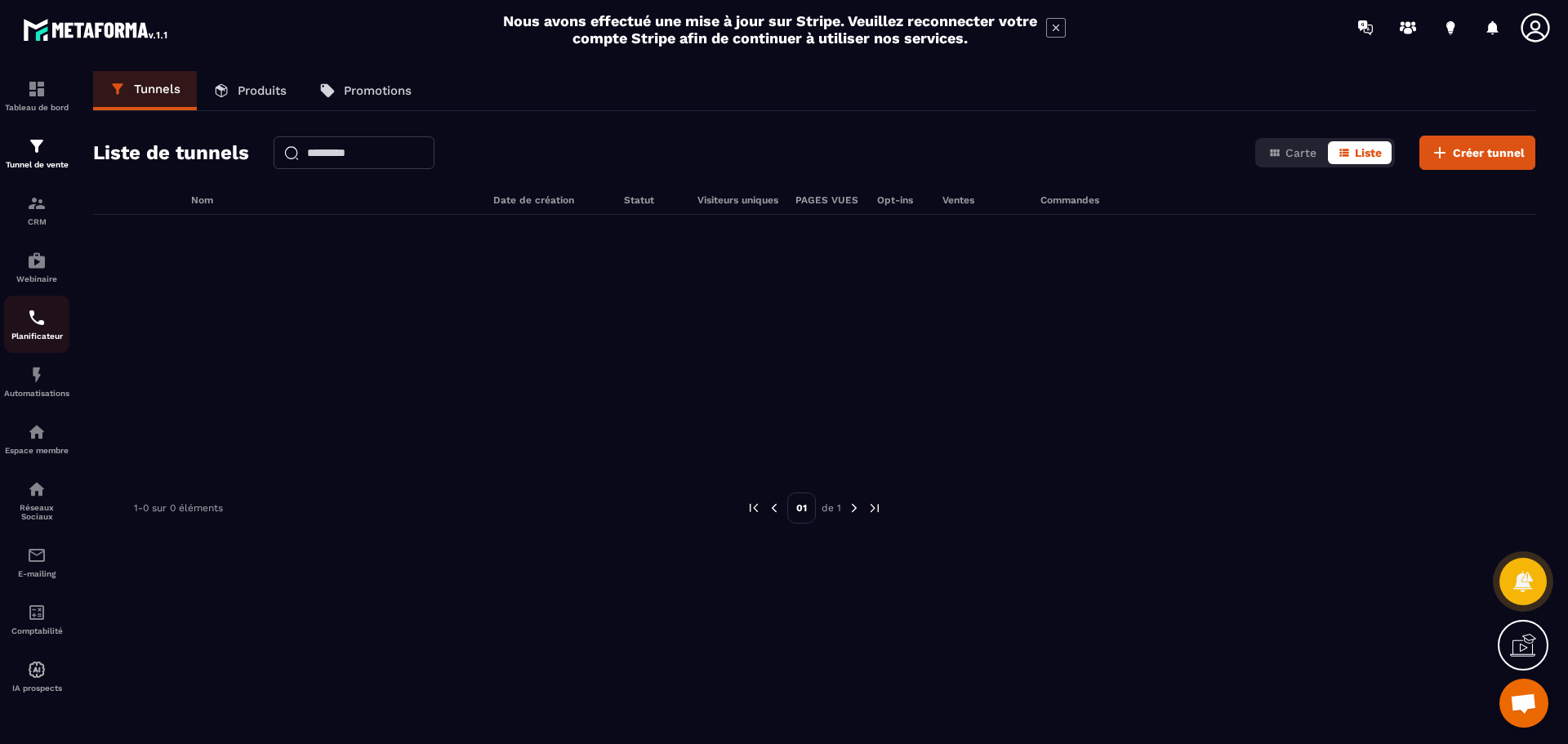
click at [38, 315] on img at bounding box center [37, 317] width 19 height 19
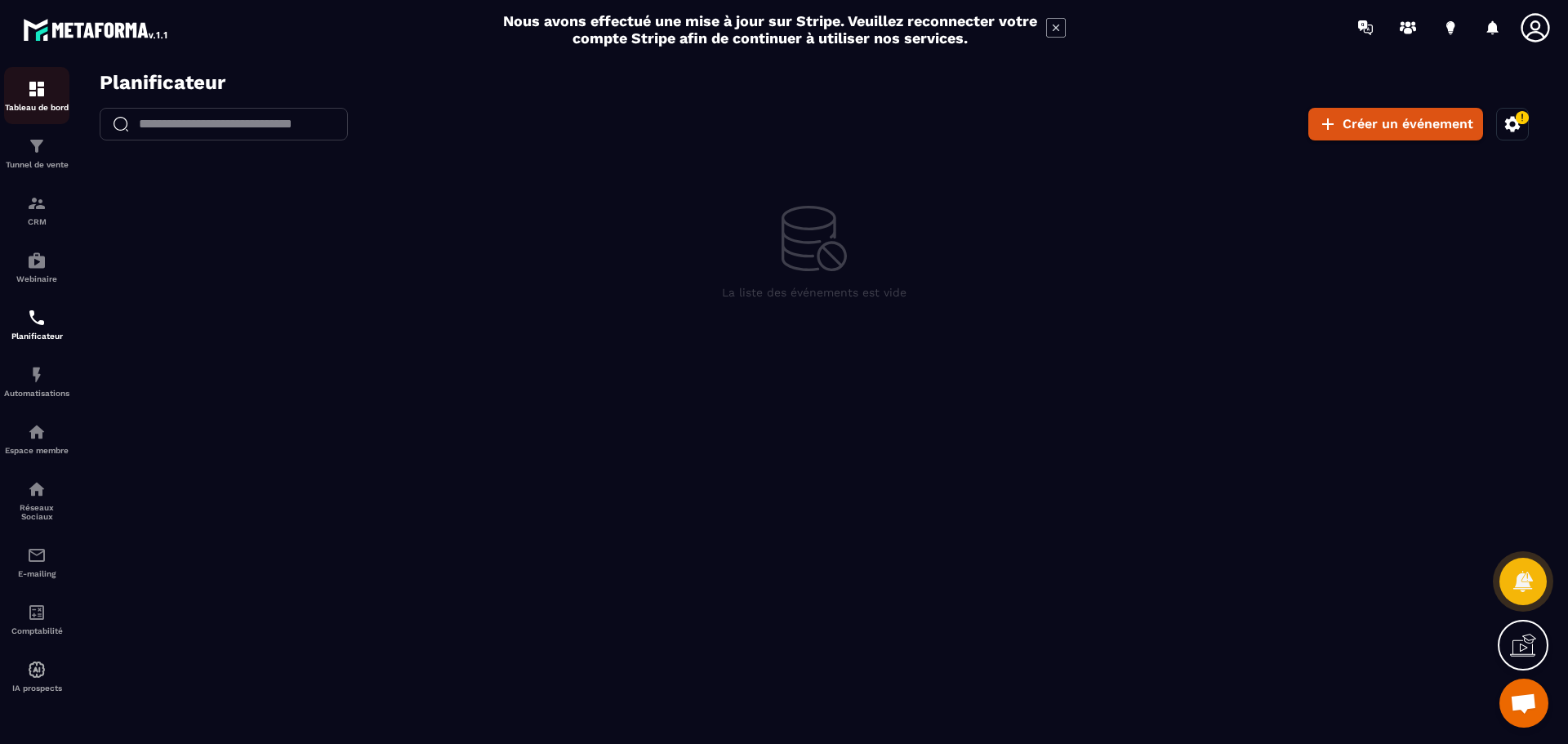
click at [40, 106] on p "Tableau de bord" at bounding box center [37, 107] width 66 height 9
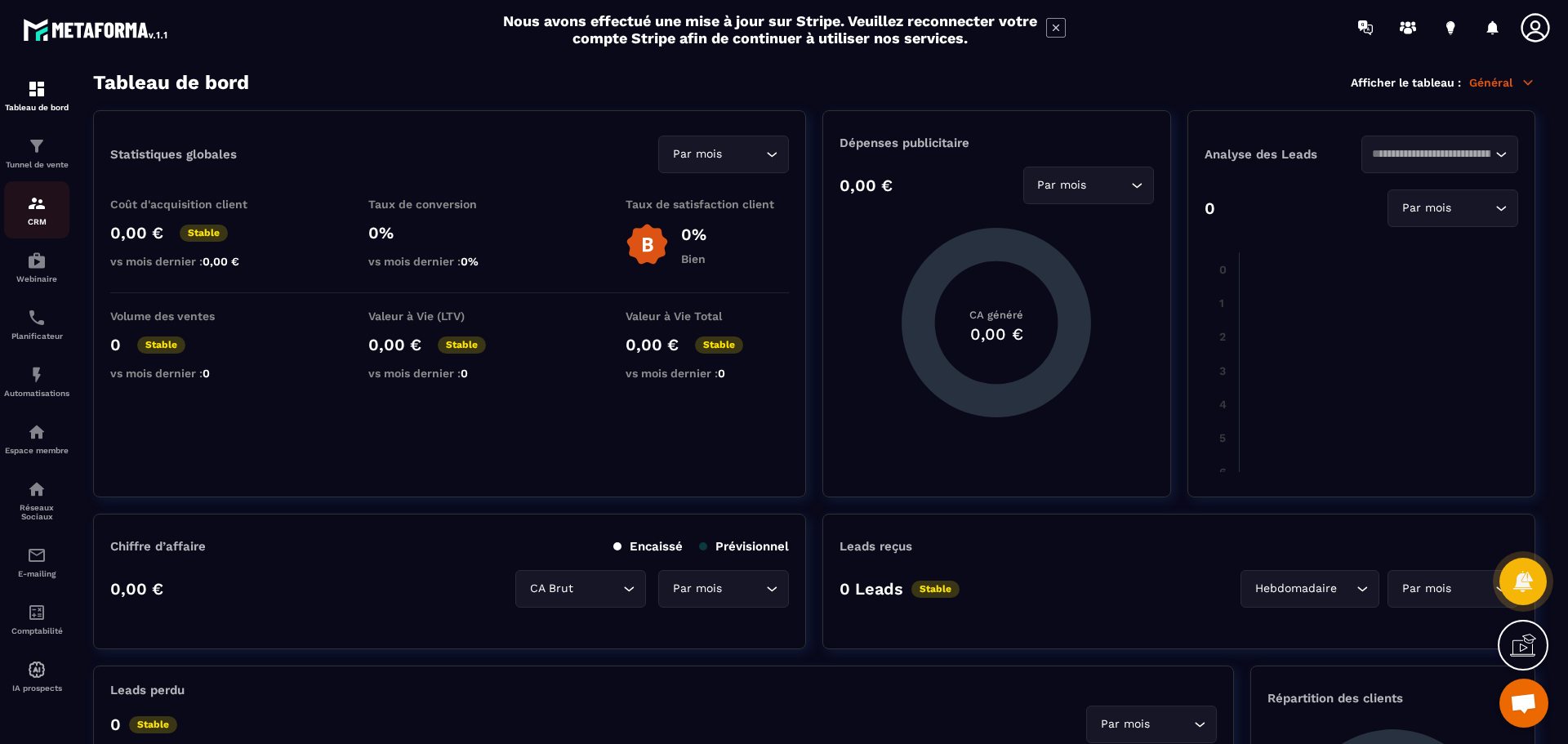
click at [42, 210] on img at bounding box center [37, 203] width 19 height 19
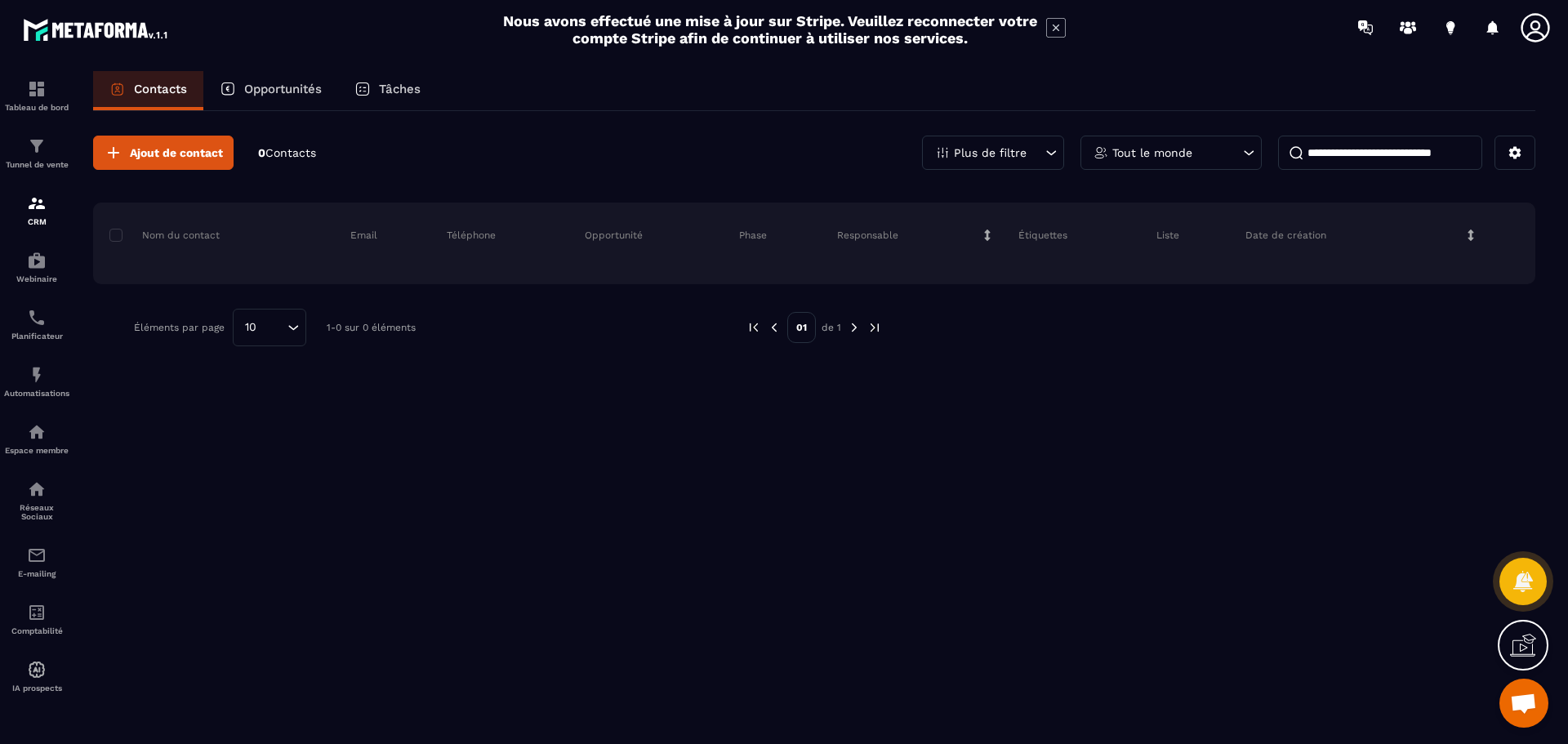
click at [312, 89] on p "Opportunités" at bounding box center [283, 89] width 77 height 14
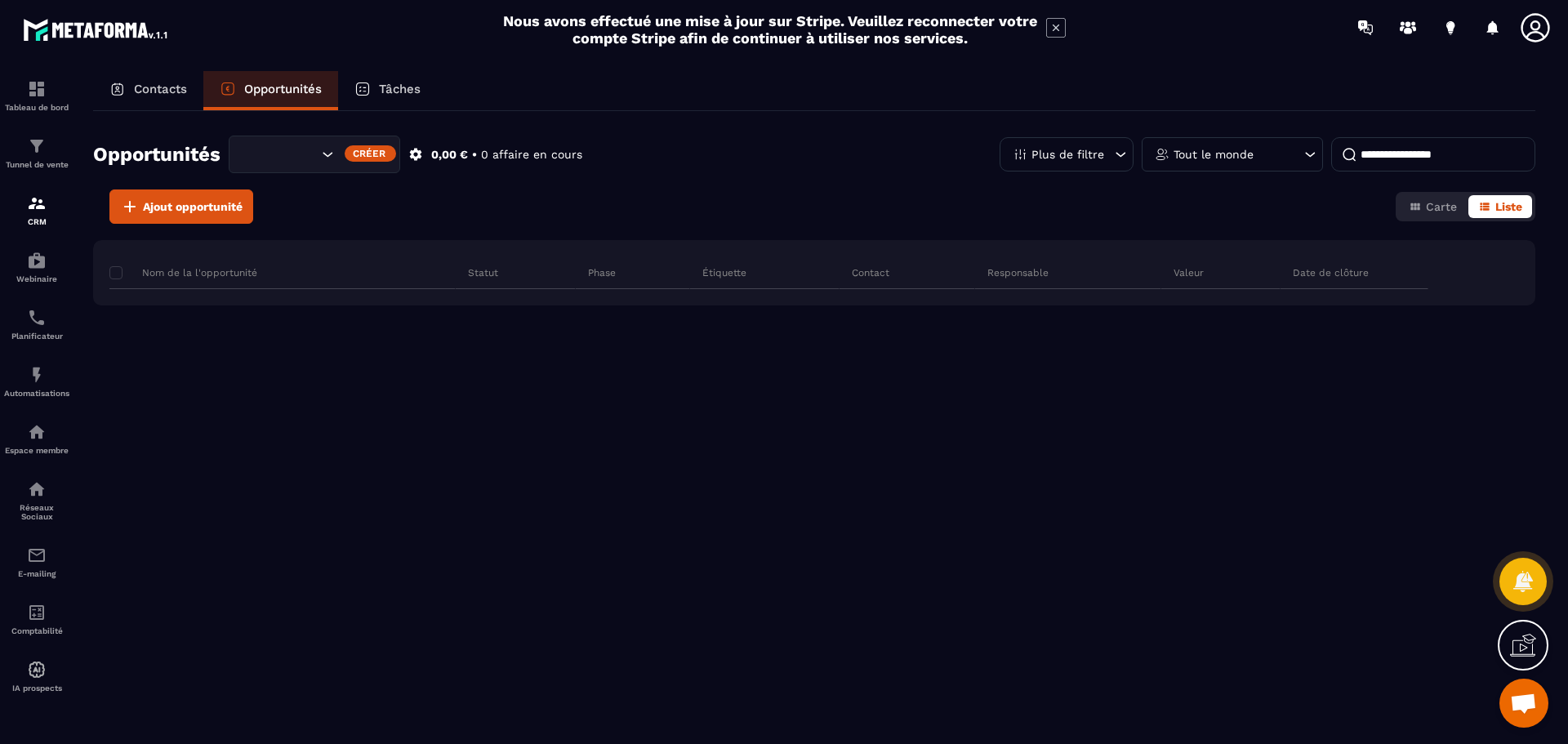
click at [389, 84] on p "Tâches" at bounding box center [399, 89] width 42 height 14
